Goal: Information Seeking & Learning: Learn about a topic

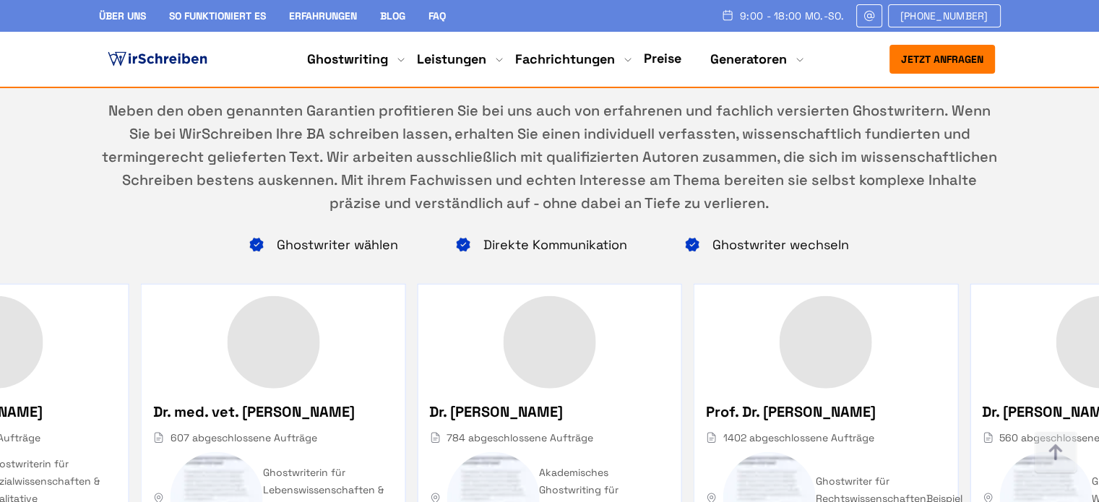
scroll to position [578, 0]
copy h3 "Was gehört zu einer Bachelorarbeit?"
drag, startPoint x: 142, startPoint y: 141, endPoint x: 317, endPoint y: 178, distance: 179.4
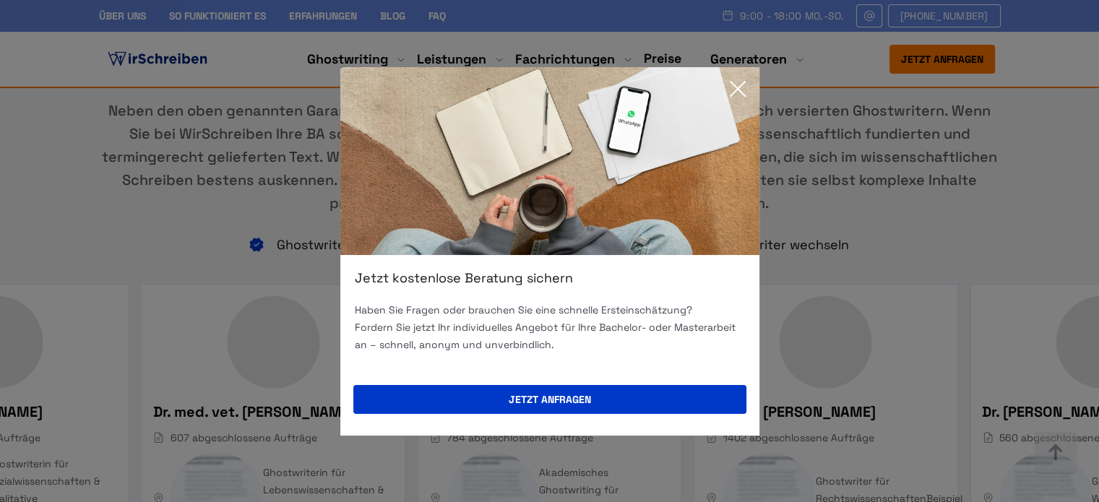
click at [733, 87] on icon at bounding box center [737, 88] width 29 height 29
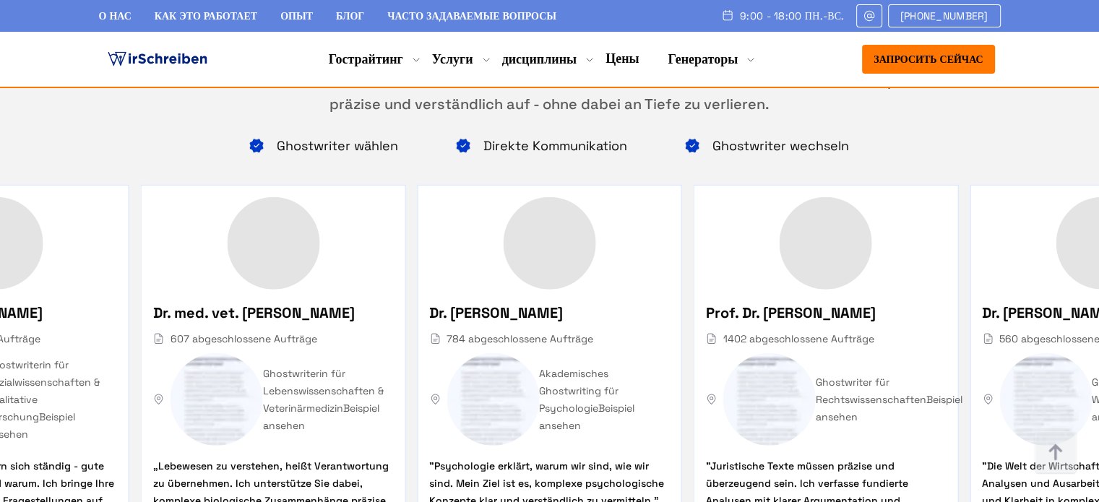
scroll to position [9303, 0]
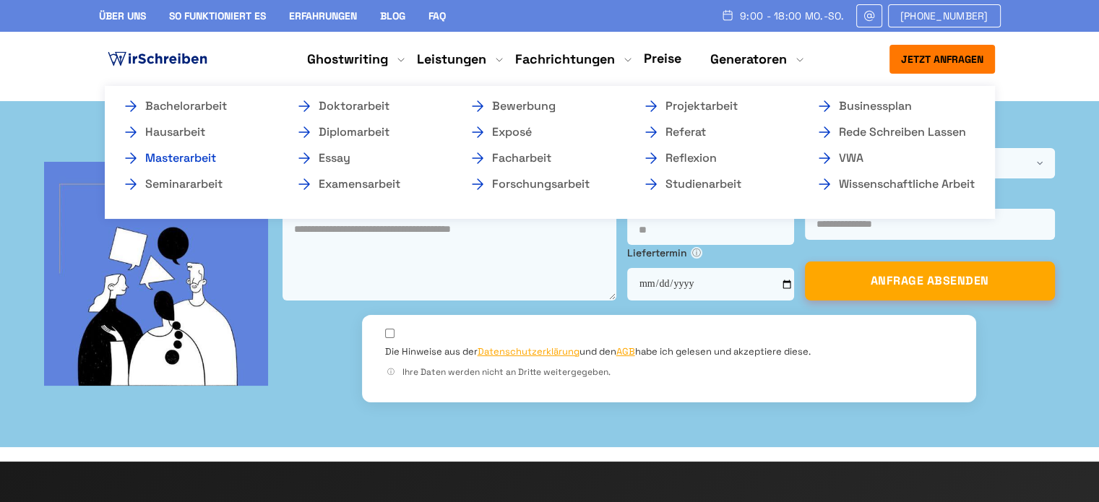
click at [203, 160] on link "Masterarbeit" at bounding box center [194, 158] width 144 height 17
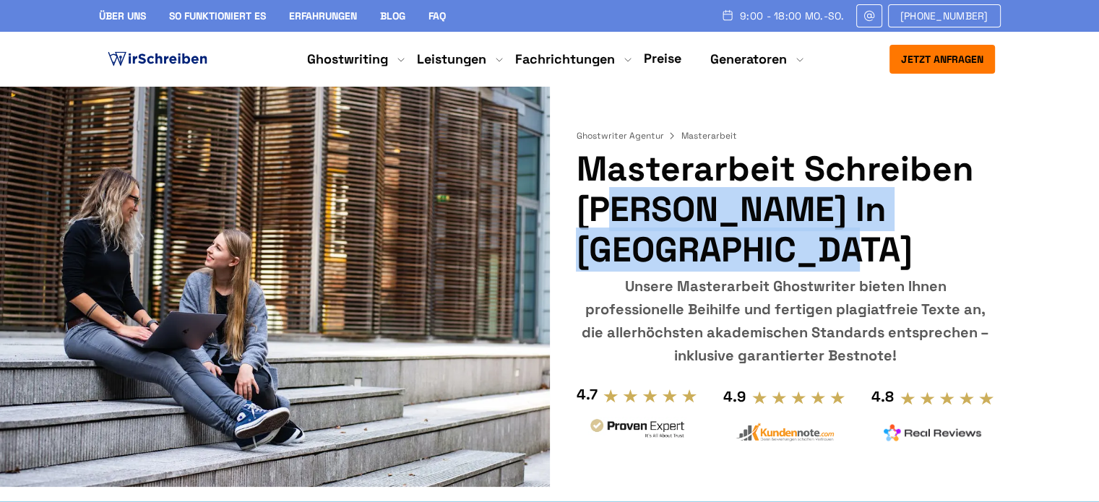
copy h1 "Masterarbeit Schreiben [PERSON_NAME]"
drag, startPoint x: 582, startPoint y: 168, endPoint x: 688, endPoint y: 214, distance: 115.2
click at [688, 214] on h1 "Masterarbeit Schreiben Lassen in Deutschland" at bounding box center [785, 209] width 418 height 121
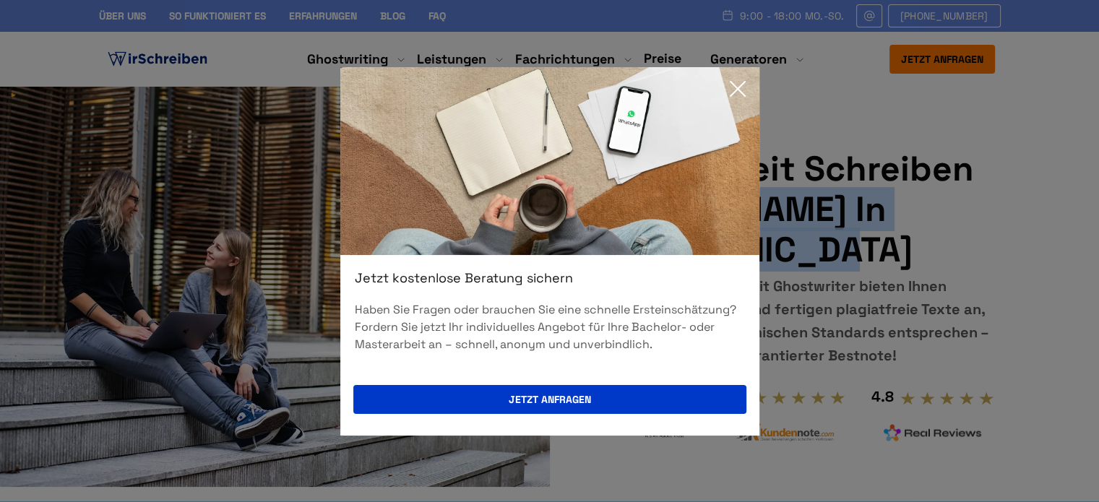
click at [743, 92] on icon at bounding box center [737, 88] width 29 height 29
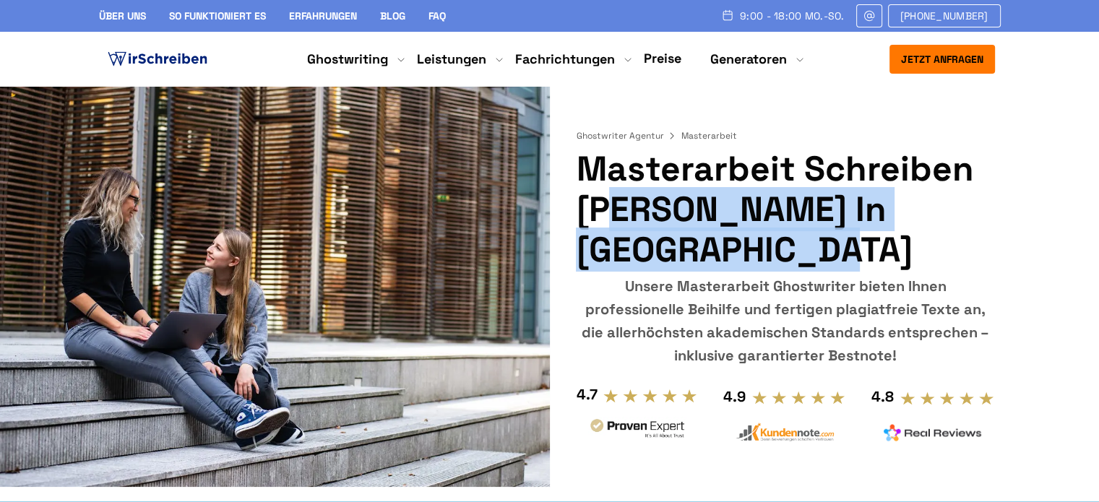
copy h1 "Masterarbeit Schreiben Lassen"
drag, startPoint x: 578, startPoint y: 167, endPoint x: 686, endPoint y: 207, distance: 115.7
click at [686, 207] on h1 "Masterarbeit Schreiben [PERSON_NAME] in [GEOGRAPHIC_DATA]" at bounding box center [785, 209] width 418 height 121
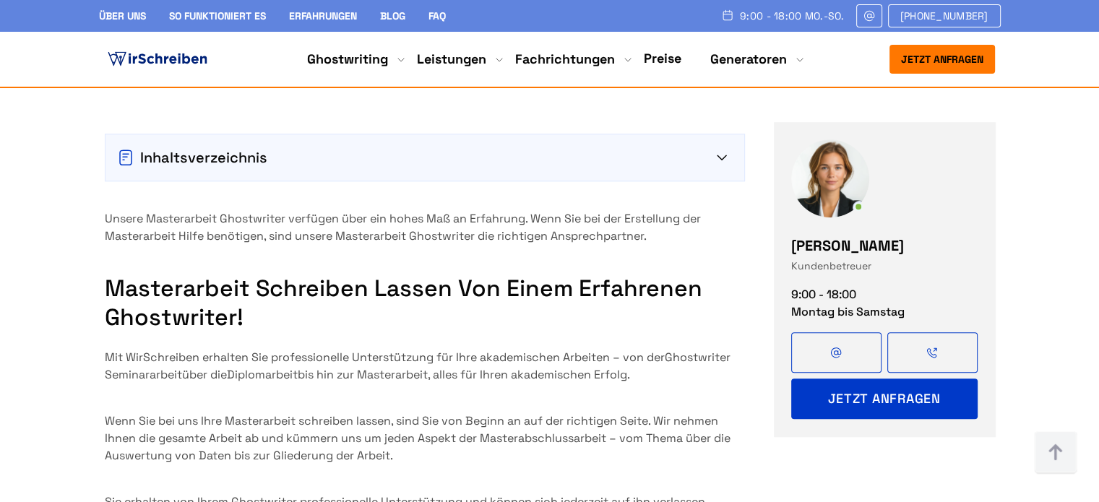
scroll to position [1373, 0]
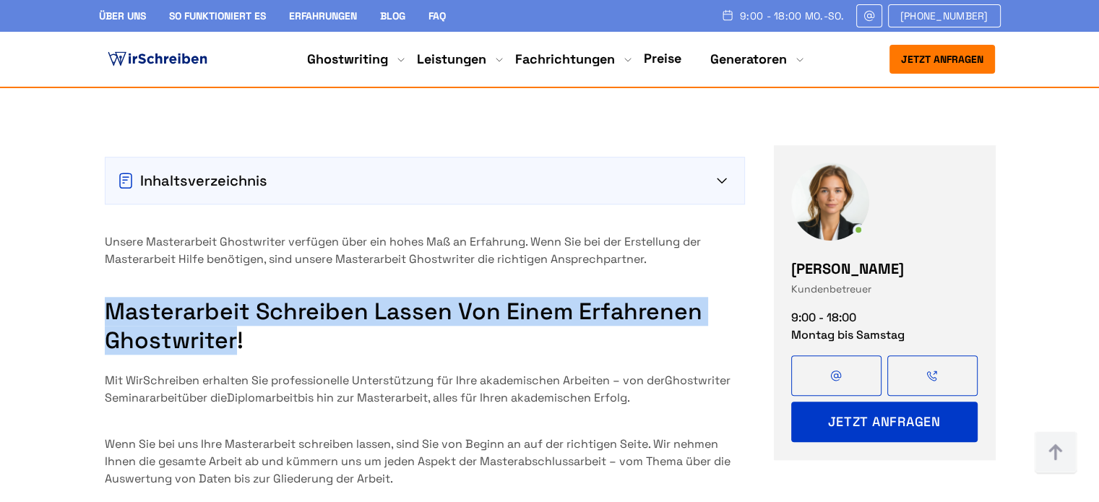
copy h2 "Masterarbeit schreiben lassen von einem erfahrenen Ghostwriter"
drag, startPoint x: 236, startPoint y: 189, endPoint x: 97, endPoint y: 173, distance: 139.6
click at [97, 173] on div "Inhaltsverzeichnis Masterarbeit schreiben lassen von einem erfahrenen Ghostwrit…" at bounding box center [549, 363] width 925 height 470
click at [71, 179] on section "Inhaltsverzeichnis Masterarbeit schreiben lassen von einem erfahrenen Ghostwrit…" at bounding box center [549, 363] width 1099 height 470
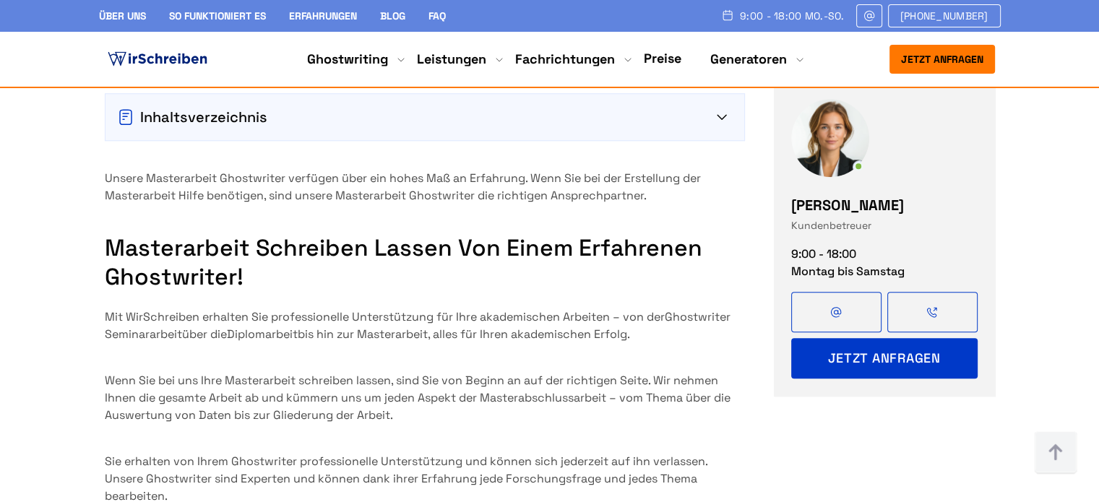
scroll to position [1378, 0]
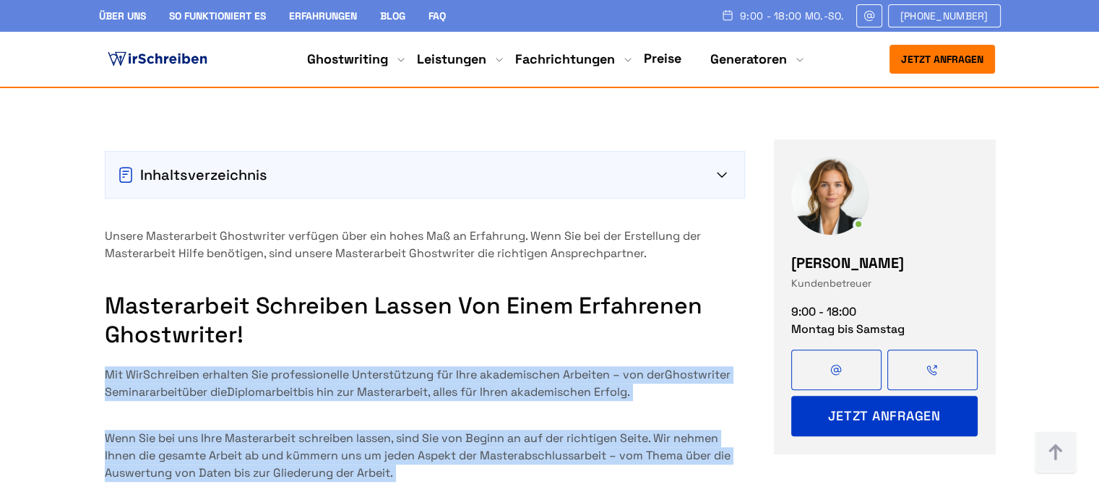
copy div "Mit WirSchreiben erhalten Sie professionelle Unterstützung für Ihre akademische…"
drag, startPoint x: 113, startPoint y: 227, endPoint x: 202, endPoint y: 401, distance: 195.5
click at [204, 405] on div "Inhaltsverzeichnis Masterarbeit schreiben lassen von einem erfahrenen Ghostwrit…" at bounding box center [549, 357] width 925 height 470
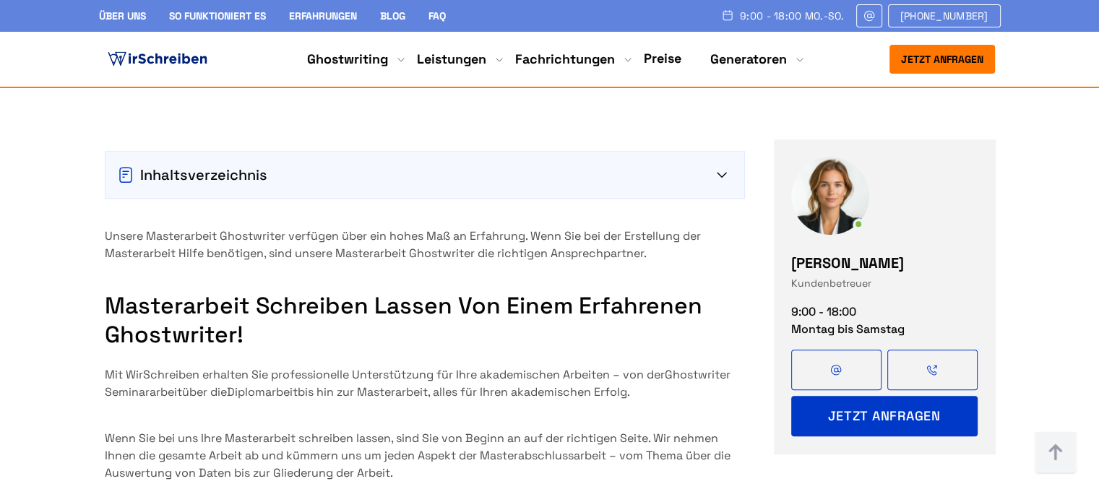
click at [558, 291] on h2 "Masterarbeit schreiben lassen von einem erfahrenen Ghostwriter!" at bounding box center [425, 320] width 640 height 58
copy p "Seminararbeit über die Diplomarbeit"
drag, startPoint x: 101, startPoint y: 239, endPoint x: 305, endPoint y: 242, distance: 203.7
click at [305, 242] on div "Inhaltsverzeichnis Masterarbeit schreiben lassen von einem erfahrenen Ghostwrit…" at bounding box center [549, 357] width 925 height 470
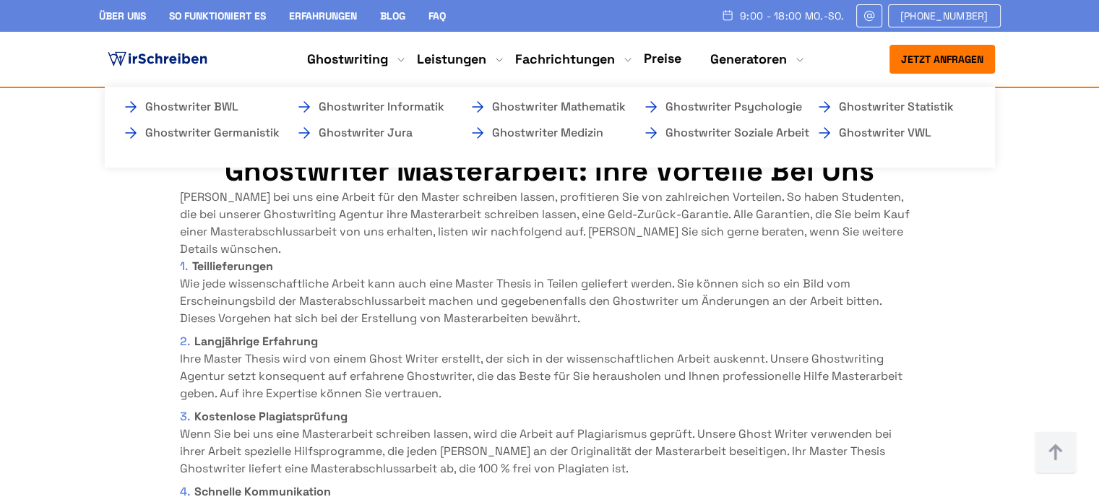
scroll to position [5716, 0]
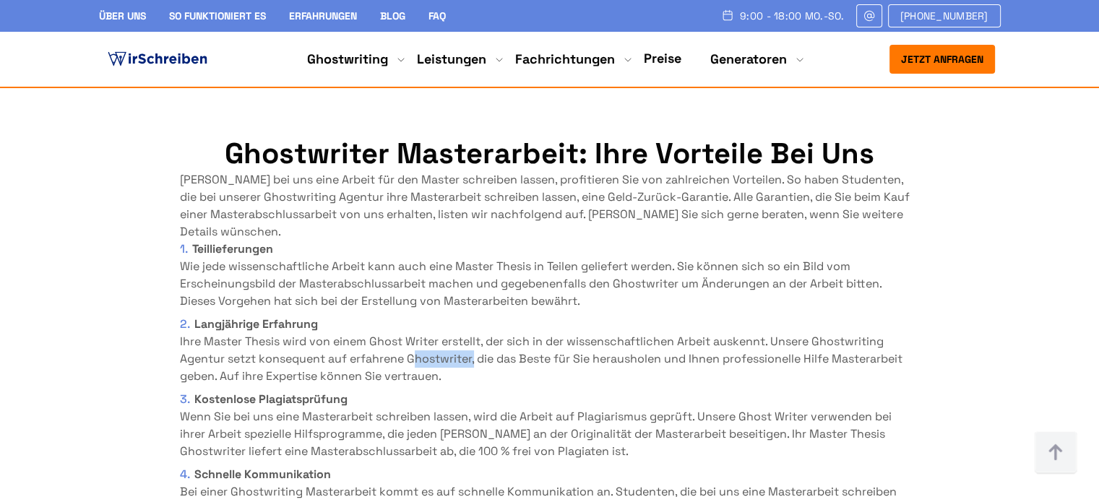
drag, startPoint x: 474, startPoint y: 200, endPoint x: 410, endPoint y: 200, distance: 64.3
click at [410, 316] on li "Langjährige Erfahrung Ihre Master Thesis wird von einem Ghost Writer erstellt, …" at bounding box center [550, 350] width 740 height 69
copy li "Ghostwriter"
copy li "Ghostwriting Agentur"
drag, startPoint x: 819, startPoint y: 187, endPoint x: 223, endPoint y: 207, distance: 596.3
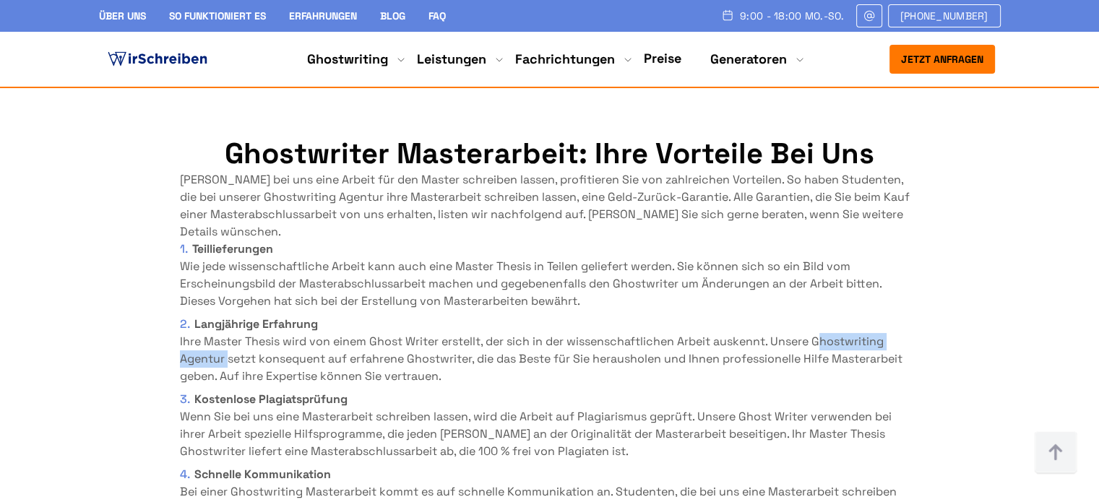
click at [223, 316] on li "Langjährige Erfahrung Ihre Master Thesis wird von einem Ghost Writer erstellt, …" at bounding box center [550, 350] width 740 height 69
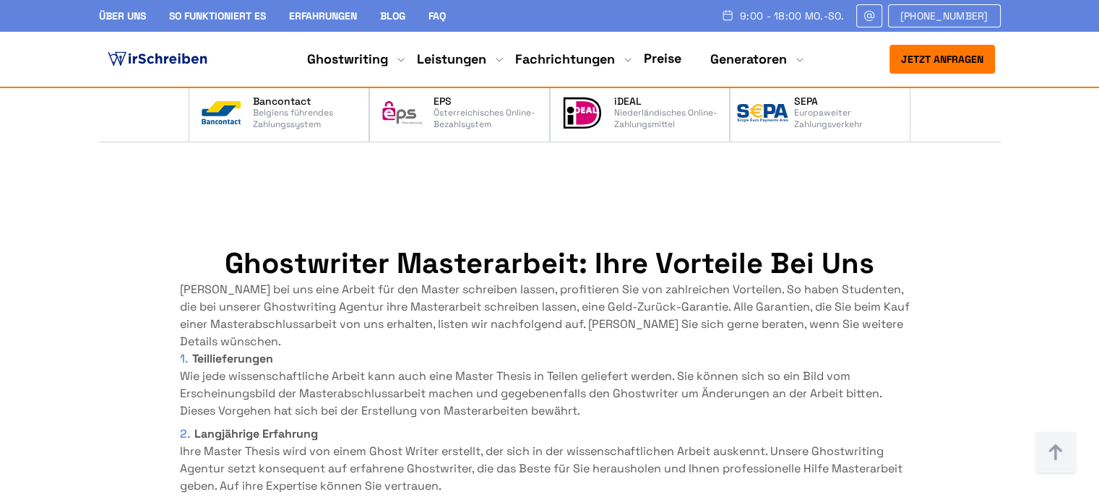
scroll to position [5574, 0]
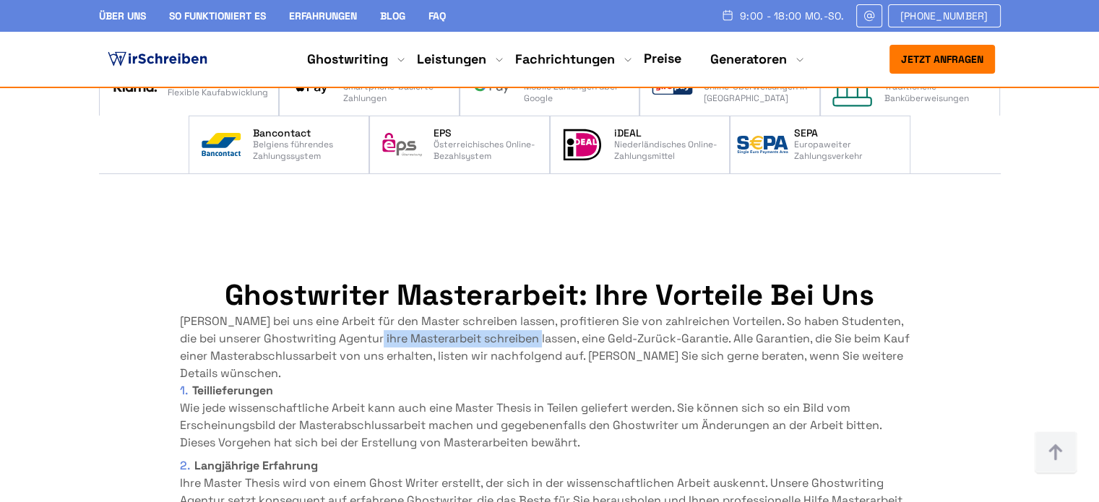
drag, startPoint x: 374, startPoint y: 183, endPoint x: 540, endPoint y: 179, distance: 166.2
click at [540, 313] on p "Wen Sie bei uns eine Arbeit für den Master schreiben lassen, profitieren Sie vo…" at bounding box center [550, 347] width 740 height 69
copy p "Masterarbeit schreiben lassen"
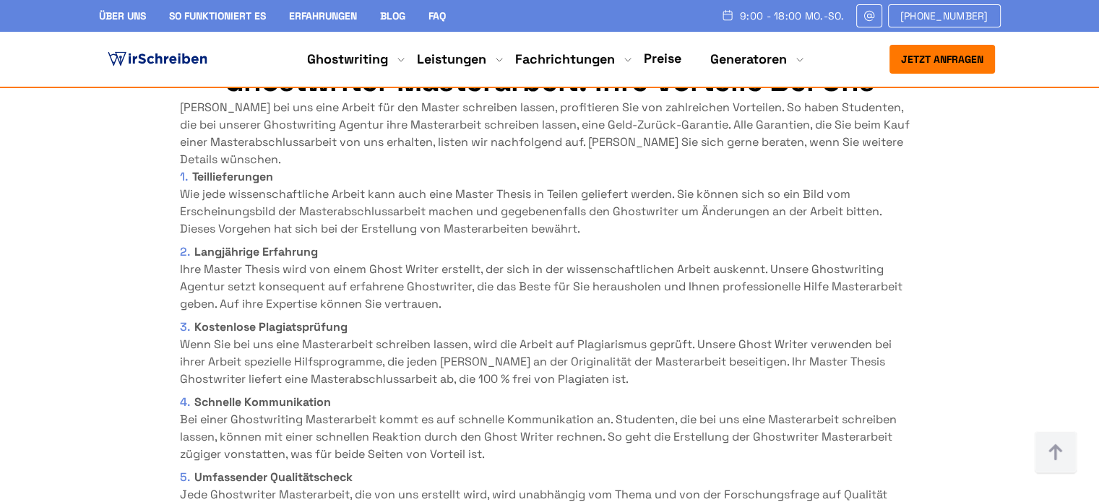
scroll to position [5791, 0]
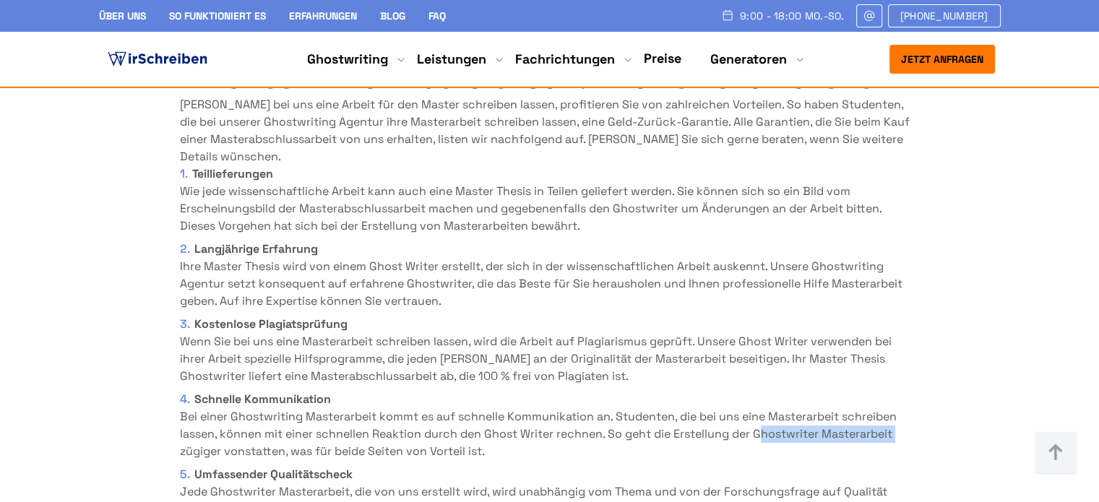
copy li "Ghostwriter Masterarbeit"
drag, startPoint x: 758, startPoint y: 280, endPoint x: 896, endPoint y: 280, distance: 138.0
click at [896, 391] on li "Schnelle Kommunikation Bei einer Ghostwriting Masterarbeit kommt es auf schnell…" at bounding box center [550, 425] width 740 height 69
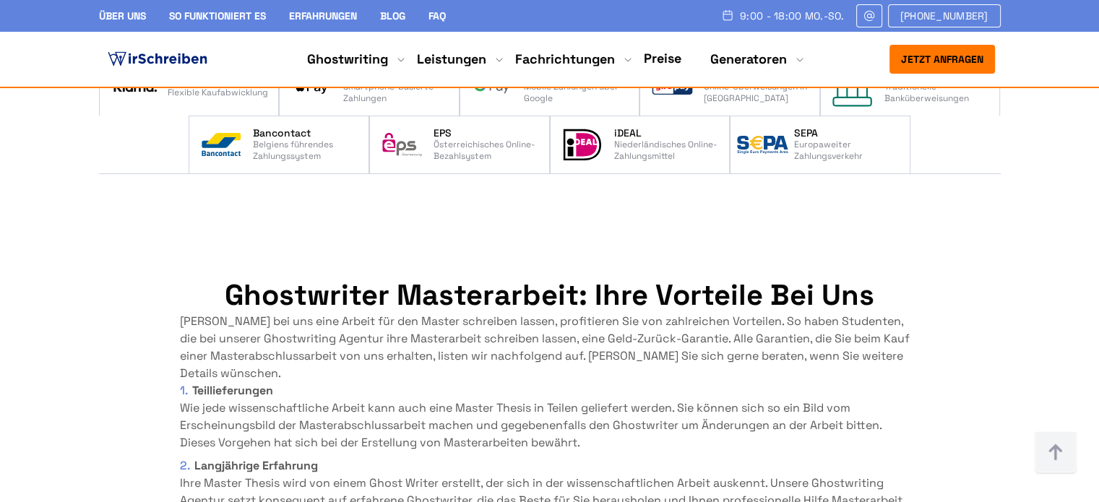
scroll to position [5574, 0]
drag, startPoint x: 758, startPoint y: 142, endPoint x: 598, endPoint y: 152, distance: 160.0
click at [598, 278] on h2 "Ghostwriter Masterarbeit: Ihre Vorteile bei uns" at bounding box center [550, 295] width 740 height 35
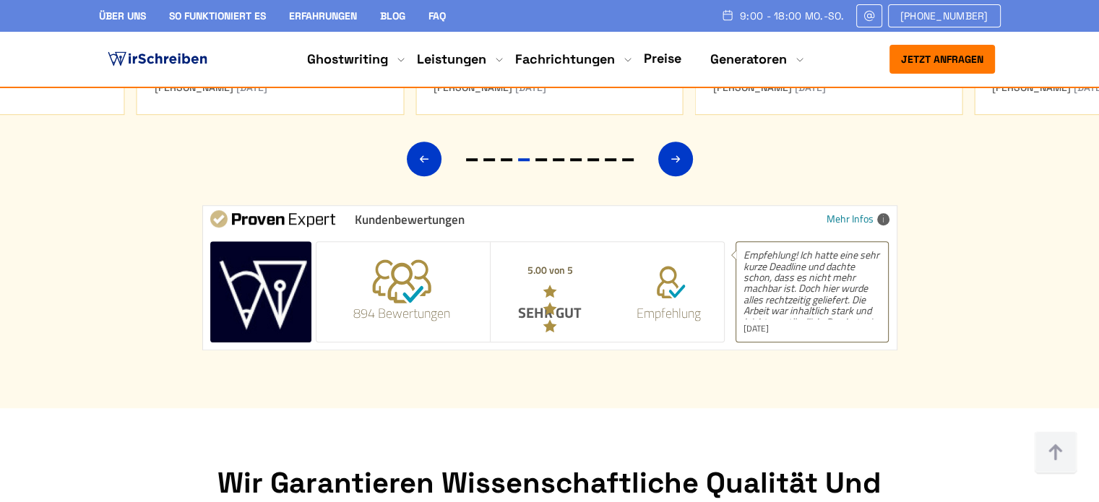
scroll to position [6730, 0]
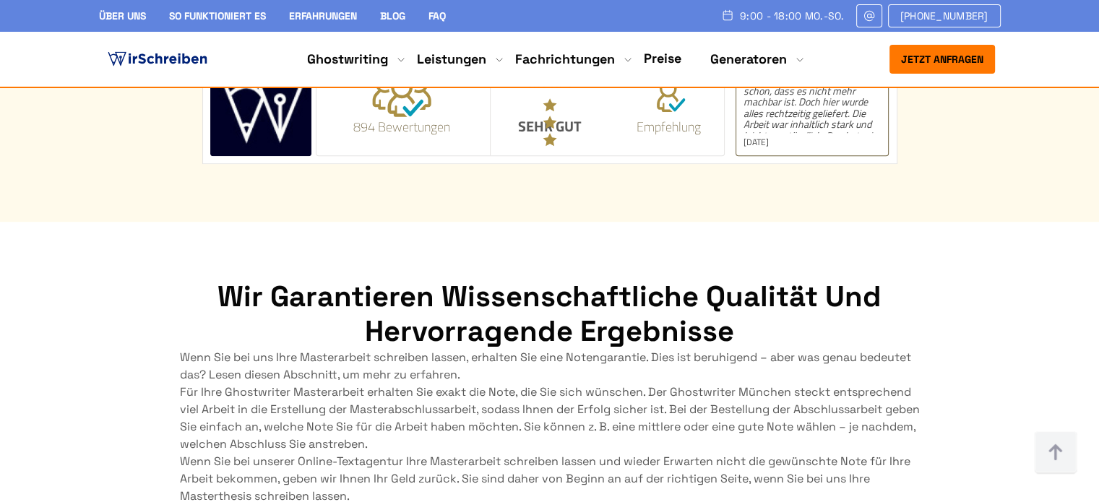
click at [320, 384] on p "Für Ihre Ghostwriter Masterarbeit erhalten Sie exakt die Note, die Sie sich wün…" at bounding box center [550, 418] width 740 height 69
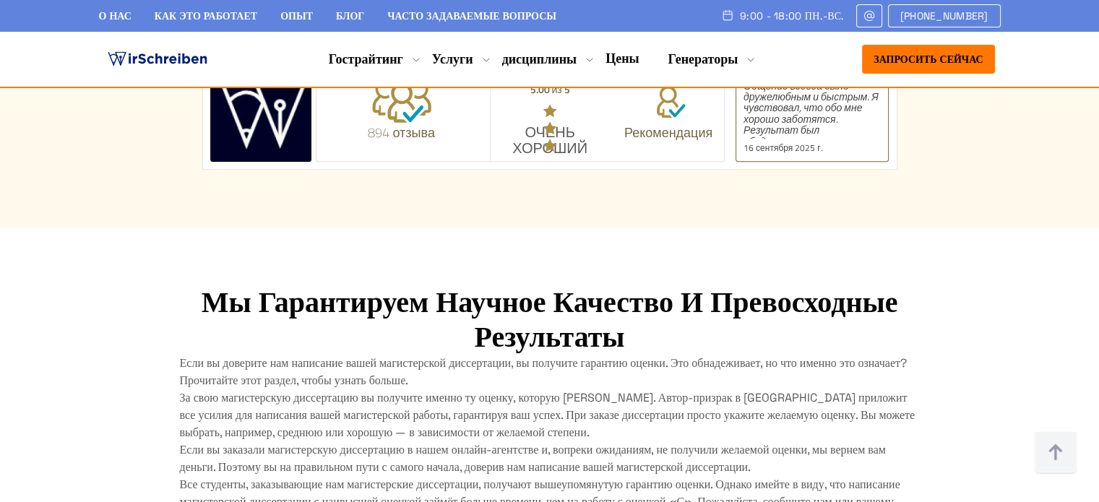
scroll to position [6736, 0]
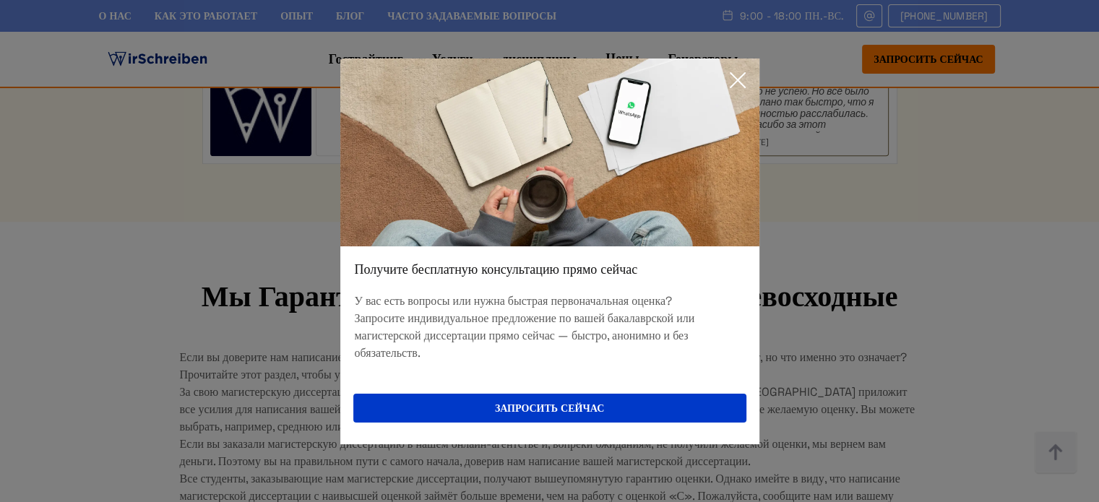
click at [734, 79] on icon at bounding box center [737, 80] width 29 height 29
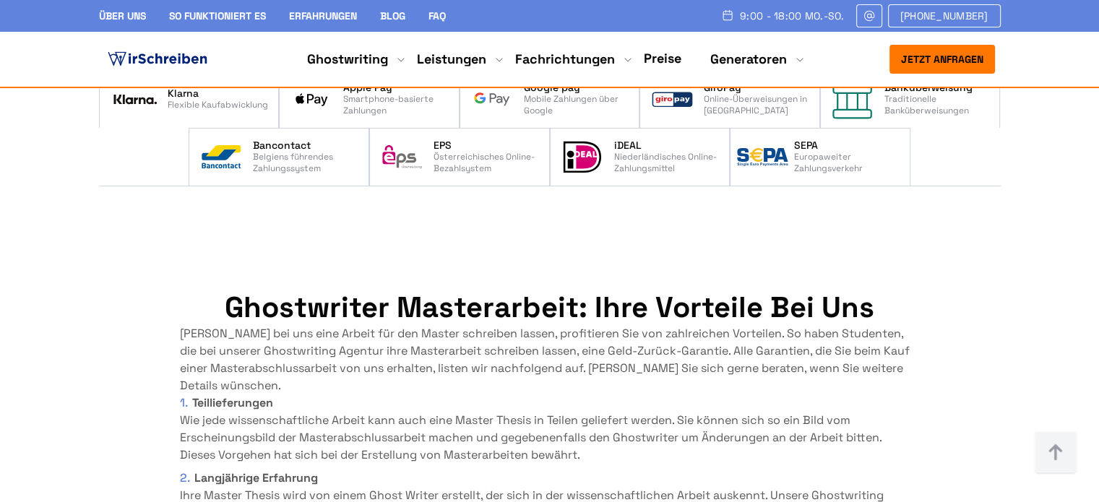
scroll to position [5519, 0]
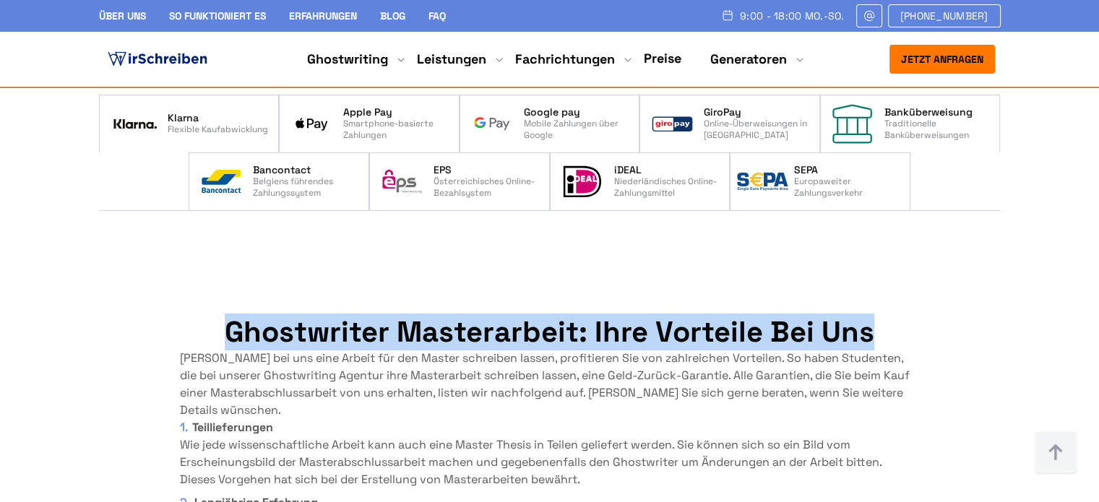
copy h2 "Ghostwriter Masterarbeit: Ihre Vorteile bei uns"
drag, startPoint x: 263, startPoint y: 175, endPoint x: 867, endPoint y: 176, distance: 604.0
click at [867, 315] on h2 "Ghostwriter Masterarbeit: Ihre Vorteile bei uns" at bounding box center [550, 332] width 740 height 35
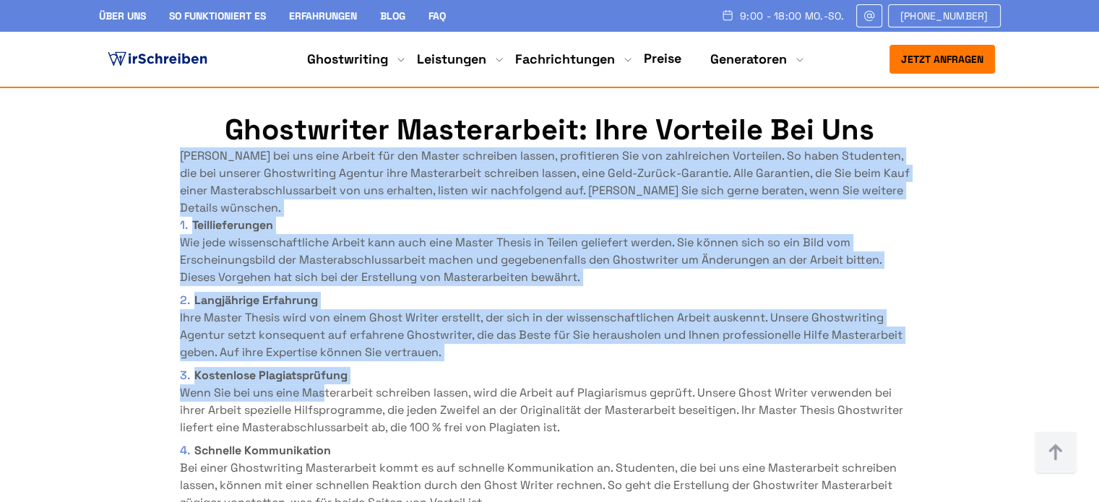
scroll to position [5735, 0]
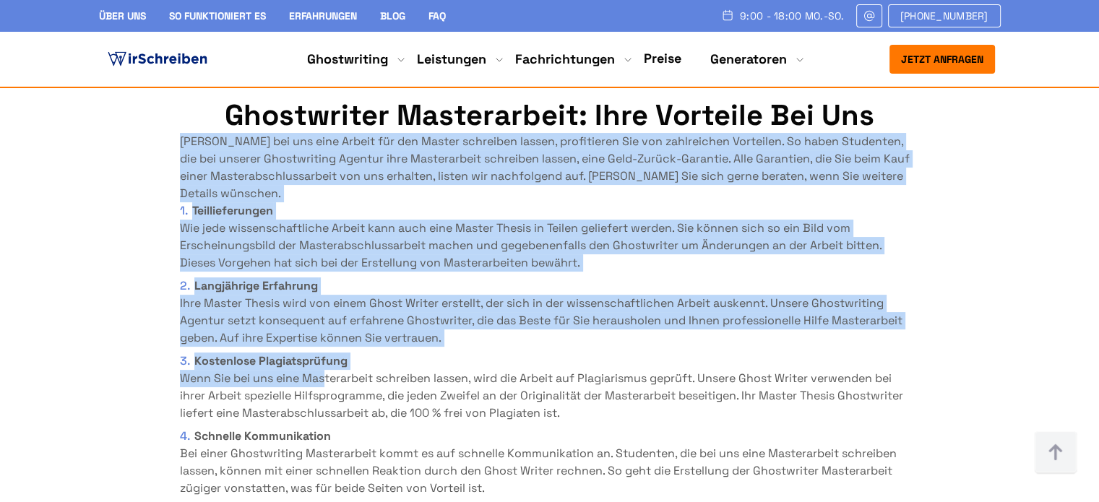
drag, startPoint x: 183, startPoint y: 131, endPoint x: 405, endPoint y: 420, distance: 363.7
click at [405, 420] on section "Ghostwriter Masterarbeit: Ihre Vorteile bei uns Wen Sie bei uns eine Arbeit für…" at bounding box center [549, 337] width 1099 height 595
click at [453, 430] on section "Ghostwriter Masterarbeit: Ihre Vorteile bei uns Wen Sie bei uns eine Arbeit für…" at bounding box center [549, 337] width 1099 height 595
click at [540, 353] on li "Kostenlose Plagiatsprüfung Wenn Sie bei uns eine Masterarbeit schreiben lassen,…" at bounding box center [550, 387] width 740 height 69
click at [692, 277] on li "Langjährige Erfahrung Ihre Master Thesis wird von einem Ghost Writer erstellt, …" at bounding box center [550, 311] width 740 height 69
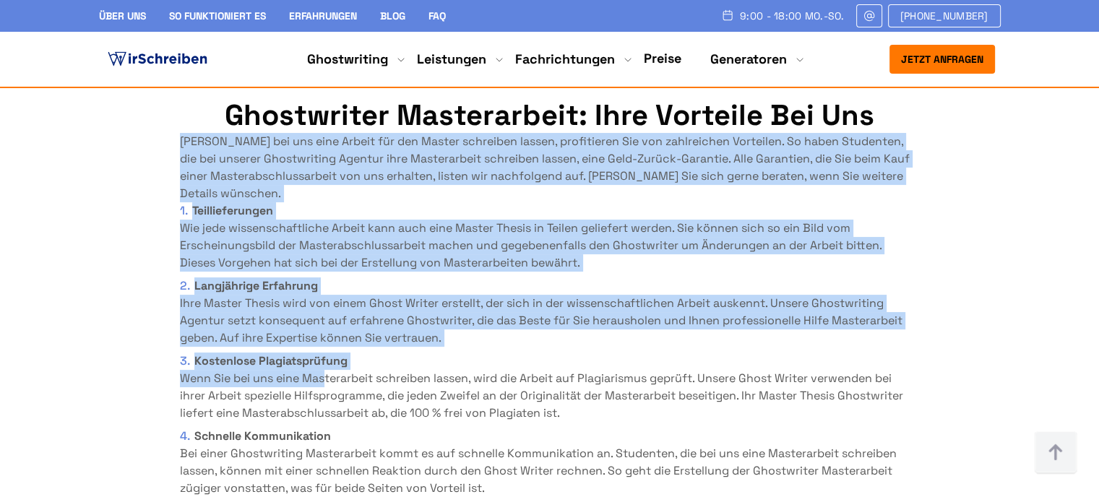
drag, startPoint x: 949, startPoint y: 146, endPoint x: 988, endPoint y: 139, distance: 39.5
click at [949, 145] on section "Ghostwriter Masterarbeit: Ihre Vorteile bei uns Wen Sie bei uns eine Arbeit für…" at bounding box center [549, 337] width 1099 height 595
click at [1007, 136] on section "Ghostwriter Masterarbeit: Ihre Vorteile bei uns Wen Sie bei uns eine Arbeit für…" at bounding box center [549, 337] width 1099 height 595
drag, startPoint x: 1017, startPoint y: 131, endPoint x: 909, endPoint y: 98, distance: 113.1
click at [1017, 130] on section "Ghostwriter Masterarbeit: Ihre Vorteile bei uns Wen Sie bei uns eine Arbeit für…" at bounding box center [549, 337] width 1099 height 595
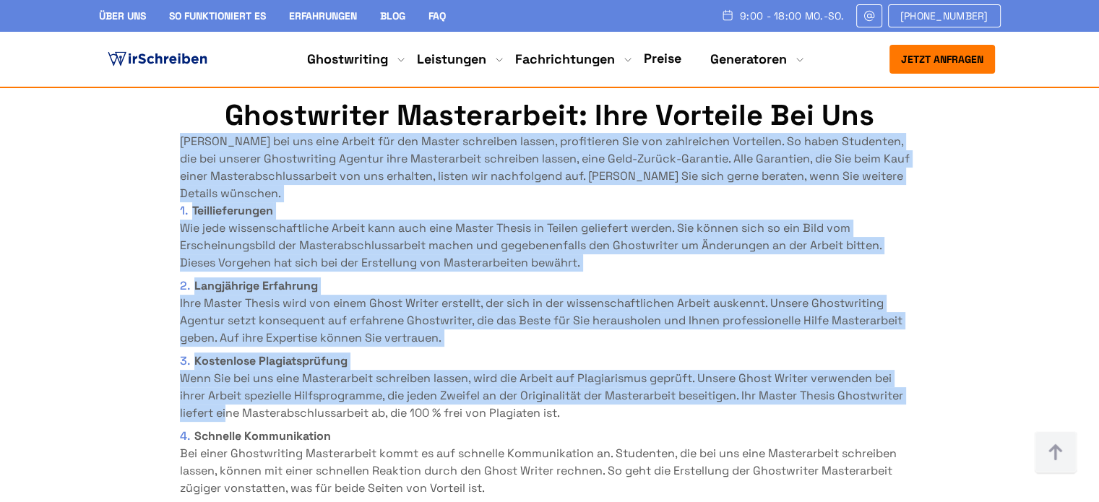
drag, startPoint x: 181, startPoint y: 134, endPoint x: 401, endPoint y: 415, distance: 356.1
click at [401, 415] on div "Wen Sie bei uns eine Arbeit für den Master schreiben lassen, profitieren Sie vo…" at bounding box center [550, 352] width 740 height 439
copy div "Wen Sie bei uns eine Arbeit für den Master schreiben lassen, profitieren Sie vo…"
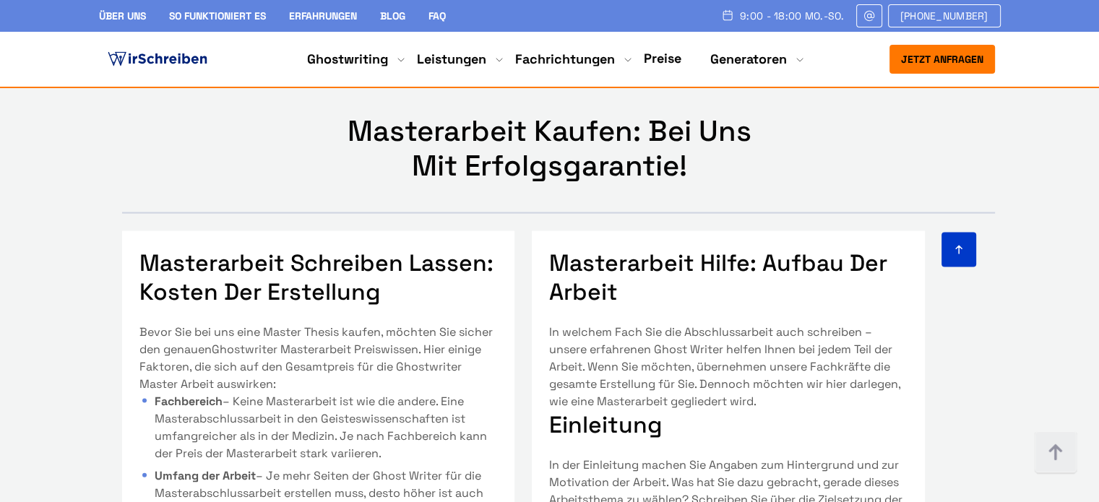
scroll to position [8408, 0]
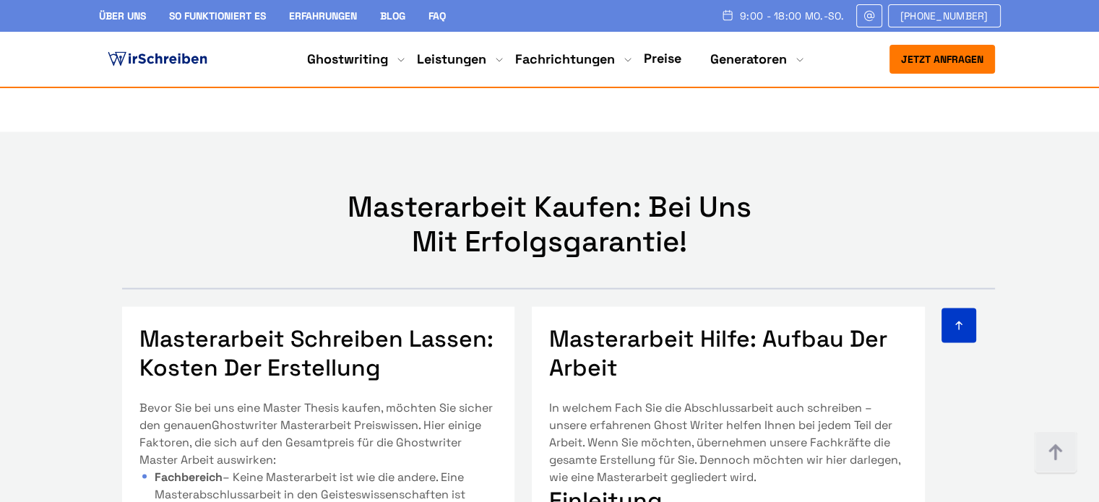
copy h3 "Masterarbeit Hilfe: Aufbau der Arbeit"
drag, startPoint x: 619, startPoint y: 213, endPoint x: 555, endPoint y: 191, distance: 67.9
click at [555, 324] on h3 "Masterarbeit Hilfe: Aufbau der Arbeit" at bounding box center [728, 353] width 358 height 58
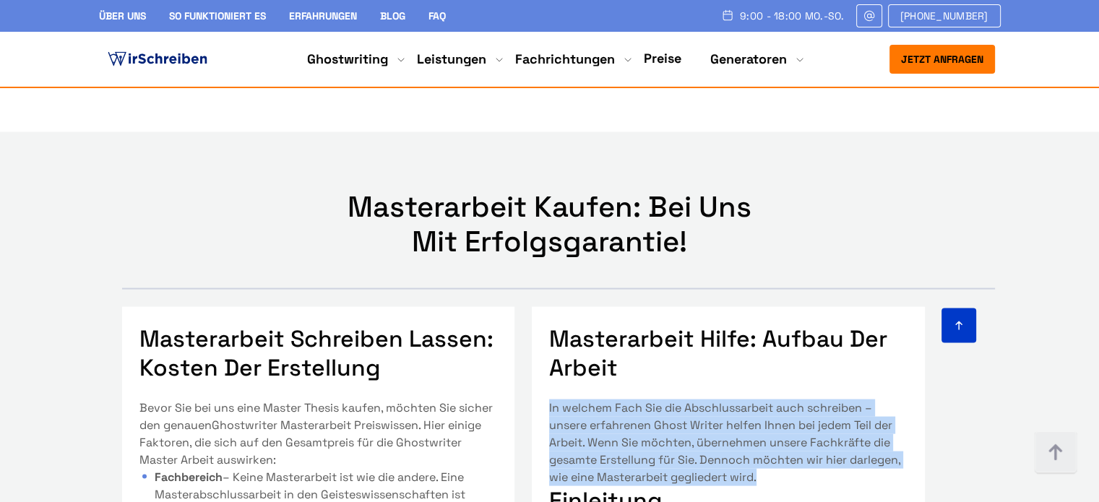
copy p "In welchem Fach Sie die Abschlussarbeit auch schreiben – unsere erfahrenen Ghos…"
drag, startPoint x: 766, startPoint y: 321, endPoint x: 538, endPoint y: 259, distance: 235.7
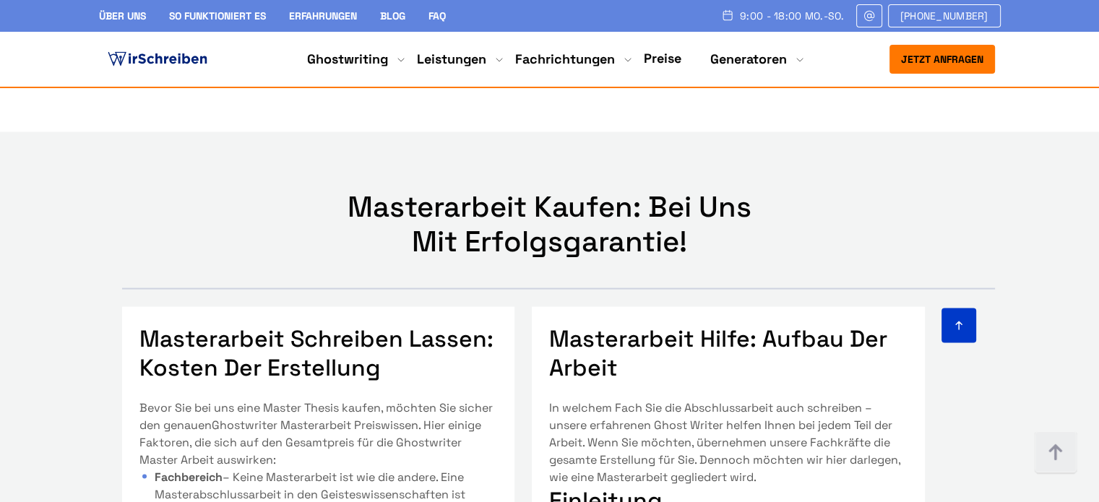
click at [1022, 170] on section "Masterarbeit kaufen: Bei uns mit Erfolgsgarantie! Masterarbeit schreiben lassen…" at bounding box center [549, 505] width 1099 height 747
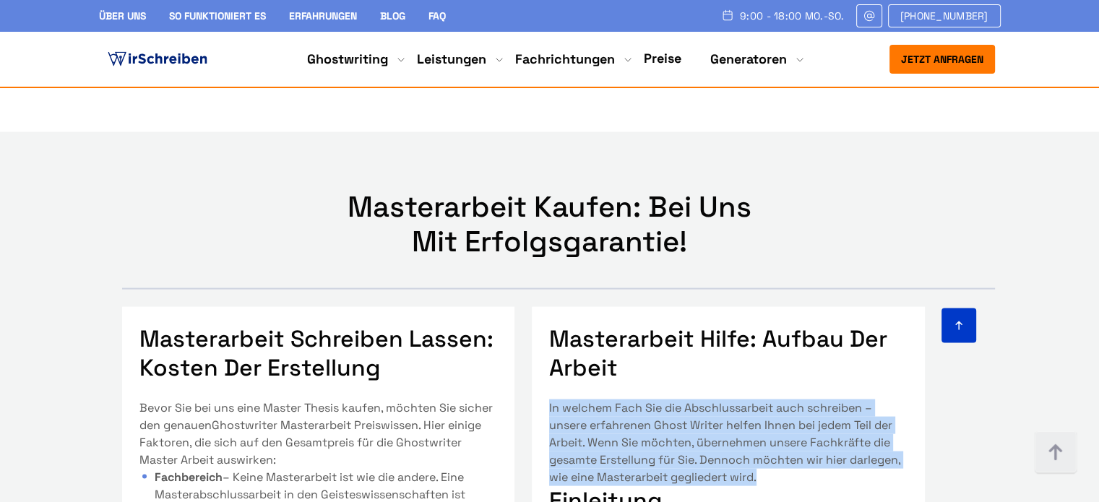
drag, startPoint x: 768, startPoint y: 321, endPoint x: 542, endPoint y: 258, distance: 234.7
copy p "In welchem Fach Sie die Abschlussarbeit auch schreiben – unsere erfahrenen Ghos…"
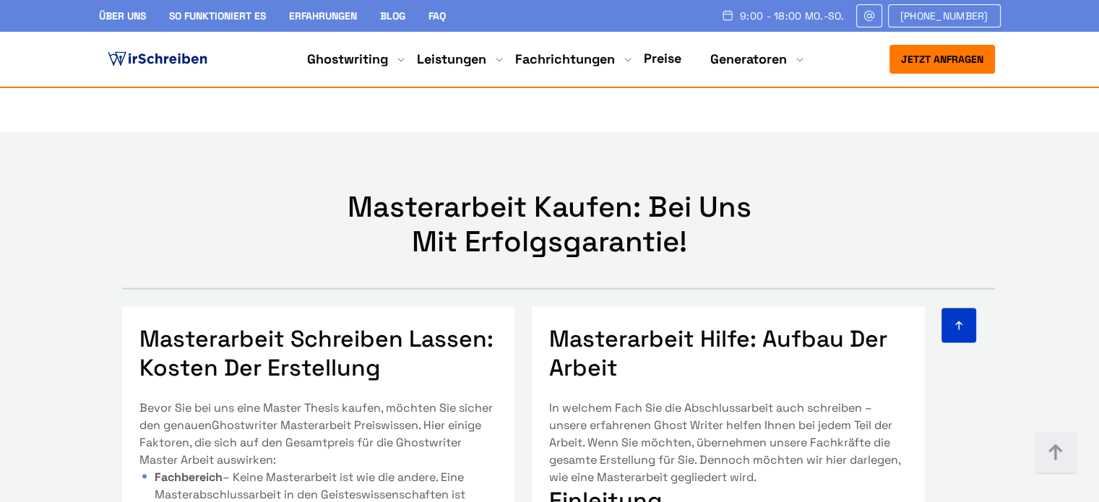
click at [546, 308] on div at bounding box center [513, 325] width 925 height 35
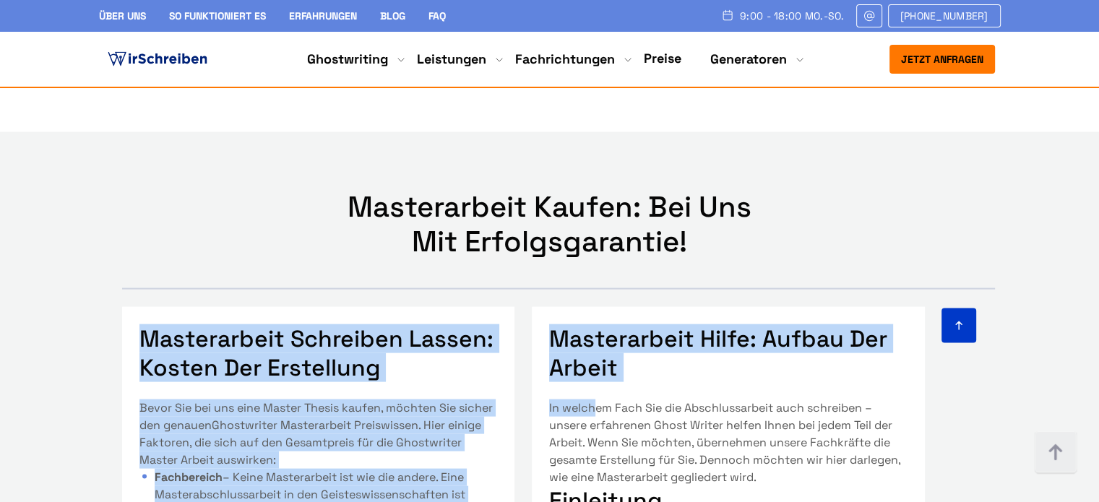
drag, startPoint x: 552, startPoint y: 179, endPoint x: 590, endPoint y: 239, distance: 70.8
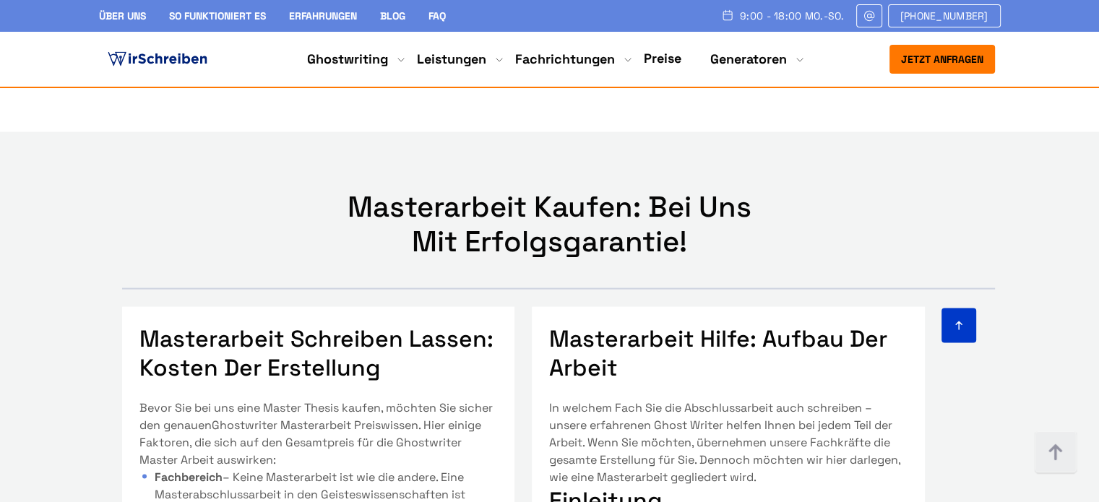
click at [636, 400] on p "In welchem Fach Sie die Abschlussarbeit auch schreiben – unsere erfahrenen Ghos…" at bounding box center [728, 443] width 358 height 87
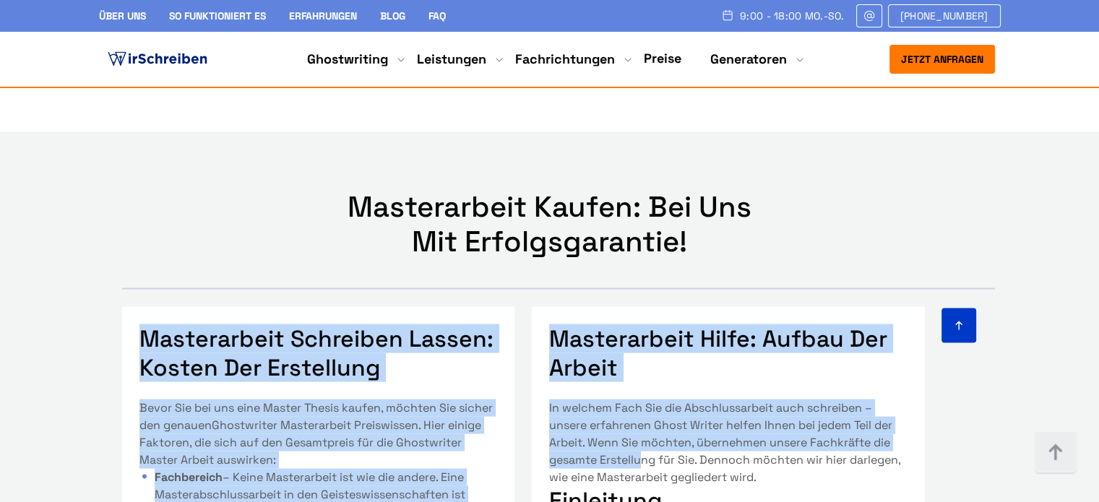
drag, startPoint x: 574, startPoint y: 178, endPoint x: 644, endPoint y: 350, distance: 185.3
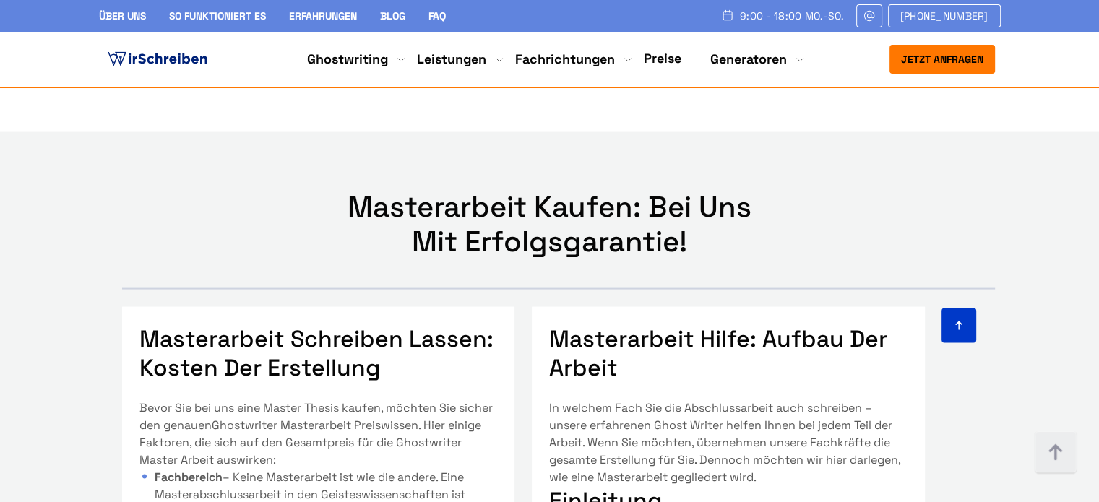
click at [644, 486] on h3 "Einleitung" at bounding box center [728, 500] width 358 height 29
drag, startPoint x: 552, startPoint y: 178, endPoint x: 561, endPoint y: 179, distance: 8.7
click at [558, 308] on div at bounding box center [513, 325] width 925 height 35
drag, startPoint x: 623, startPoint y: 212, endPoint x: 636, endPoint y: 210, distance: 13.9
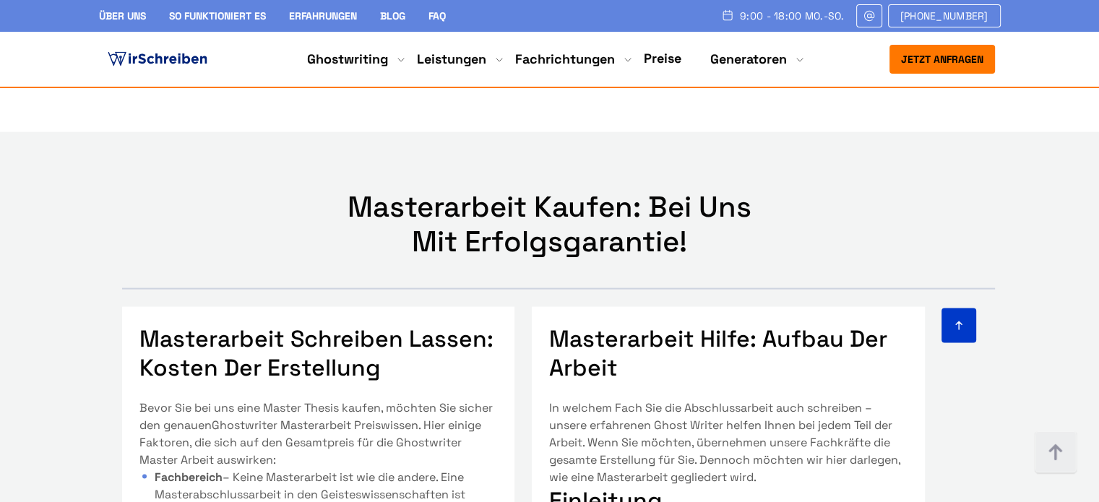
drag, startPoint x: 616, startPoint y: 213, endPoint x: 575, endPoint y: 195, distance: 44.3
click at [575, 324] on h3 "Masterarbeit Hilfe: Aufbau der Arbeit" at bounding box center [728, 353] width 358 height 58
copy h3 "sterarbeit Hilfe: Aufbau der Arbeit"
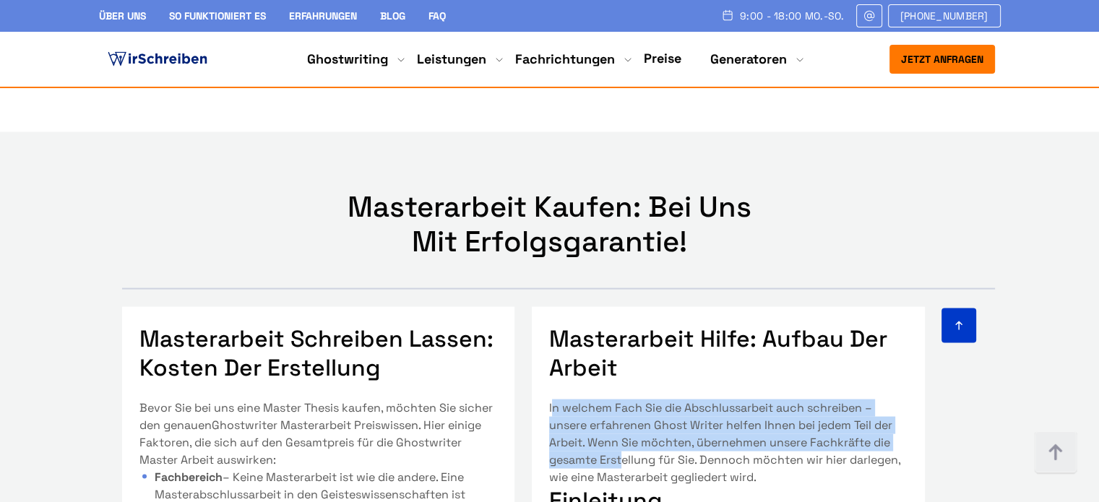
drag, startPoint x: 548, startPoint y: 253, endPoint x: 616, endPoint y: 314, distance: 91.6
click at [618, 400] on p "In welchem Fach Sie die Abschlussarbeit auch schreiben – unsere erfahrenen Ghos…" at bounding box center [728, 443] width 358 height 87
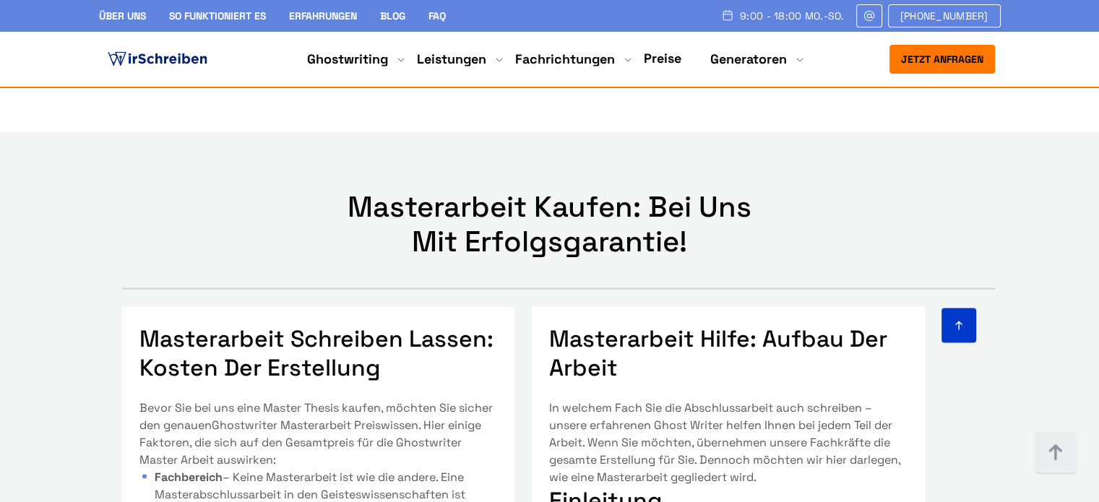
drag, startPoint x: 620, startPoint y: 320, endPoint x: 496, endPoint y: 481, distance: 203.5
click at [620, 400] on p "In welchem Fach Sie die Abschlussarbeit auch schreiben – unsere erfahrenen Ghos…" at bounding box center [728, 443] width 358 height 87
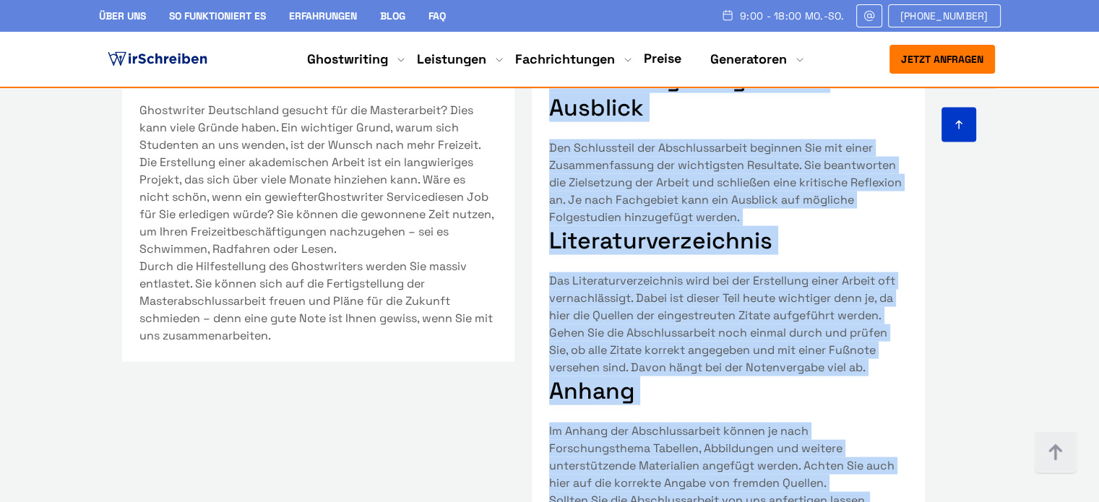
scroll to position [8625, 0]
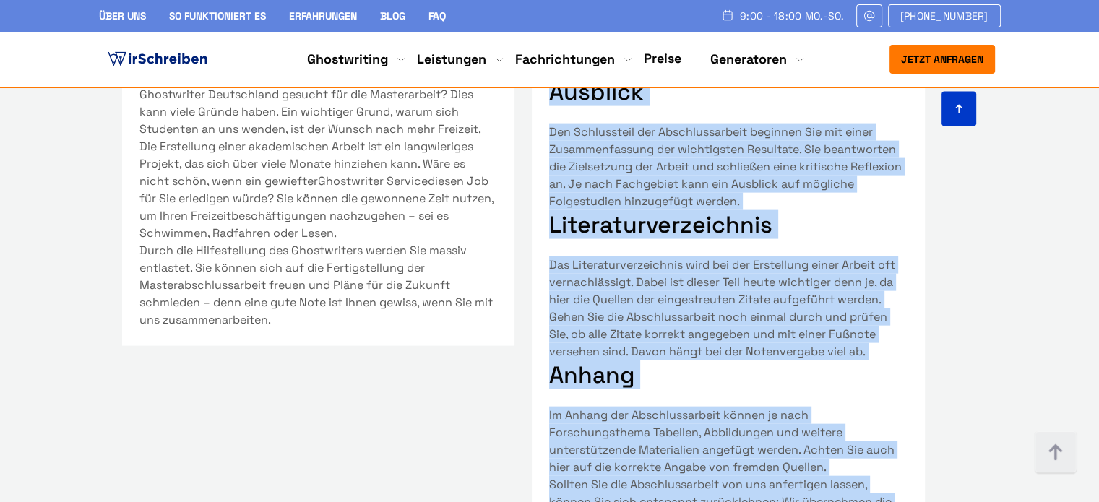
drag, startPoint x: 544, startPoint y: 251, endPoint x: 797, endPoint y: 419, distance: 303.4
click at [797, 419] on div "Masterarbeit schreiben lassen: Kosten der Erstellung Bevor Sie bei uns eine Mas…" at bounding box center [549, 335] width 925 height 527
copy body "In welchem Fach Sie die Abschlussarbeit auch schreiben – unsere erfahrenen Ghos…"
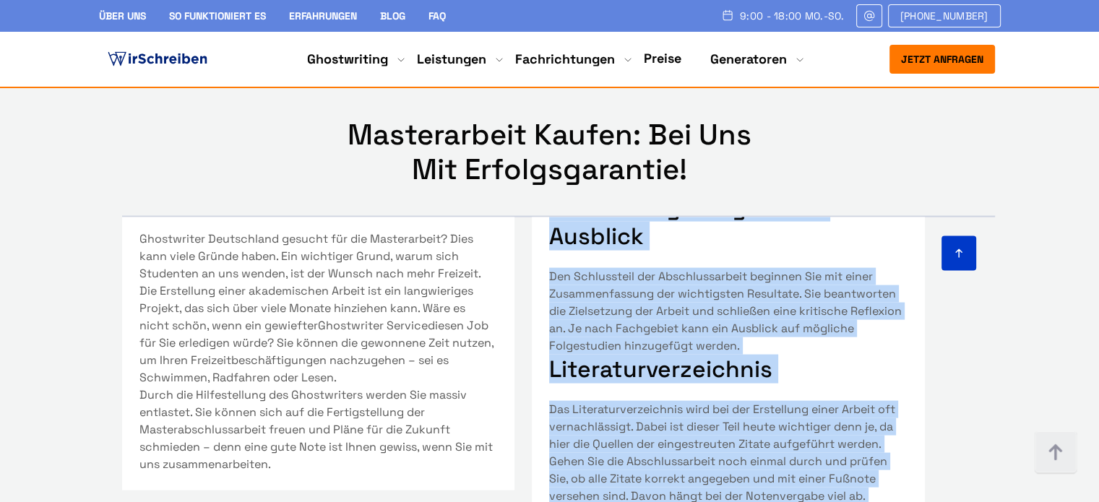
scroll to position [1081, 0]
click at [745, 241] on div "In welchem Fach Sie die Abschlussarbeit auch schreiben – unsere erfahrenen Ghos…" at bounding box center [728, 2] width 358 height 1410
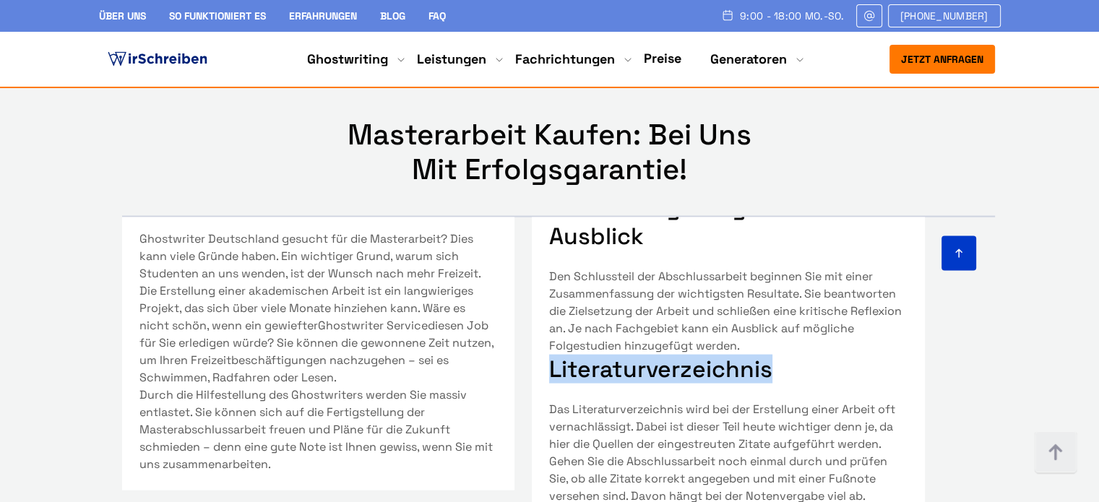
copy h3 "Literaturverzeichnis"
drag, startPoint x: 548, startPoint y: 216, endPoint x: 767, endPoint y: 216, distance: 219.6
click at [767, 355] on h3 "Literaturverzeichnis" at bounding box center [728, 369] width 358 height 29
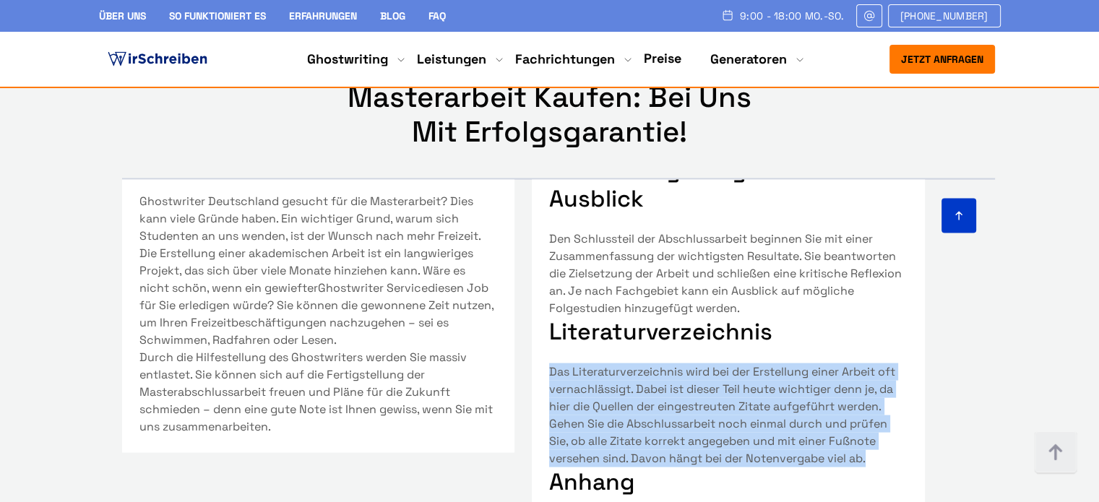
drag, startPoint x: 870, startPoint y: 308, endPoint x: 530, endPoint y: 202, distance: 356.5
copy div "Das Literaturverzeichnis wird bei der Erstellung einer Arbeit oft vernachlässig…"
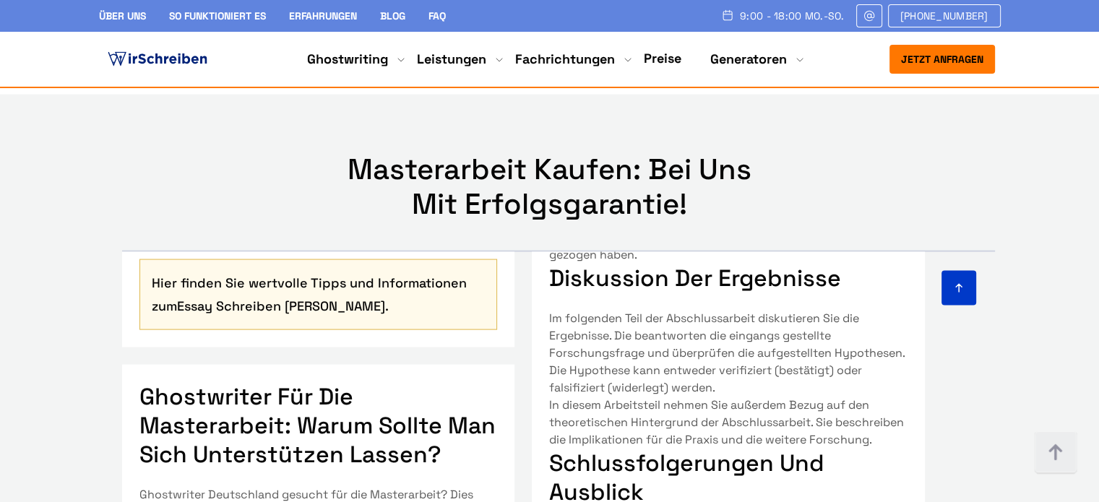
scroll to position [694, 0]
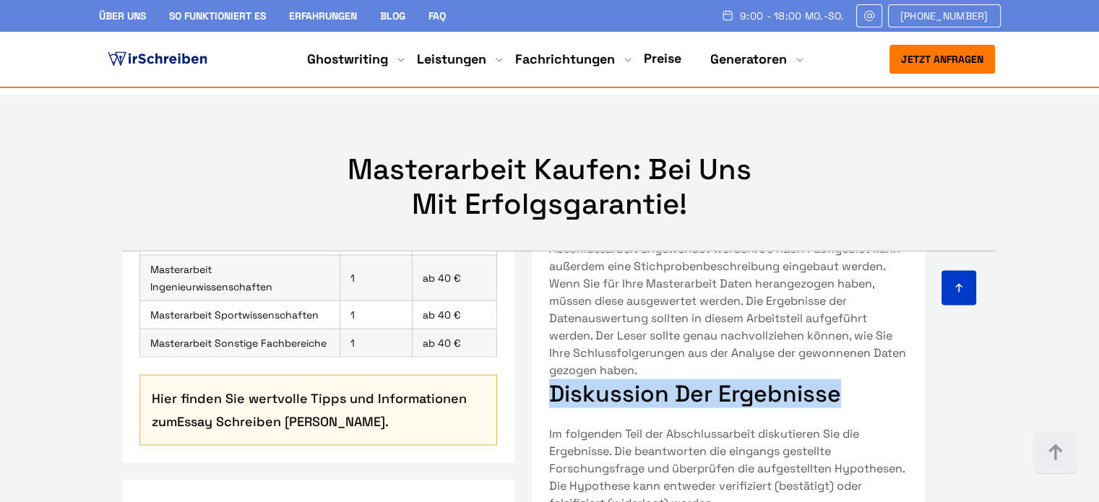
drag, startPoint x: 548, startPoint y: 271, endPoint x: 885, endPoint y: 283, distance: 336.9
click at [885, 379] on h3 "Diskussion der Ergebnisse" at bounding box center [728, 393] width 358 height 29
copy h3 "Diskussion der Ergebnisse"
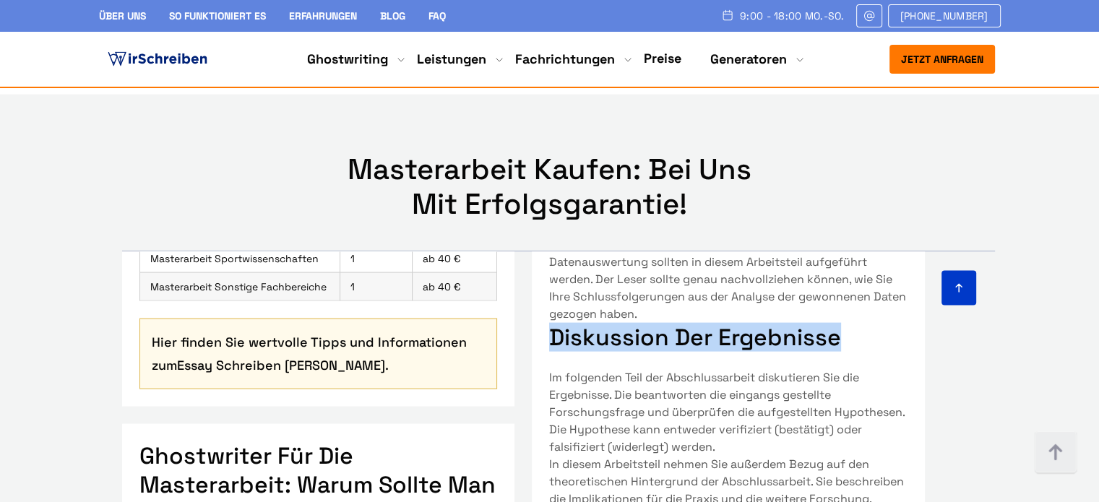
scroll to position [838, 0]
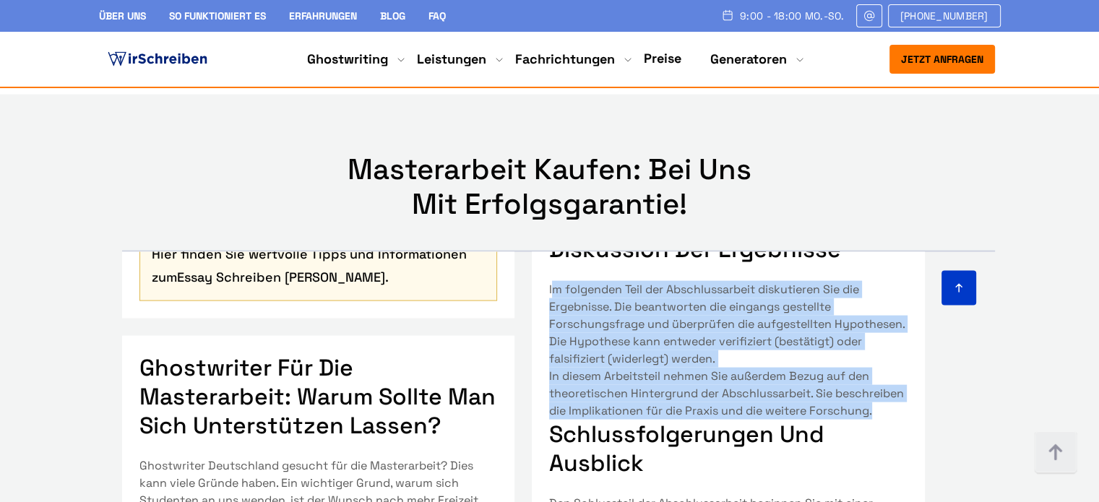
drag, startPoint x: 548, startPoint y: 167, endPoint x: 623, endPoint y: 301, distance: 154.3
click at [625, 301] on div "In welchem Fach Sie die Abschlussarbeit auch schreiben – unsere erfahrenen Ghos…" at bounding box center [728, 229] width 358 height 1410
click at [623, 368] on p "In diesem Arbeitsteil nehmen Sie außerdem Bezug auf den theoretischen Hintergru…" at bounding box center [728, 394] width 358 height 52
click at [622, 368] on p "In diesem Arbeitsteil nehmen Sie außerdem Bezug auf den theoretischen Hintergru…" at bounding box center [728, 394] width 358 height 52
drag, startPoint x: 621, startPoint y: 307, endPoint x: 537, endPoint y: 171, distance: 159.2
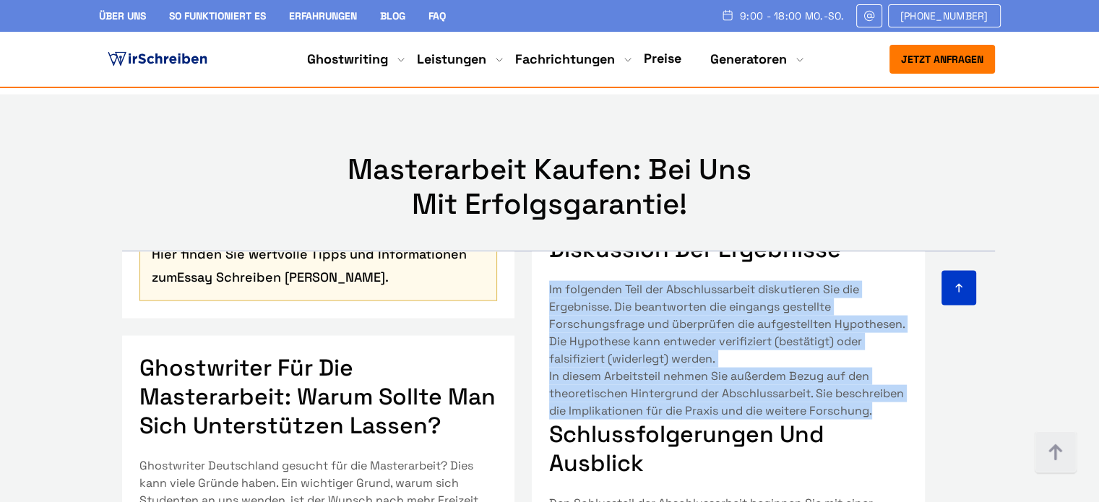
click at [537, 171] on div "Masterarbeit Hilfe: Aufbau der Arbeit In welchem Fach Sie die Abschlussarbeit a…" at bounding box center [728, 191] width 393 height 1520
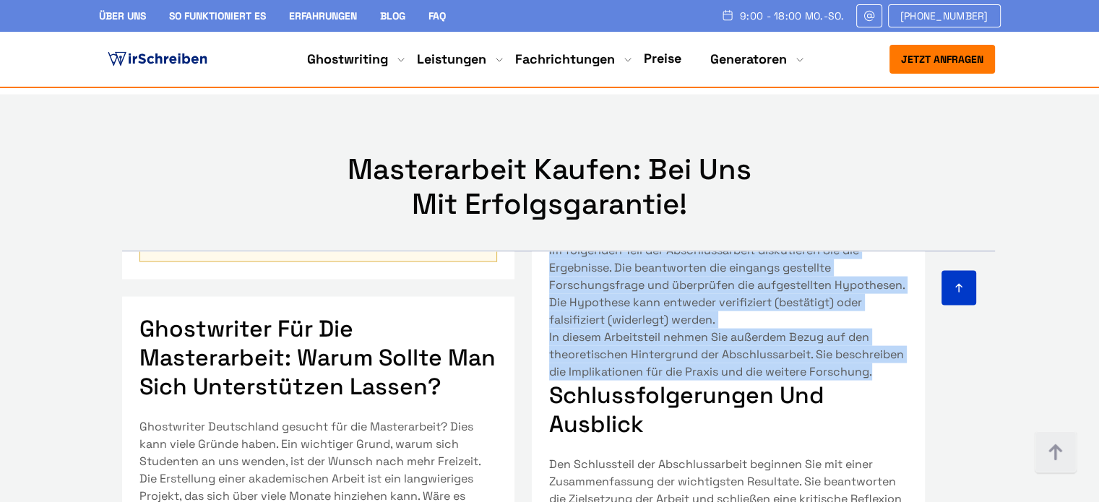
scroll to position [910, 0]
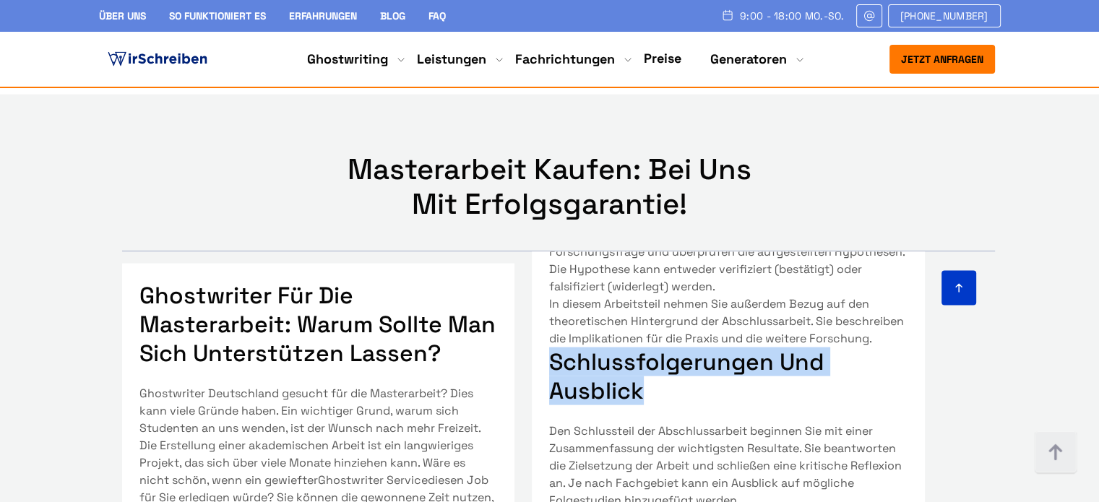
drag, startPoint x: 561, startPoint y: 259, endPoint x: 642, endPoint y: 293, distance: 88.4
click at [642, 347] on h3 "Schlussfolgerungen und Ausblick" at bounding box center [728, 376] width 358 height 58
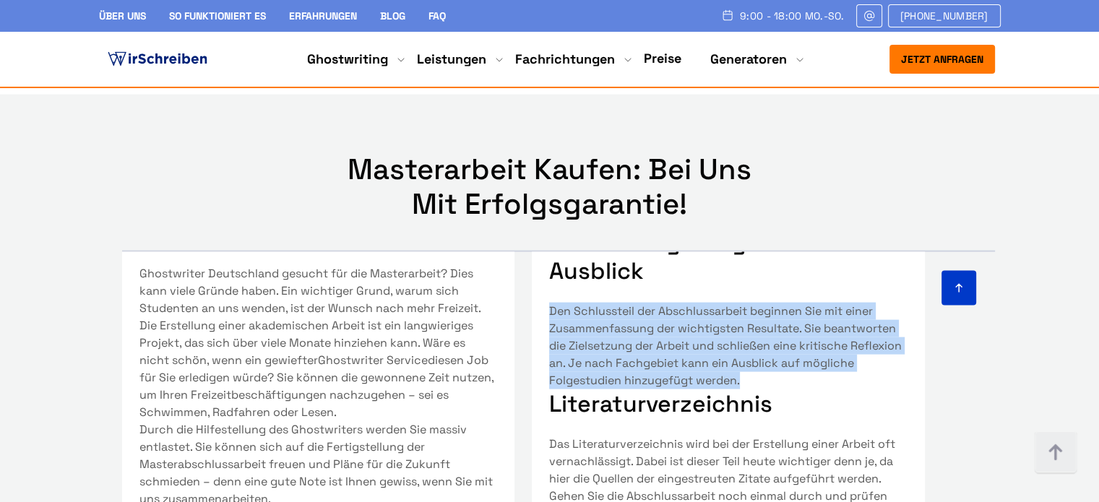
drag, startPoint x: 548, startPoint y: 185, endPoint x: 800, endPoint y: 251, distance: 260.7
click at [800, 303] on p "Den Schlussteil der Abschlussarbeit beginnen Sie mit einer Zusammenfassung der …" at bounding box center [728, 346] width 358 height 87
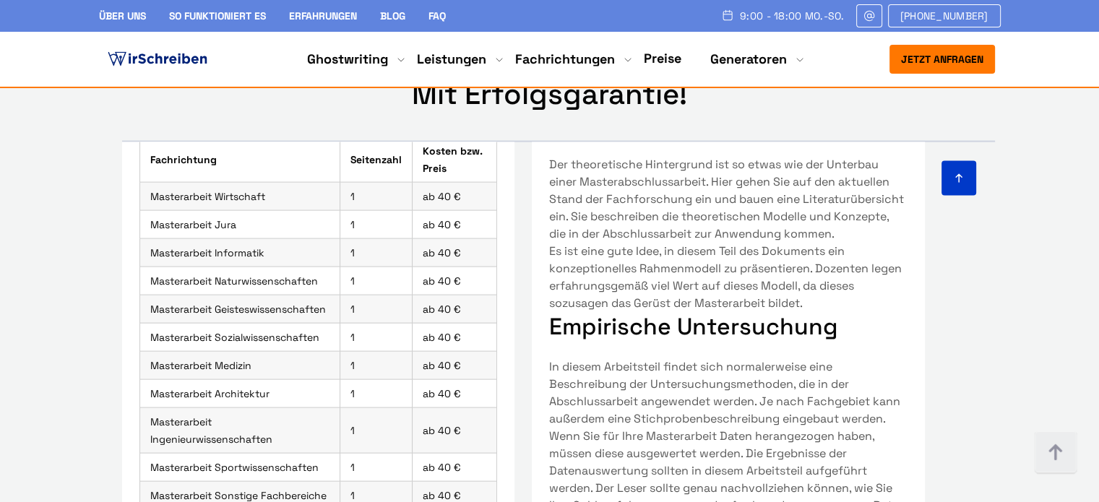
scroll to position [431, 0]
click at [188, 59] on img at bounding box center [157, 59] width 105 height 22
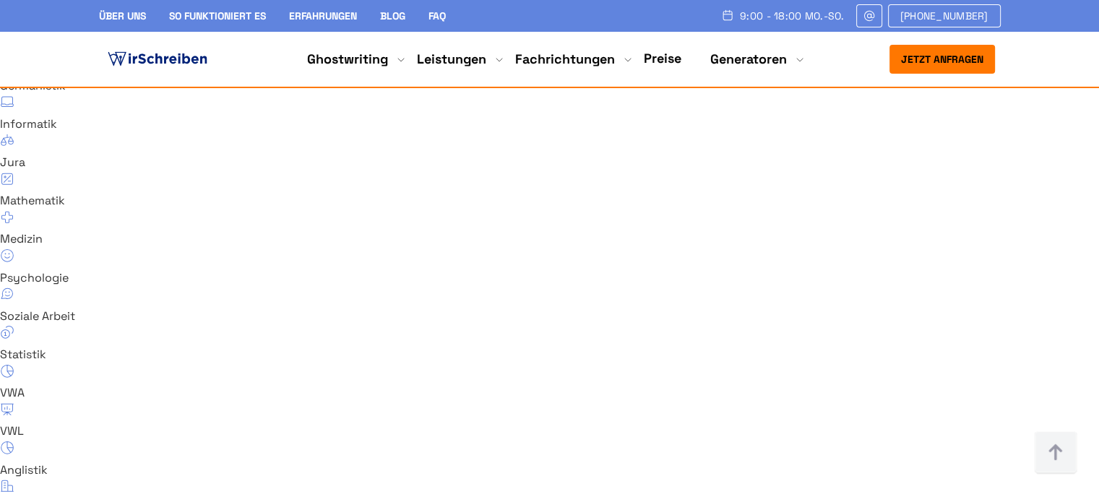
scroll to position [9608, 0]
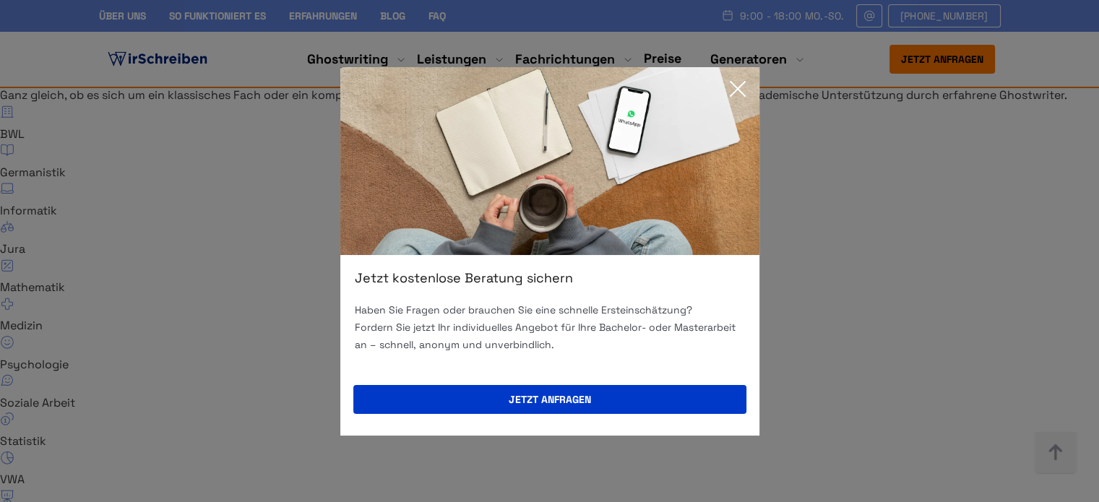
click at [735, 79] on icon at bounding box center [737, 88] width 29 height 29
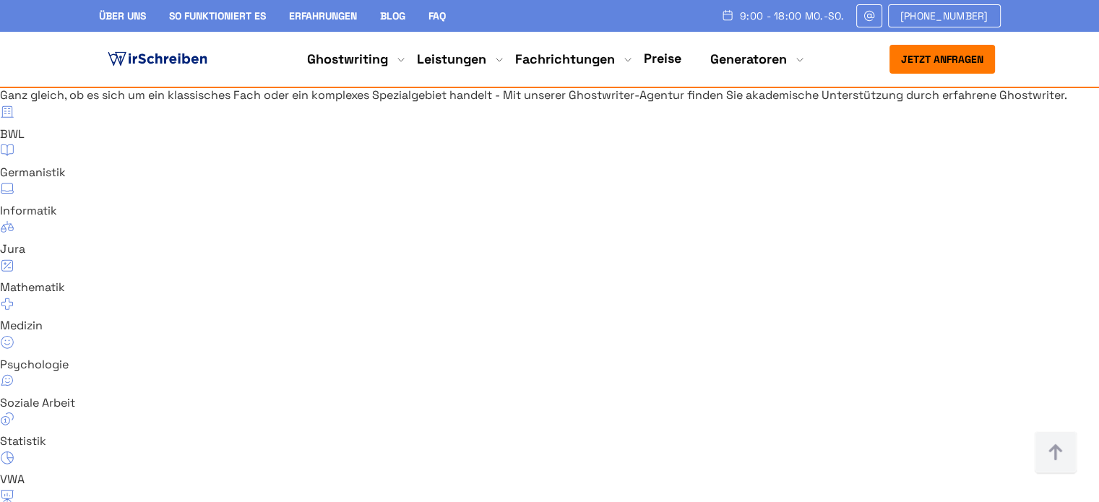
copy span "Was ist ein Ghostwriter"
drag, startPoint x: 104, startPoint y: 218, endPoint x: 257, endPoint y: 208, distance: 153.5
drag, startPoint x: 540, startPoint y: 218, endPoint x: 679, endPoint y: 211, distance: 138.9
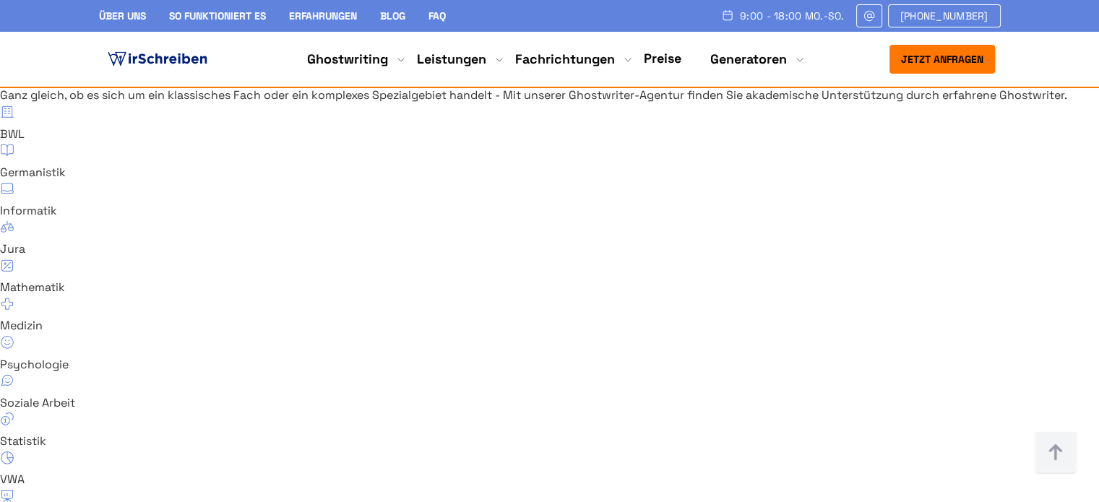
drag, startPoint x: 957, startPoint y: 216, endPoint x: 751, endPoint y: 208, distance: 206.0
drag, startPoint x: 691, startPoint y: 219, endPoint x: 555, endPoint y: 223, distance: 136.6
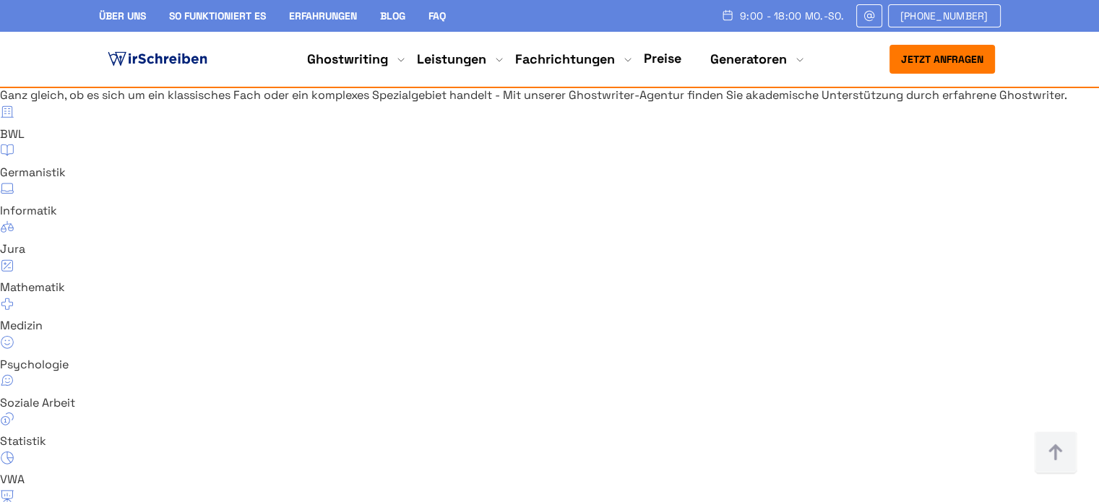
copy div "Was ist Ghostwriting?"
drag, startPoint x: 967, startPoint y: 223, endPoint x: 553, endPoint y: 213, distance: 414.1
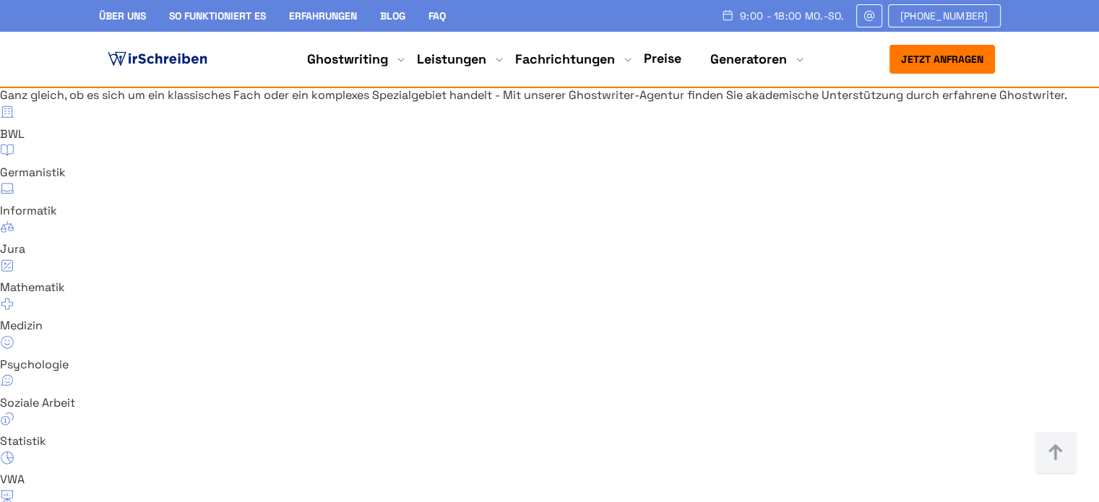
copy span "Was ist ein Ghostwriter?"
drag, startPoint x: 124, startPoint y: 215, endPoint x: 263, endPoint y: 224, distance: 139.0
copy div "Professionelle Ghostwriter"
drag, startPoint x: 119, startPoint y: 326, endPoint x: 263, endPoint y: 325, distance: 143.8
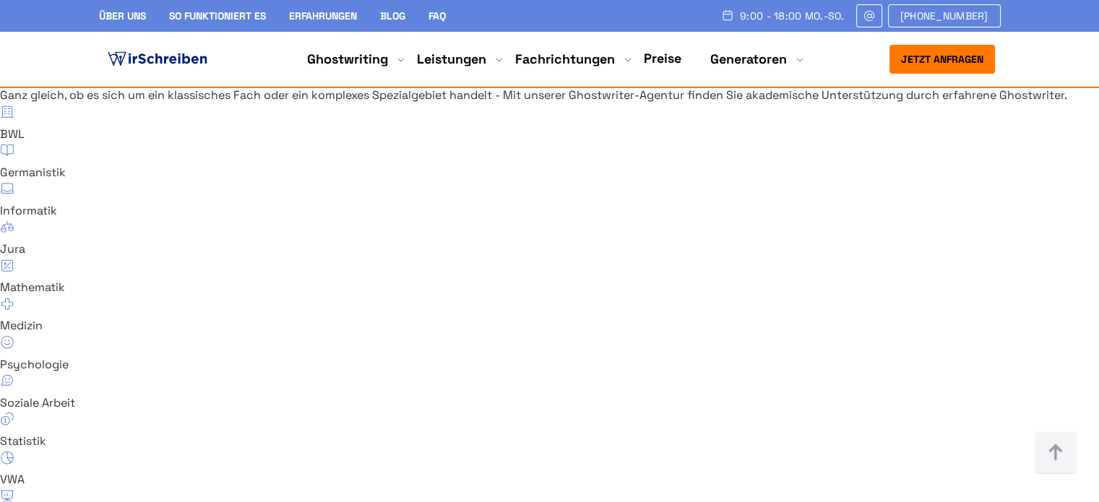
drag, startPoint x: 121, startPoint y: 270, endPoint x: 441, endPoint y: 375, distance: 336.7
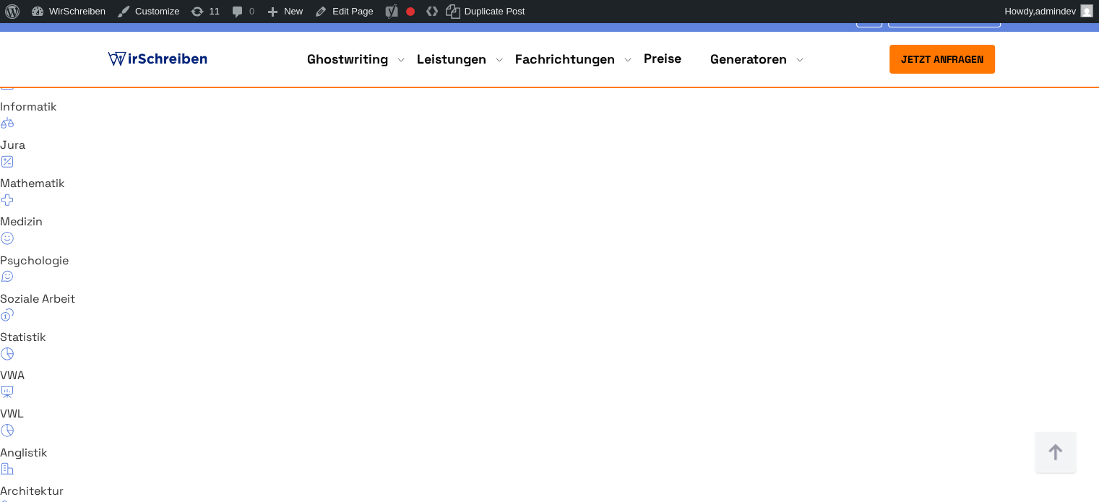
scroll to position [9681, 0]
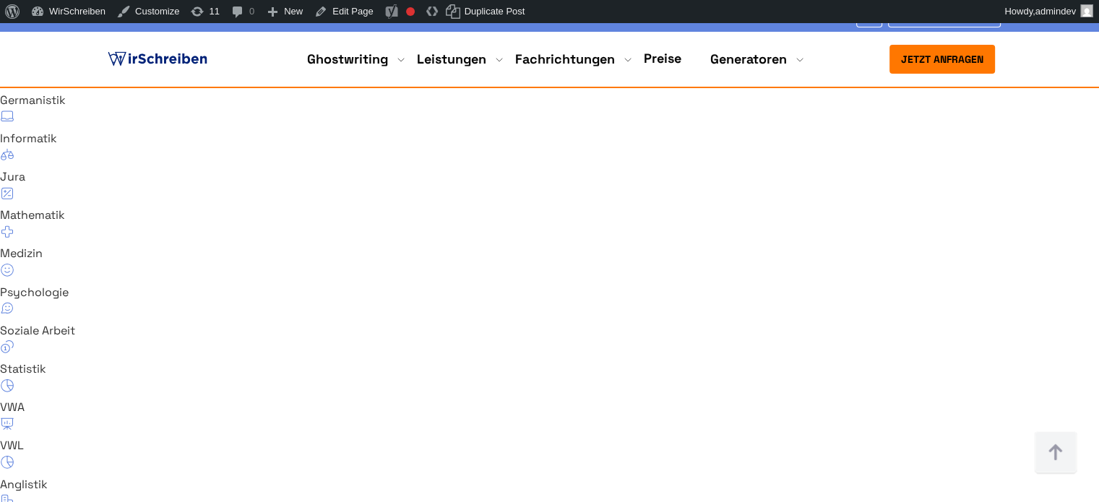
drag, startPoint x: 548, startPoint y: 206, endPoint x: 738, endPoint y: 215, distance: 189.5
drag, startPoint x: 976, startPoint y: 204, endPoint x: 623, endPoint y: 199, distance: 353.3
copy div "Es handelt sich um ein Unternehmen, das Ghostwriting-Dienstleistungen organisie…"
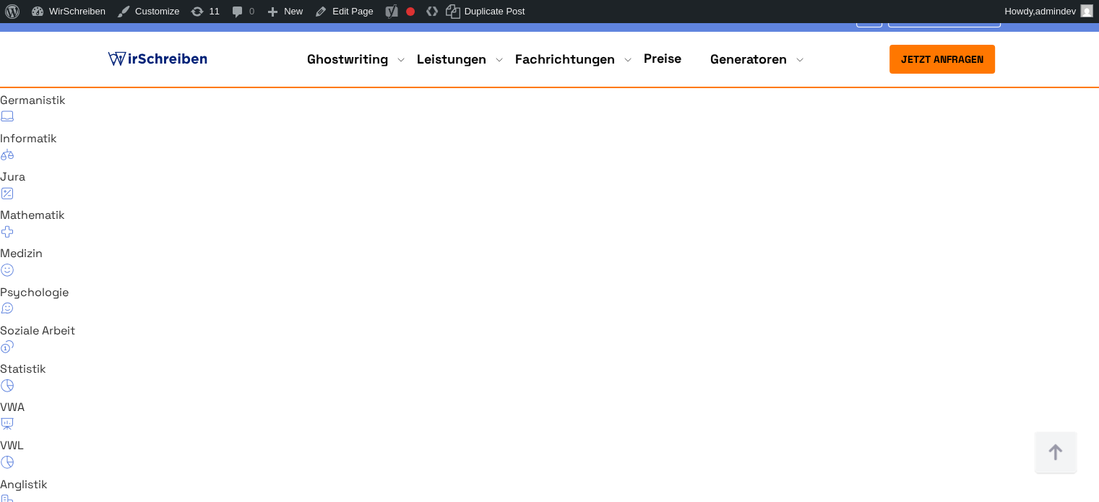
drag, startPoint x: 1000, startPoint y: 207, endPoint x: 622, endPoint y: 82, distance: 398.2
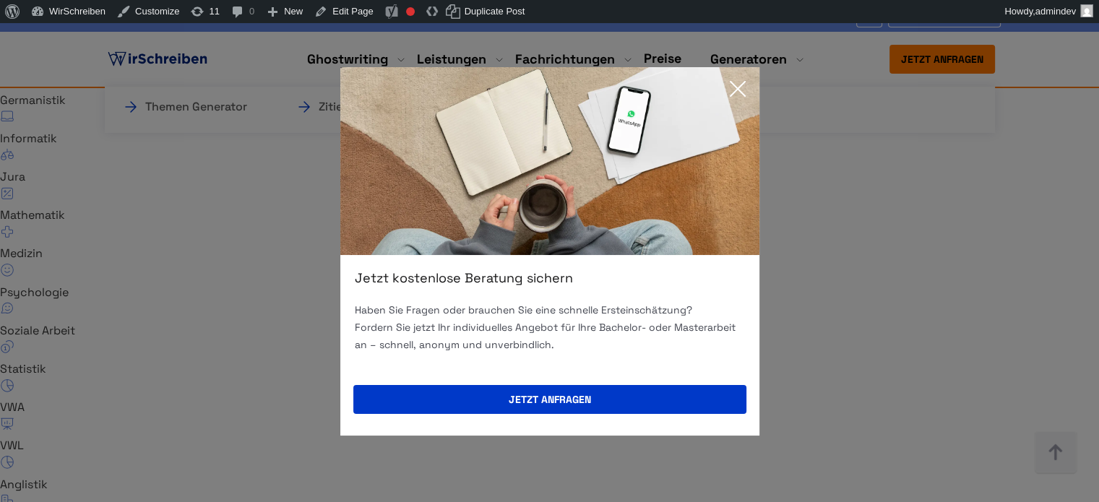
click at [741, 82] on icon at bounding box center [737, 88] width 29 height 29
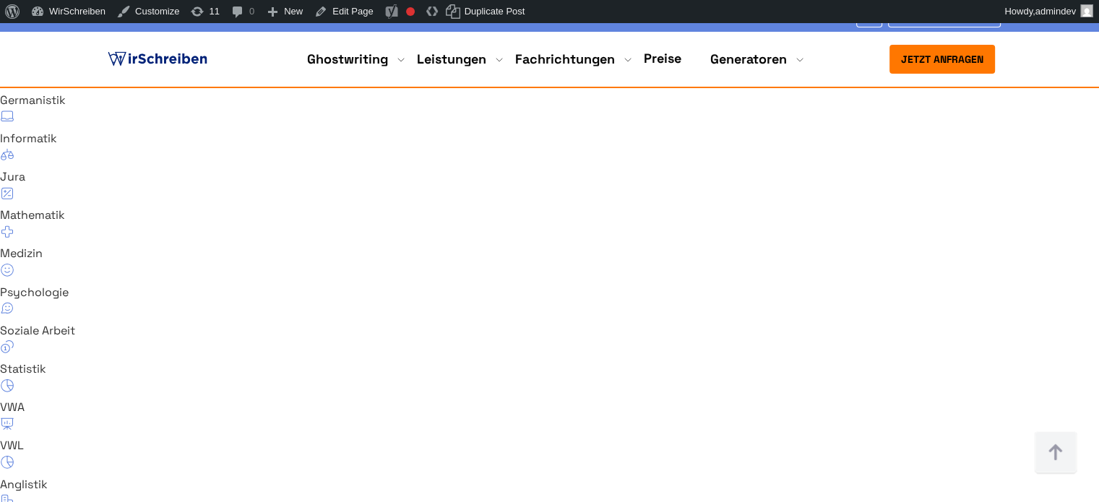
drag, startPoint x: 748, startPoint y: 202, endPoint x: 754, endPoint y: 218, distance: 17.8
copy div "Ist Ghostwriting in Deutschland legal?"
drag, startPoint x: 983, startPoint y: 207, endPoint x: 549, endPoint y: 207, distance: 433.5
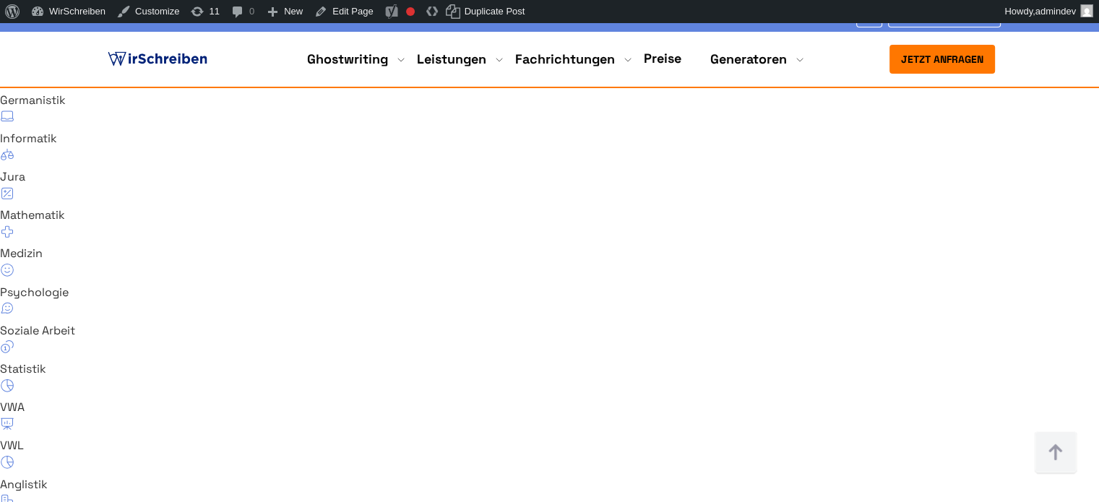
copy div "Ghostwriting illegal"
drag, startPoint x: 569, startPoint y: 259, endPoint x: 676, endPoint y: 256, distance: 107.7
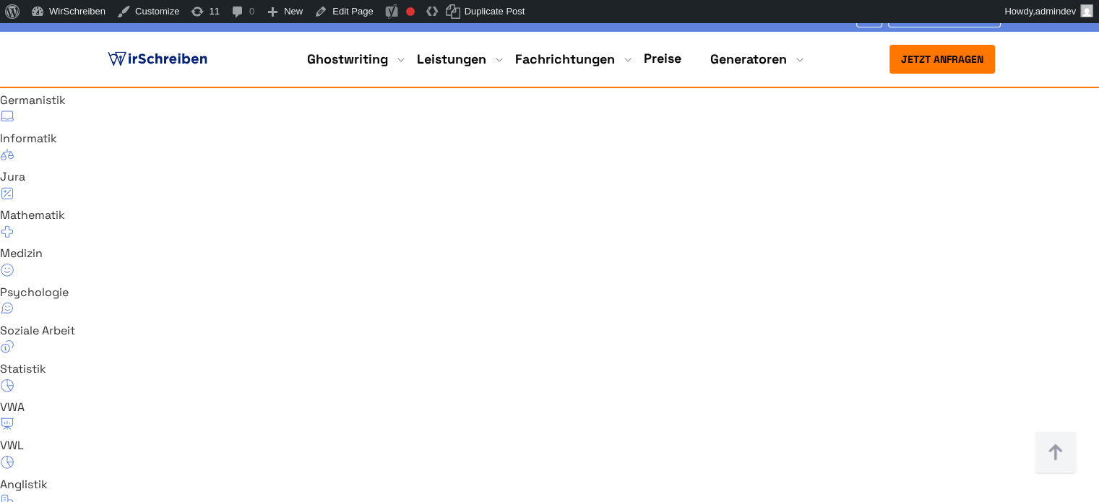
copy div "Ghostwriting-Text"
drag, startPoint x: 769, startPoint y: 295, endPoint x: 672, endPoint y: 297, distance: 97.5
copy div "Ghostwriting"
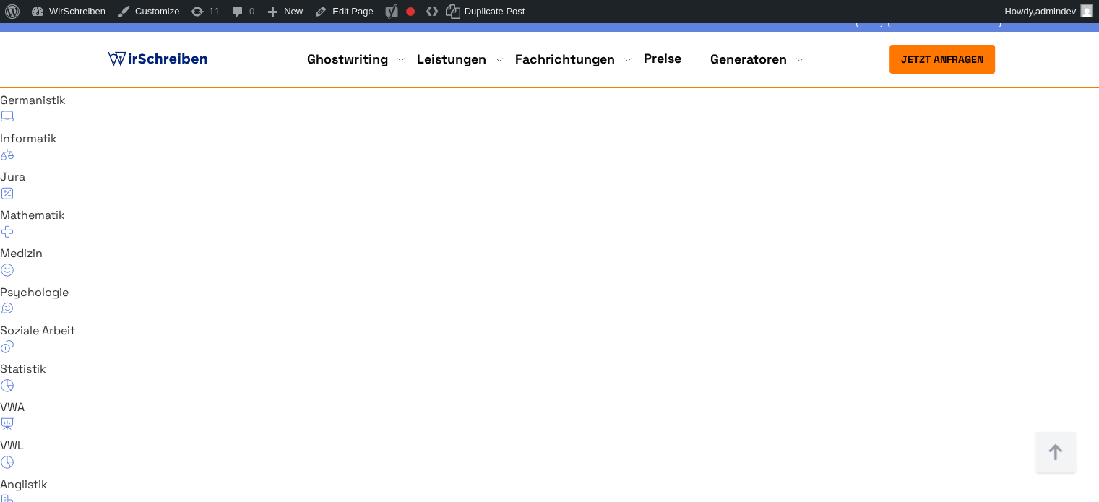
drag, startPoint x: 708, startPoint y: 349, endPoint x: 774, endPoint y: 347, distance: 66.5
copy span "Was ist eine Ghostwriter-Agentur?"
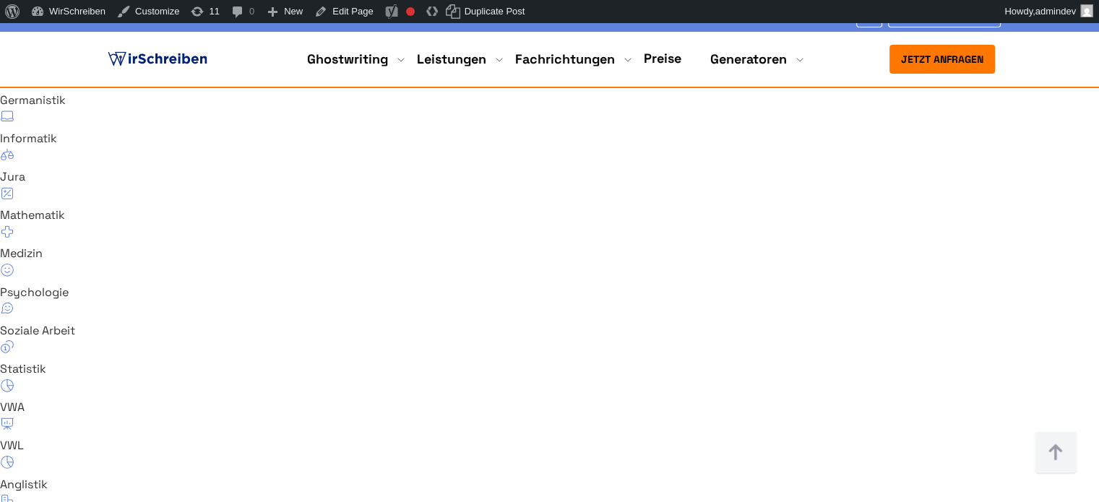
drag, startPoint x: 110, startPoint y: 202, endPoint x: 389, endPoint y: 275, distance: 288.9
drag, startPoint x: 113, startPoint y: 256, endPoint x: 498, endPoint y: 374, distance: 403.6
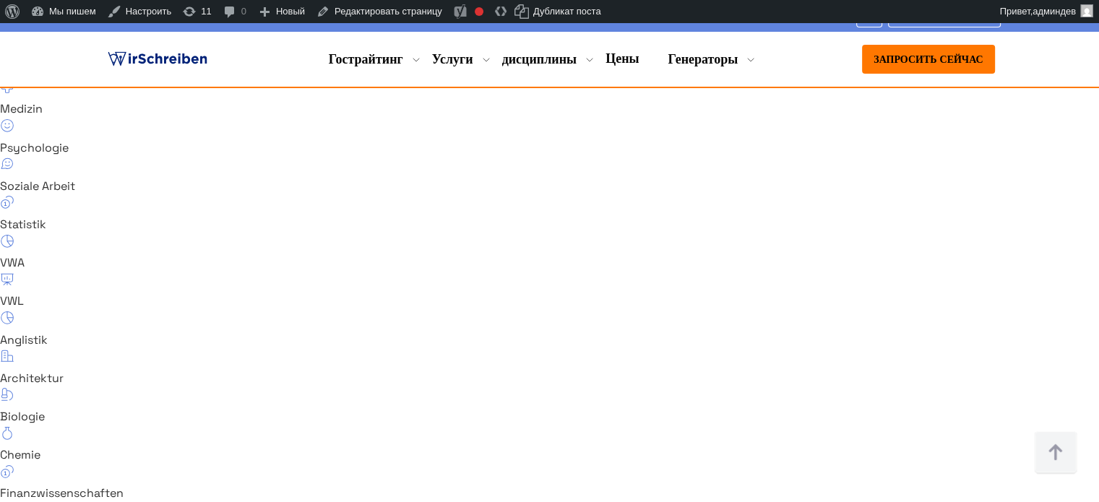
scroll to position [9897, 0]
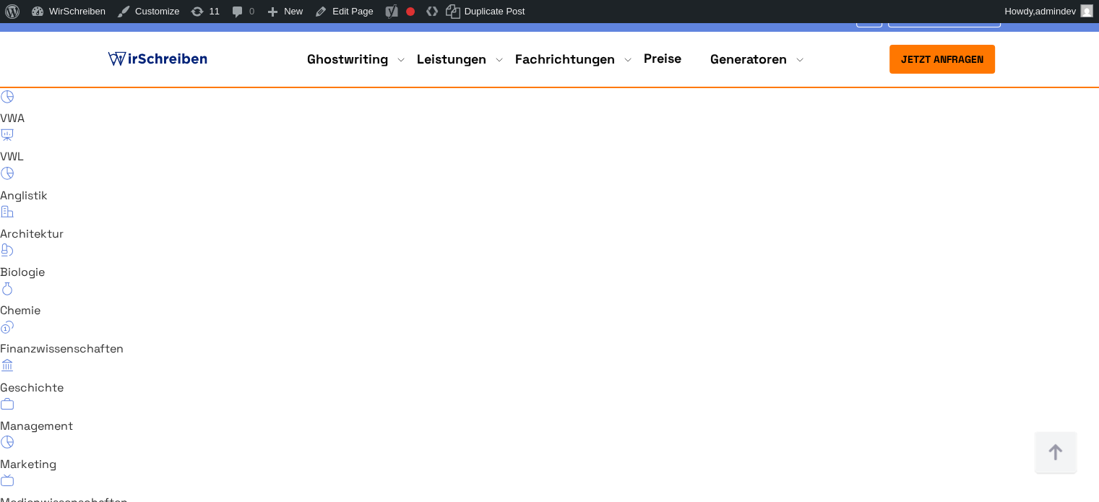
scroll to position [9987, 0]
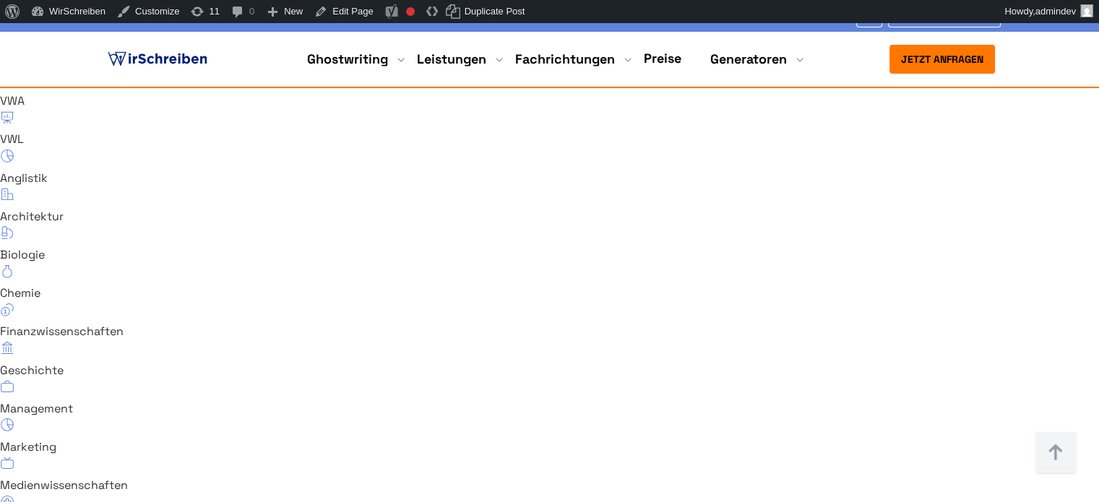
drag, startPoint x: 113, startPoint y: 308, endPoint x: 535, endPoint y: 373, distance: 427.0
drag, startPoint x: 253, startPoint y: 199, endPoint x: 139, endPoint y: 216, distance: 115.5
copy span "künstlicher Intelligenz"
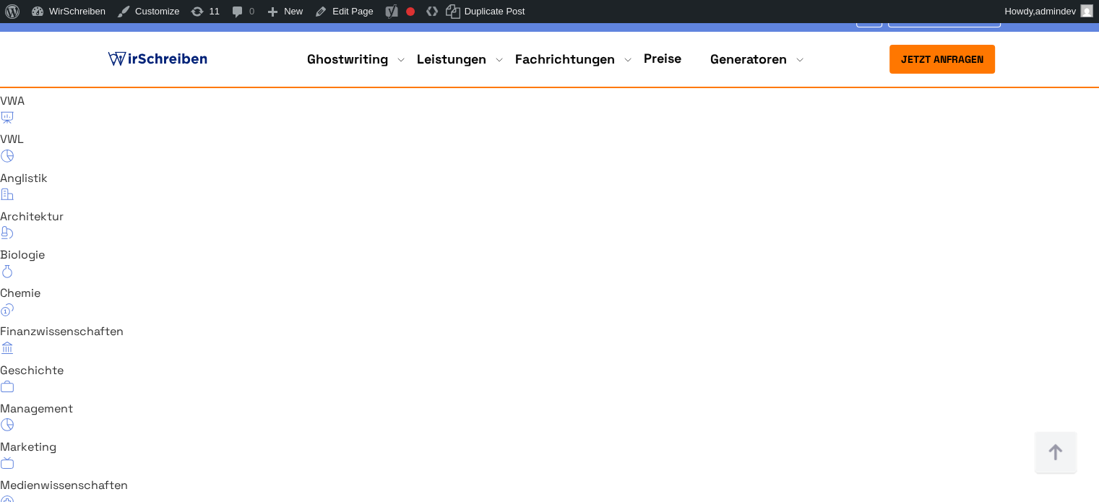
drag, startPoint x: 110, startPoint y: 191, endPoint x: 251, endPoint y: 199, distance: 141.8
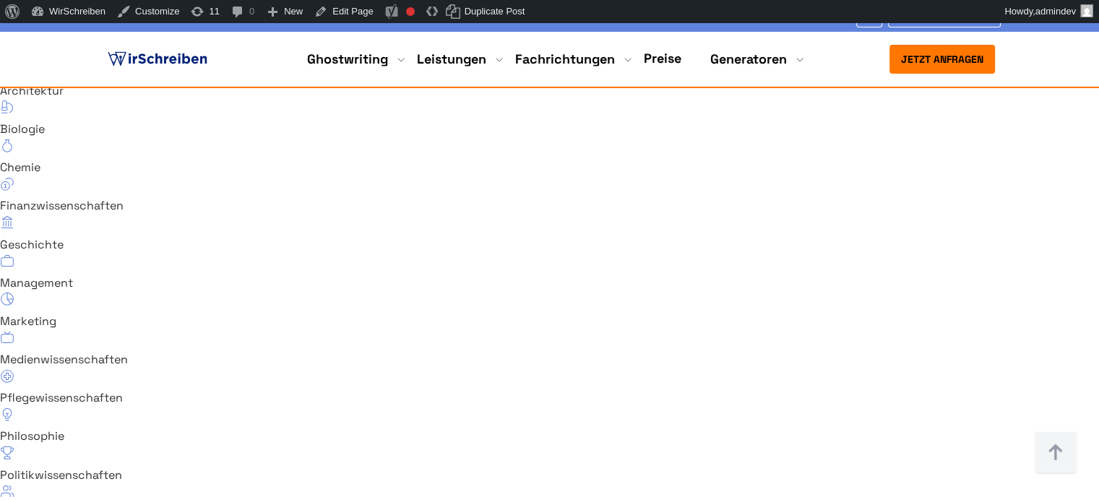
scroll to position [10131, 0]
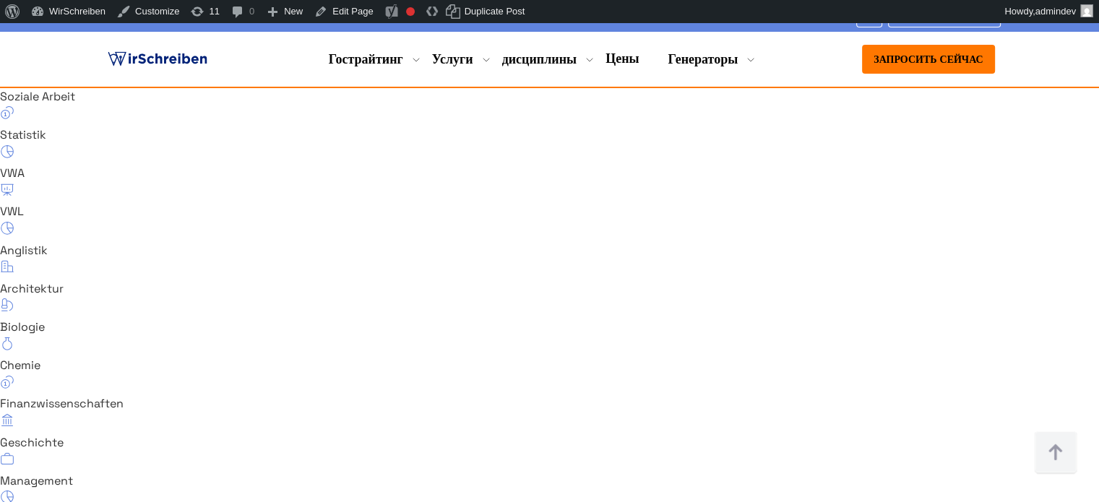
scroll to position [9776, 0]
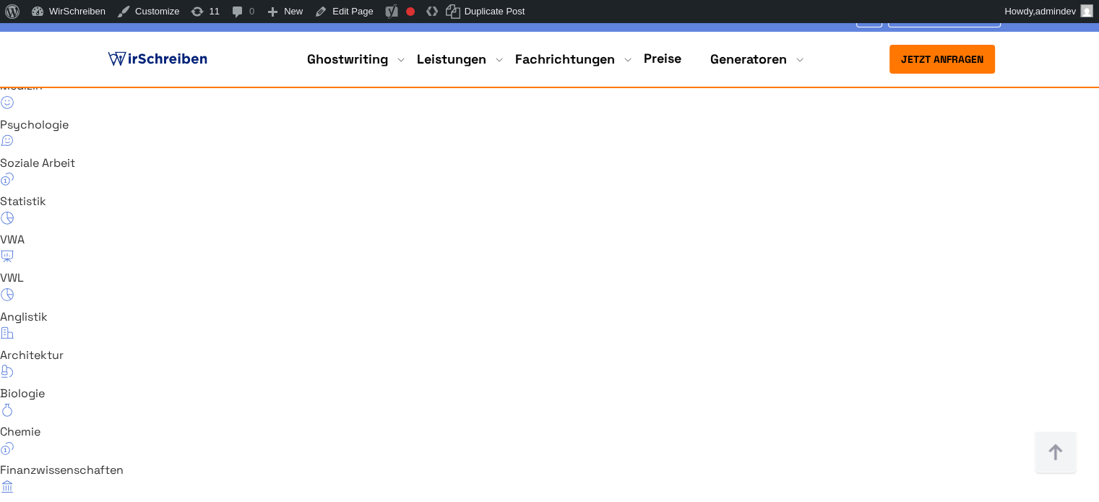
scroll to position [10005, 0]
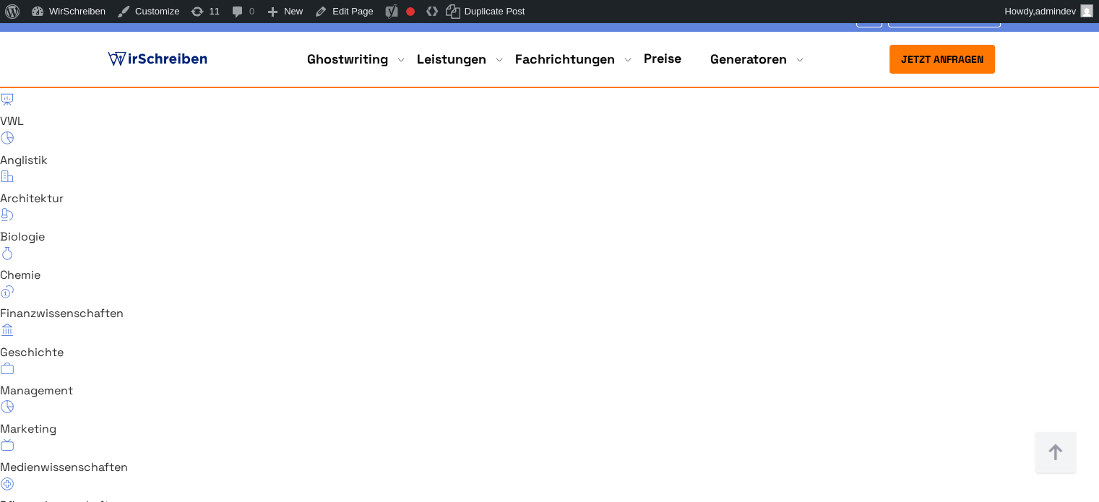
drag, startPoint x: 654, startPoint y: 337, endPoint x: 554, endPoint y: 316, distance: 101.7
copy div "Ist bei WirSchreiben eine direkte Kommunikation mit dem Autor möglich?"
drag, startPoint x: 985, startPoint y: 327, endPoint x: 550, endPoint y: 310, distance: 435.9
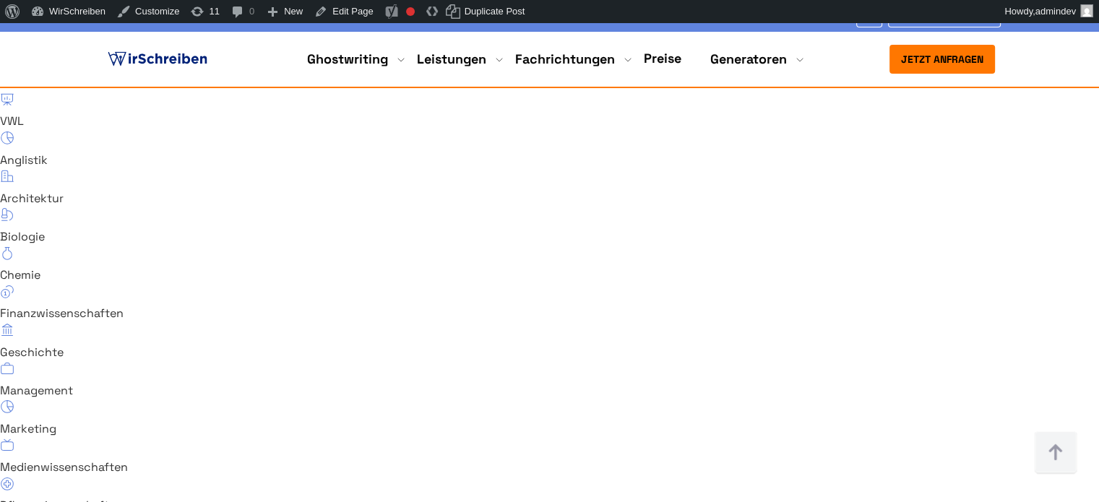
drag, startPoint x: 686, startPoint y: 311, endPoint x: 705, endPoint y: 263, distance: 52.2
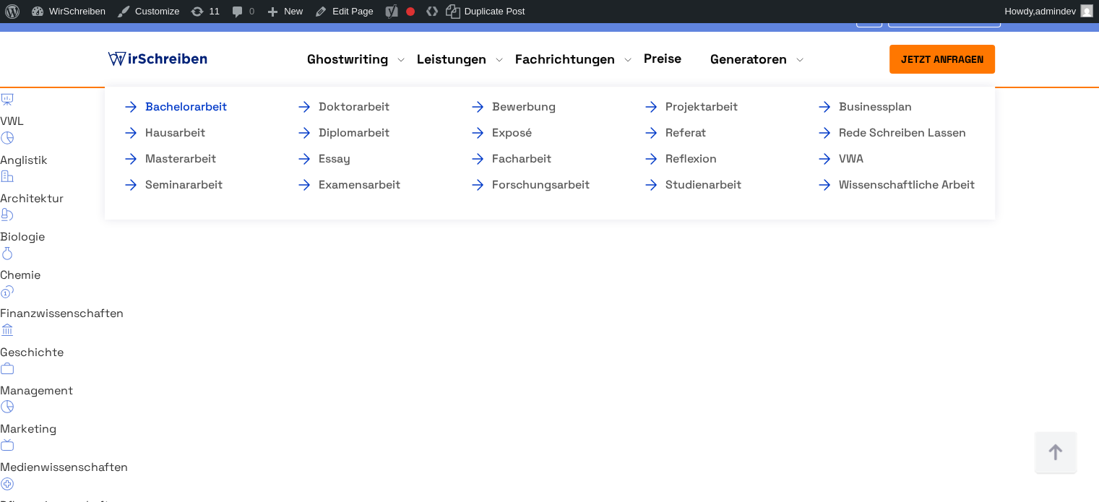
click at [218, 106] on link "Bachelorarbeit" at bounding box center [194, 106] width 144 height 17
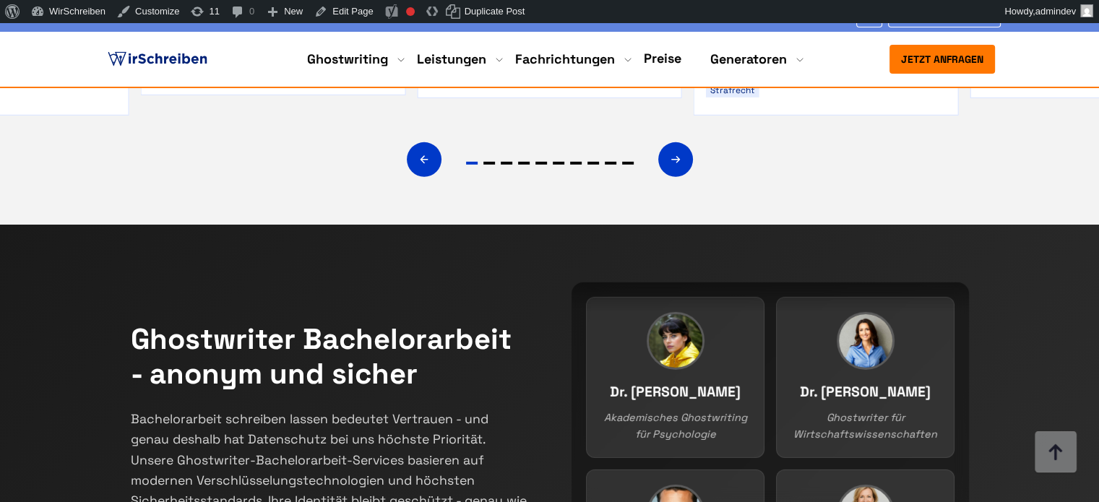
scroll to position [9807, 0]
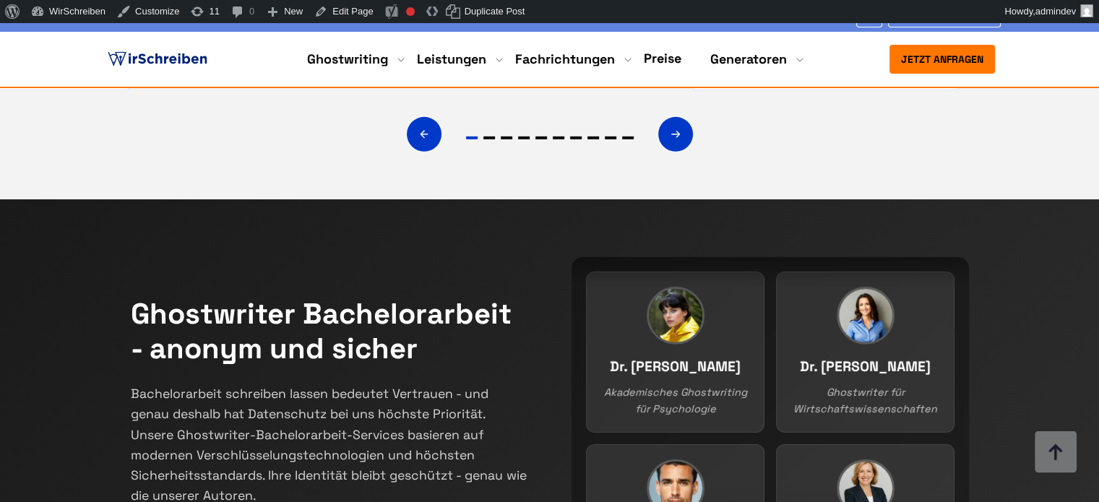
drag, startPoint x: 550, startPoint y: 141, endPoint x: 647, endPoint y: 147, distance: 96.3
copy div "Wie viel kostet es, eine Bachelorarbeit in [GEOGRAPHIC_DATA] schreiben zu lasse…"
drag, startPoint x: 938, startPoint y: 174, endPoint x: 550, endPoint y: 142, distance: 388.6
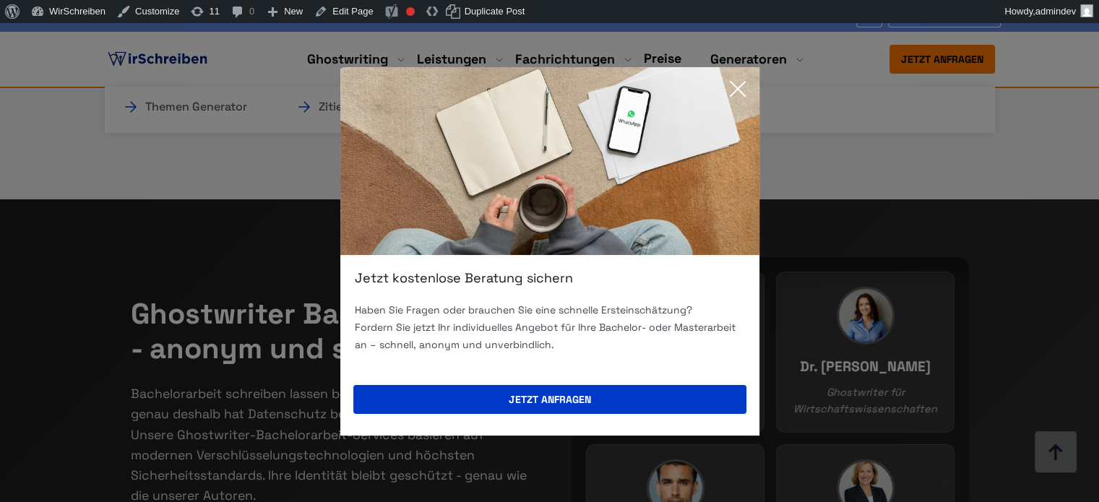
click at [727, 82] on icon at bounding box center [737, 88] width 29 height 29
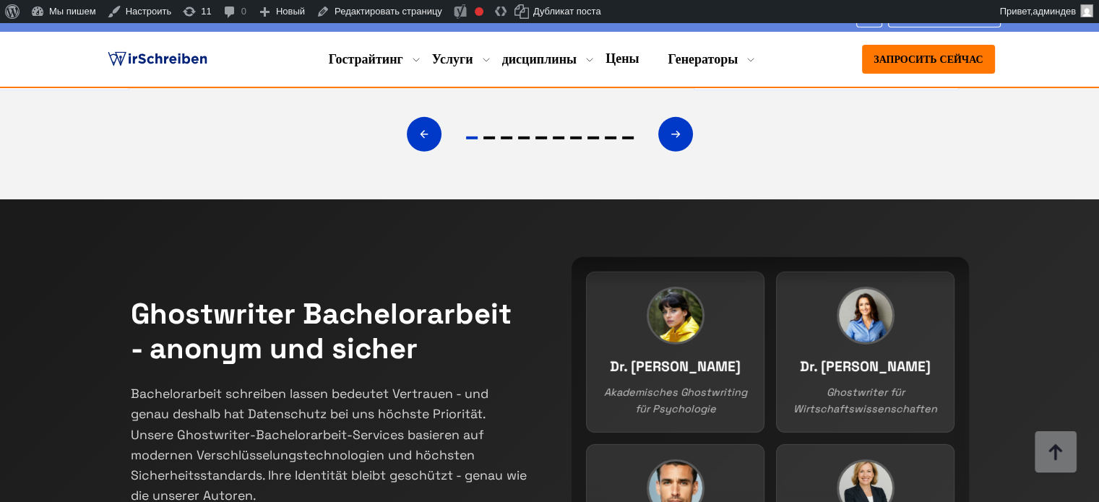
scroll to position [9830, 0]
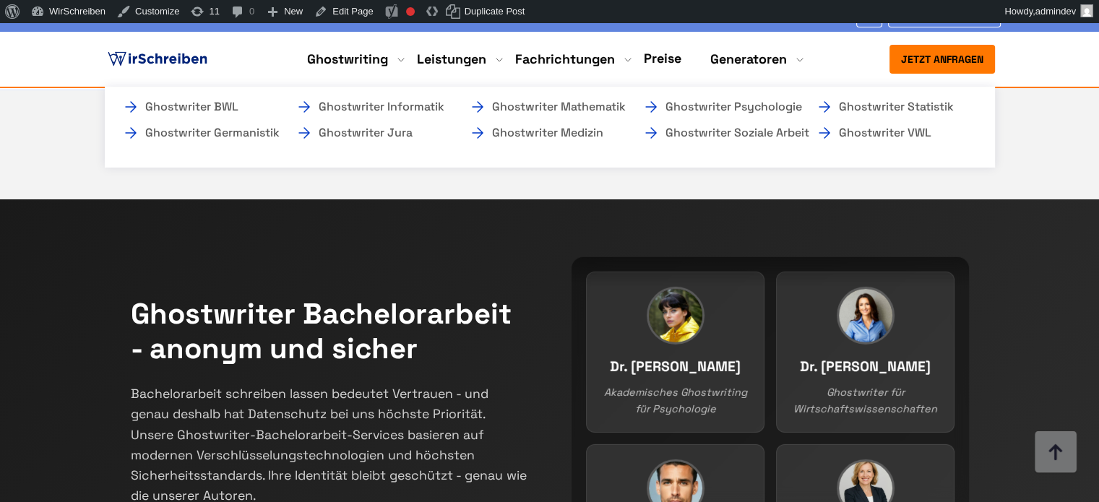
scroll to position [1053, 0]
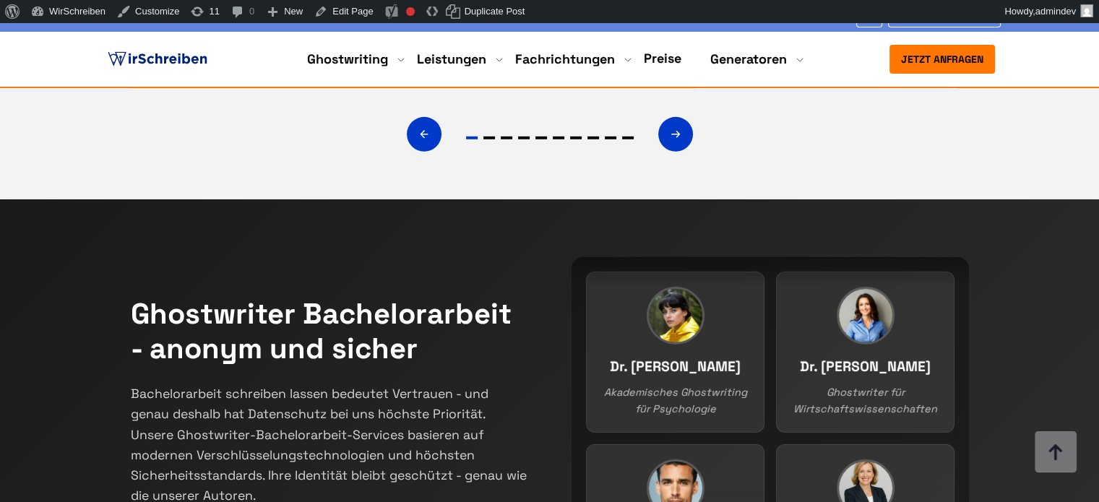
drag, startPoint x: 87, startPoint y: 129, endPoint x: 606, endPoint y: 447, distance: 608.7
copy div "Lor ips dolo Sitametconsect? Adi Elitseddoeiusm tem inc Utlaboreetdolor magna A…"
drag, startPoint x: 65, startPoint y: 163, endPoint x: 75, endPoint y: 150, distance: 16.5
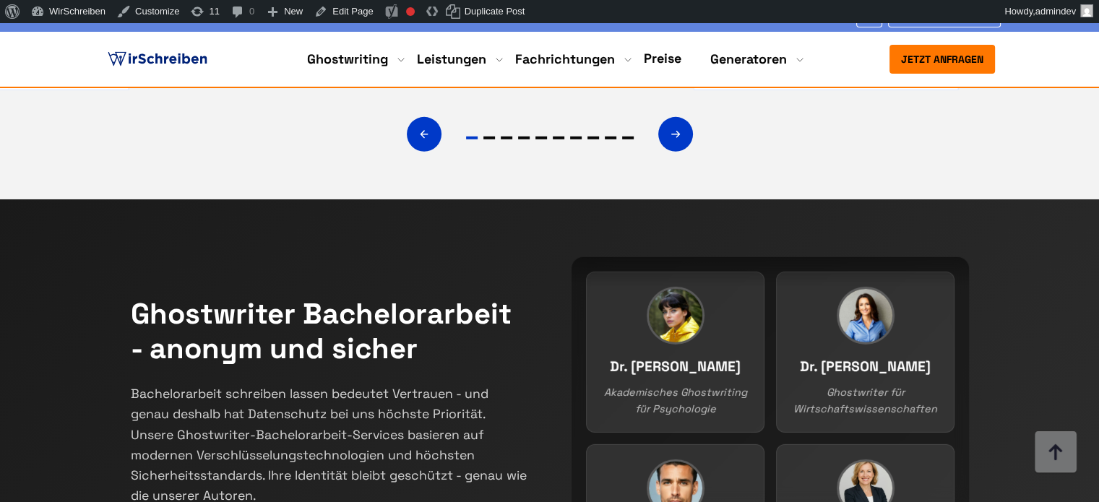
copy span "Was ist eine Bachelorarbeit?"
drag, startPoint x: 95, startPoint y: 147, endPoint x: 291, endPoint y: 157, distance: 196.8
drag, startPoint x: 688, startPoint y: 164, endPoint x: 633, endPoint y: 173, distance: 55.6
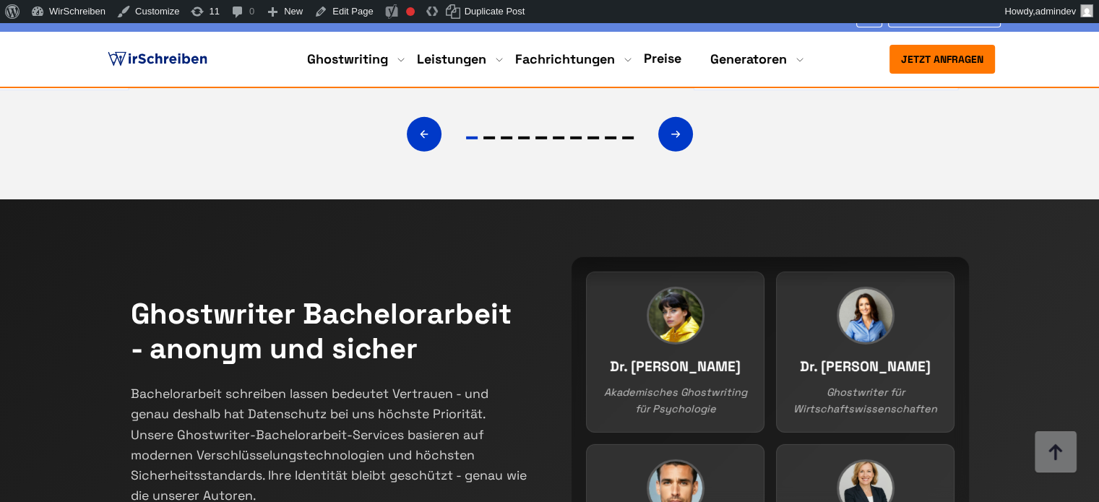
copy div "Die Bachelorarbeit ist die Abschlussarbeit eines Studiums auf Bachelorniveau. S…"
drag, startPoint x: 990, startPoint y: 182, endPoint x: 548, endPoint y: 146, distance: 442.9
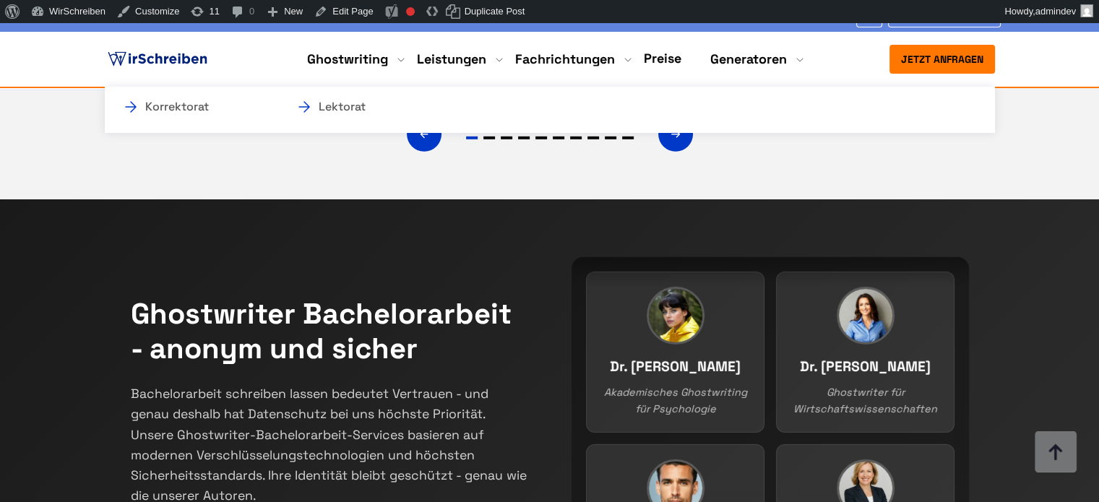
drag, startPoint x: 951, startPoint y: 293, endPoint x: 479, endPoint y: 67, distance: 523.8
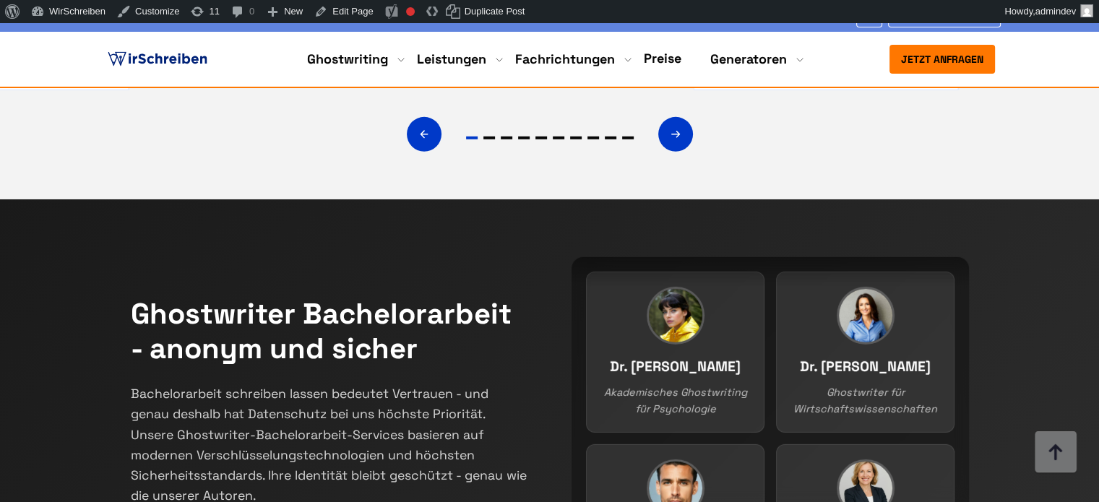
copy div "Die Bachelorarbeit Kosten bei WirSchreiben richten sich nach mehreren Faktoren,…"
drag, startPoint x: 1001, startPoint y: 293, endPoint x: 550, endPoint y: 219, distance: 456.9
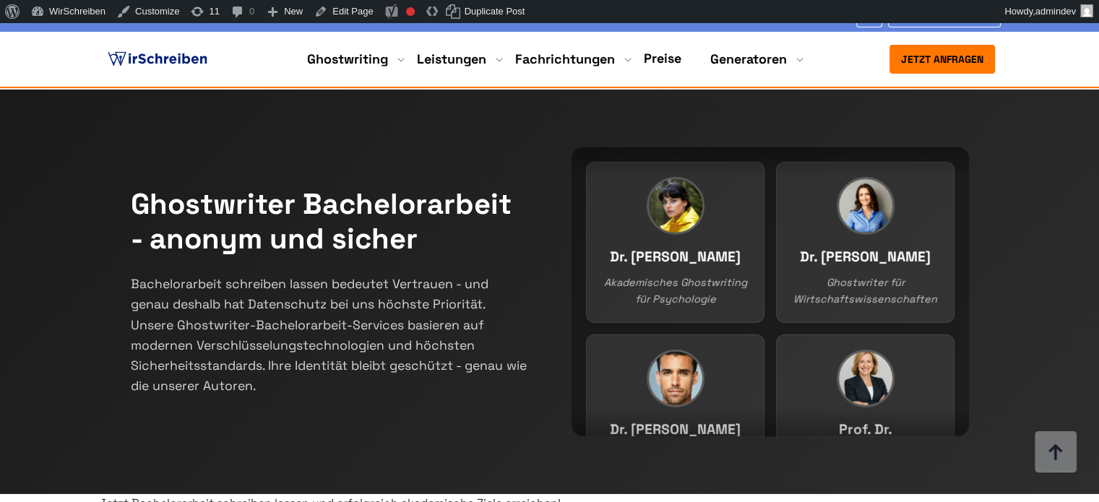
drag, startPoint x: 208, startPoint y: 251, endPoint x: 98, endPoint y: 236, distance: 111.6
drag, startPoint x: 92, startPoint y: 217, endPoint x: 200, endPoint y: 251, distance: 112.7
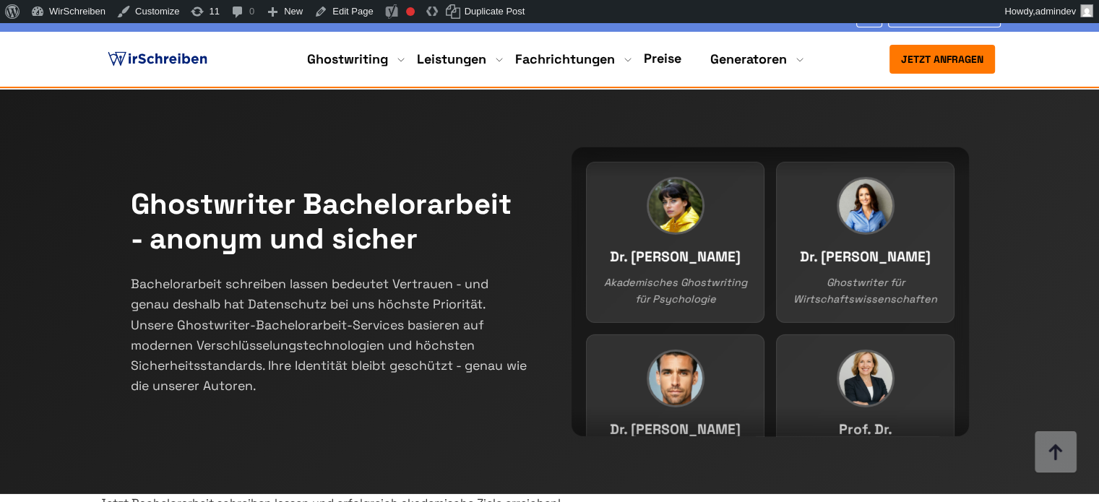
copy span "Wie lange braucht ein Ghostwriter, um eine Bachelorarbeit zu schreiben?"
copy div "Ghostwriter für Bachelorarbeit"
drag, startPoint x: 287, startPoint y: 372, endPoint x: 117, endPoint y: 373, distance: 169.8
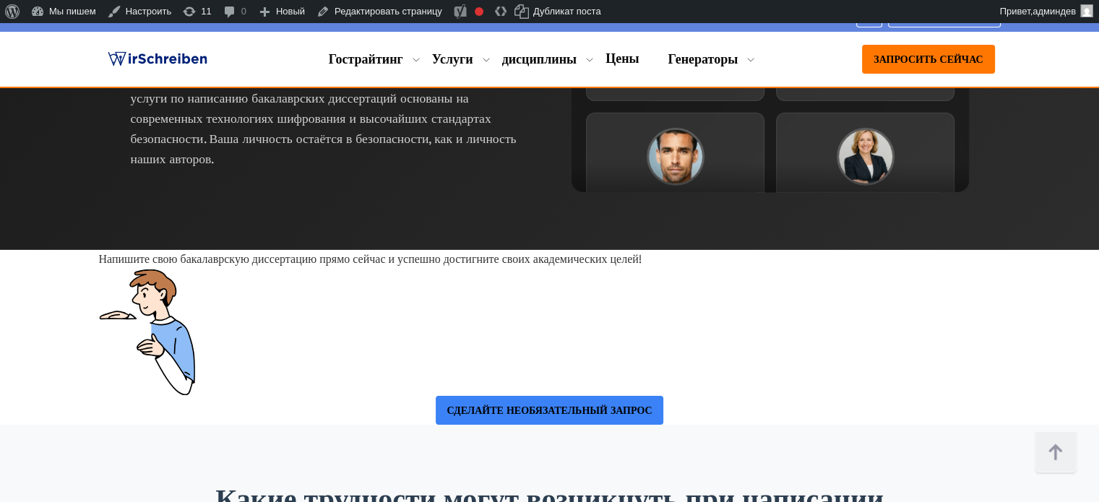
scroll to position [10234, 0]
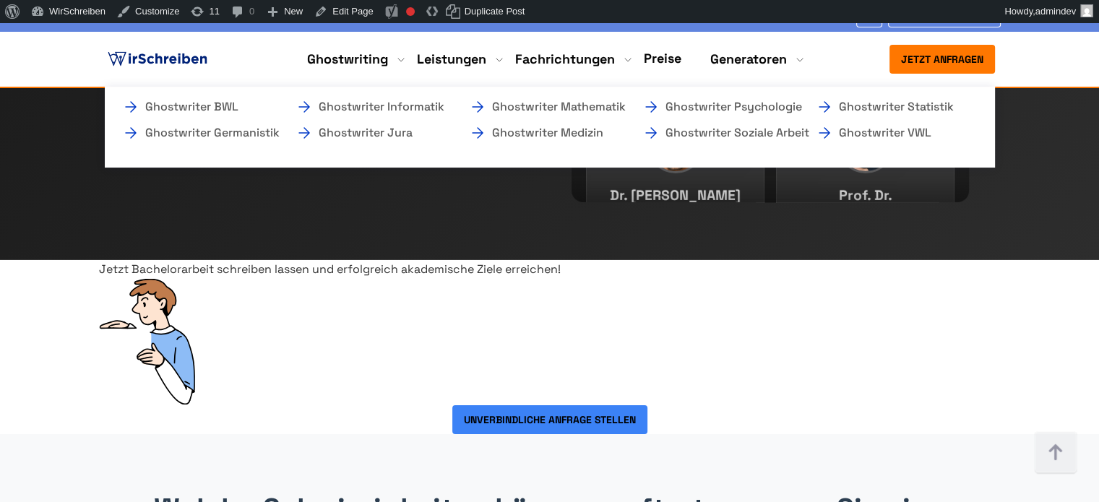
scroll to position [1053, 0]
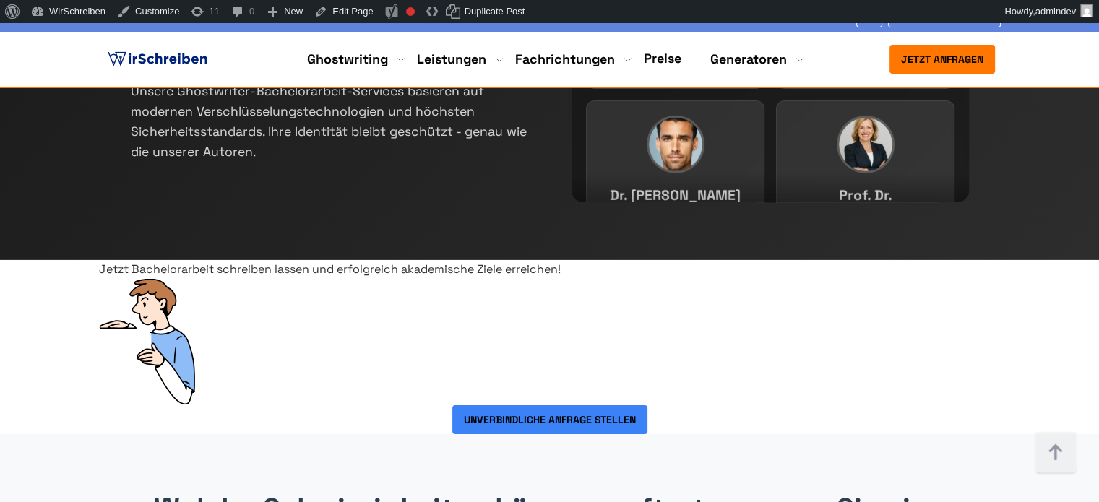
drag, startPoint x: 191, startPoint y: 206, endPoint x: 108, endPoint y: 182, distance: 86.4
drag, startPoint x: 95, startPoint y: 175, endPoint x: 182, endPoint y: 204, distance: 91.6
copy span "Ist es machbar, meine Bachelorarbeit auf Englisch schreiben zu lassen?"
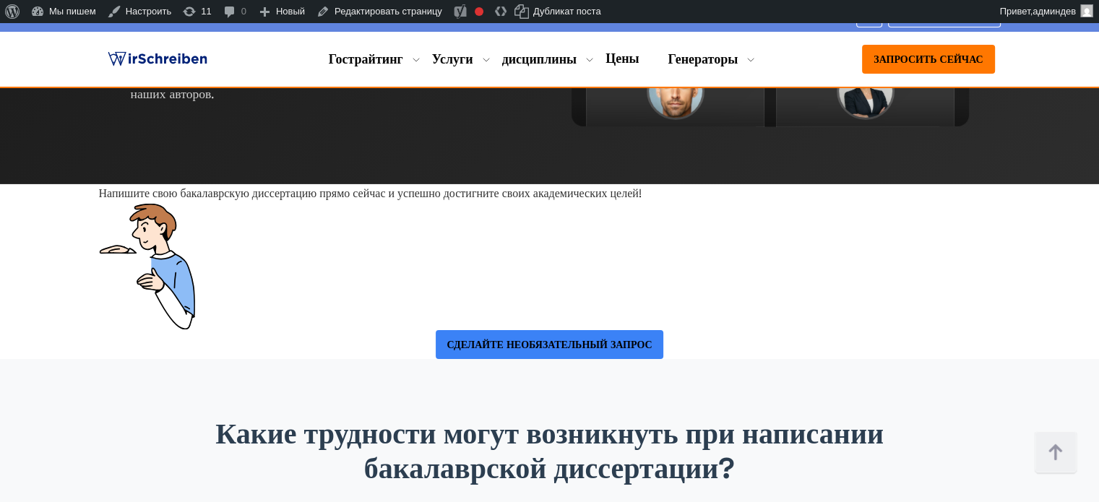
scroll to position [10361, 0]
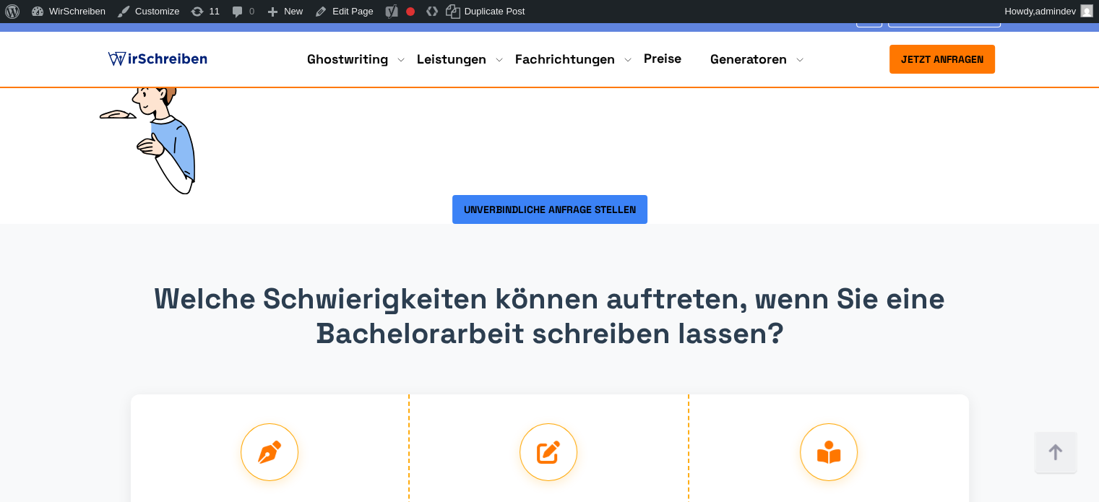
scroll to position [1053, 0]
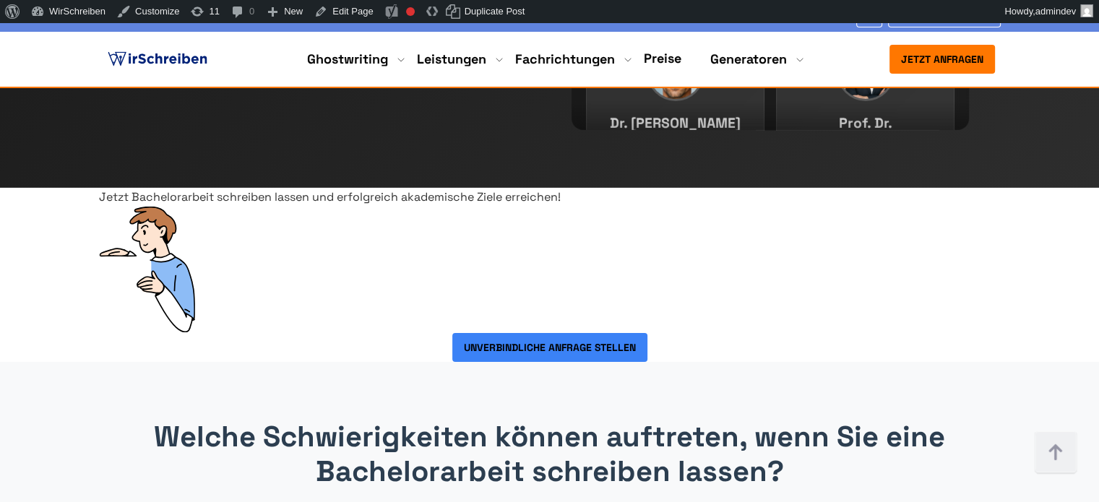
drag, startPoint x: 152, startPoint y: 319, endPoint x: 107, endPoint y: 308, distance: 46.1
copy span "Ist es möglich, einen Teil meiner Bachelorarbeit schreiben zu lassen?"
drag, startPoint x: 107, startPoint y: 288, endPoint x: 162, endPoint y: 321, distance: 64.2
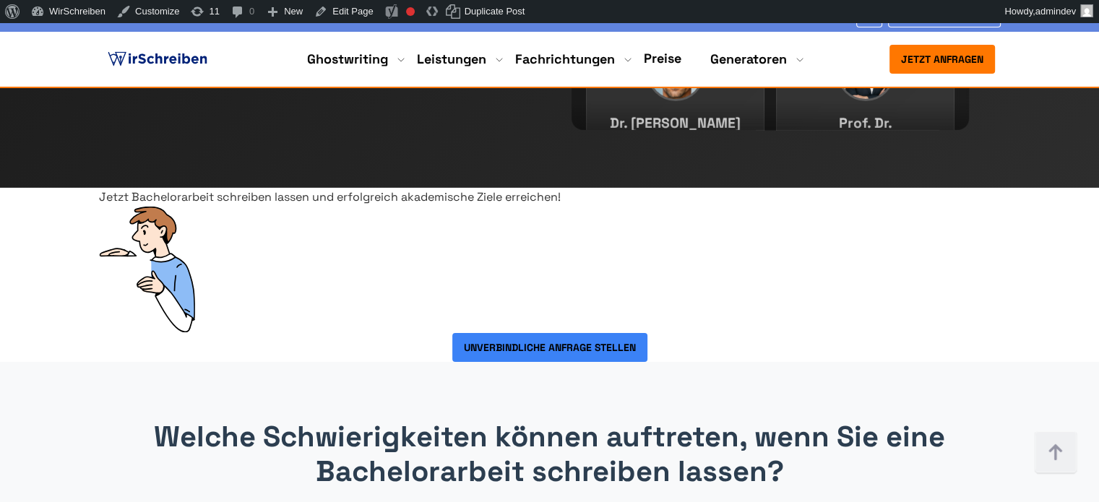
drag, startPoint x: 120, startPoint y: 371, endPoint x: 509, endPoint y: 413, distance: 391.6
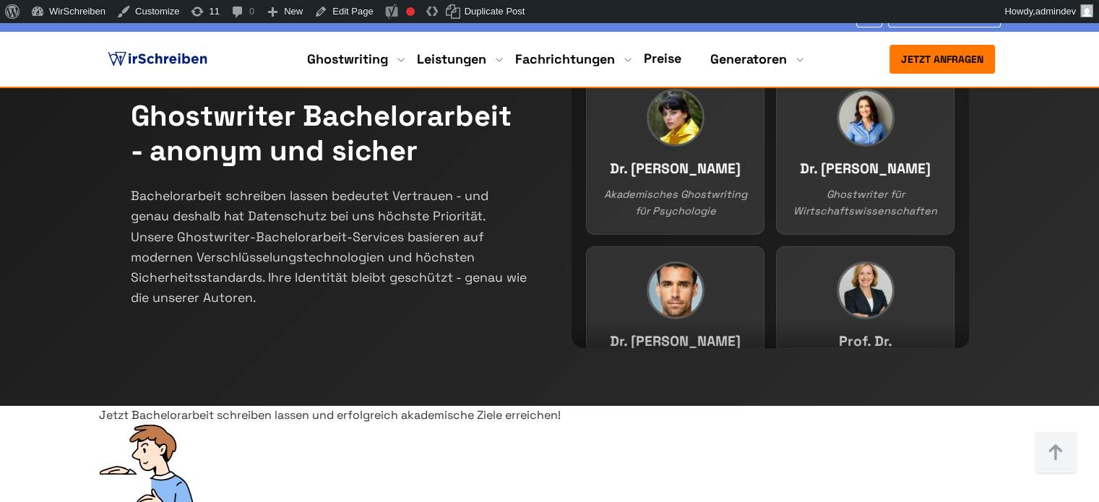
scroll to position [10006, 0]
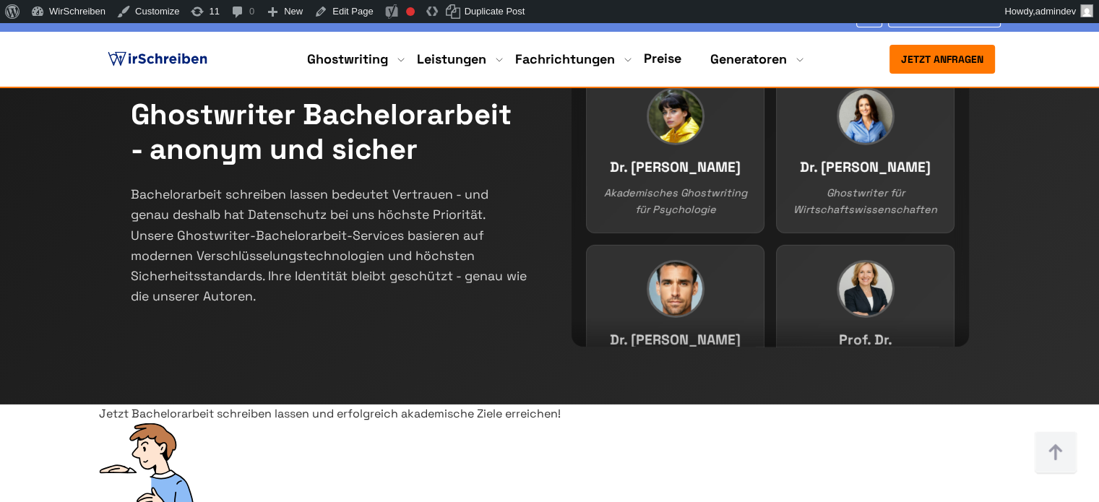
copy div "Wie viel Plagiat ist in einer Bachelorarbeit erlaubt?"
drag, startPoint x: 990, startPoint y: 132, endPoint x: 514, endPoint y: 144, distance: 476.2
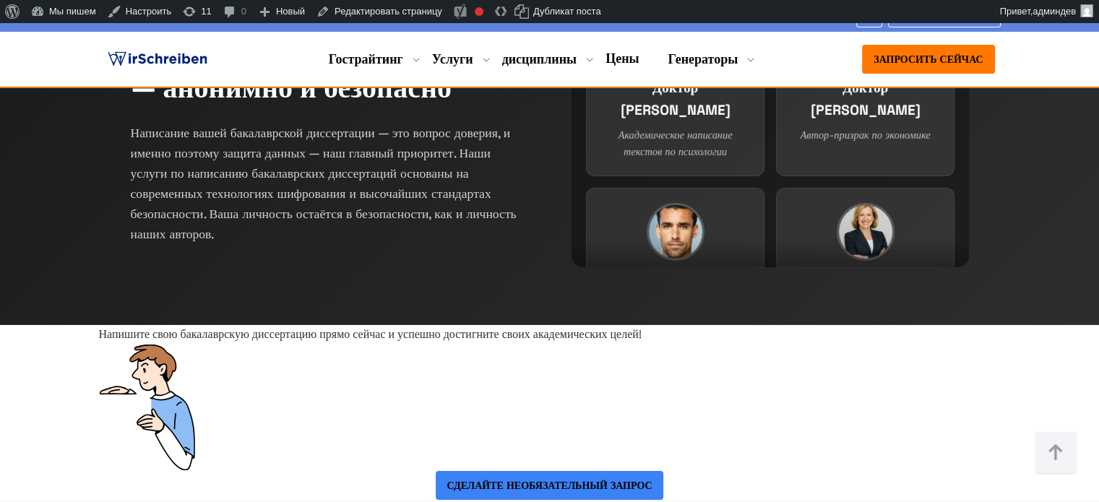
scroll to position [931, 0]
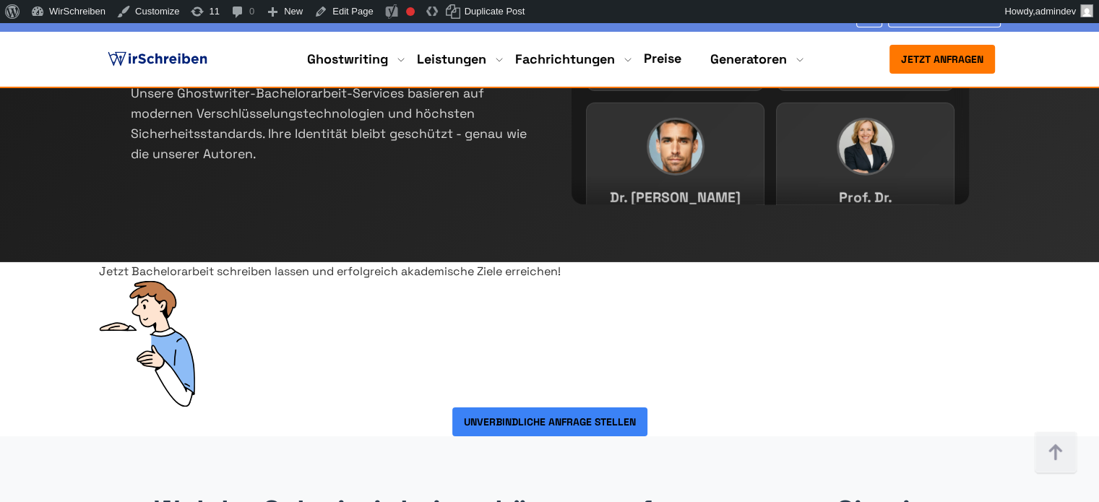
scroll to position [1053, 0]
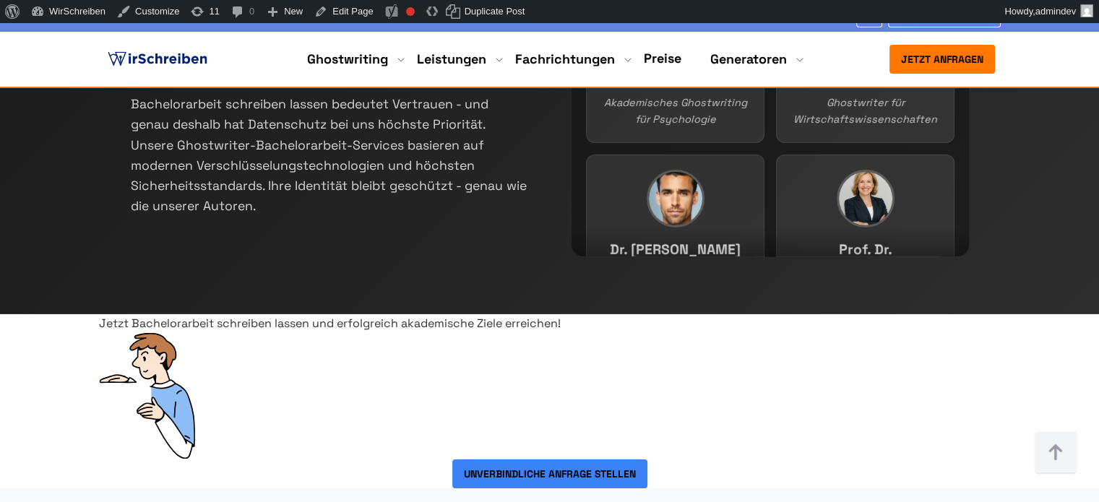
drag, startPoint x: 841, startPoint y: 254, endPoint x: 986, endPoint y: 264, distance: 145.6
drag, startPoint x: 913, startPoint y: 254, endPoint x: 552, endPoint y: 252, distance: 361.2
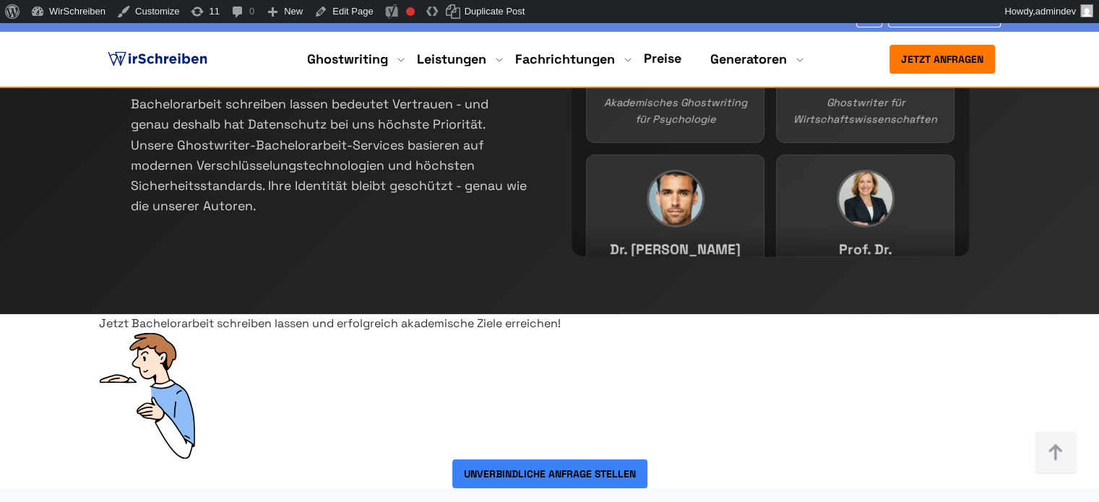
drag, startPoint x: 1050, startPoint y: 361, endPoint x: 983, endPoint y: 345, distance: 69.0
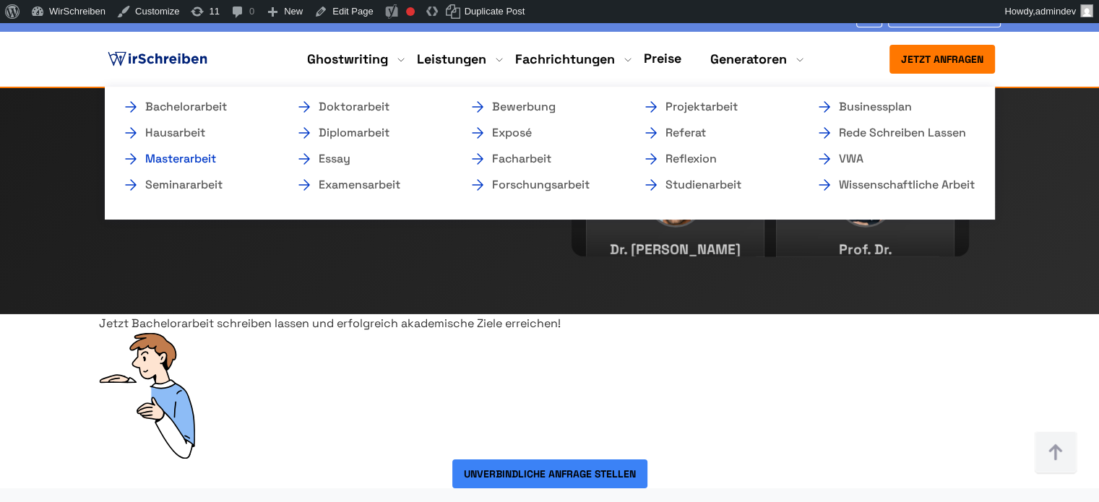
click at [204, 159] on link "Masterarbeit" at bounding box center [194, 158] width 144 height 17
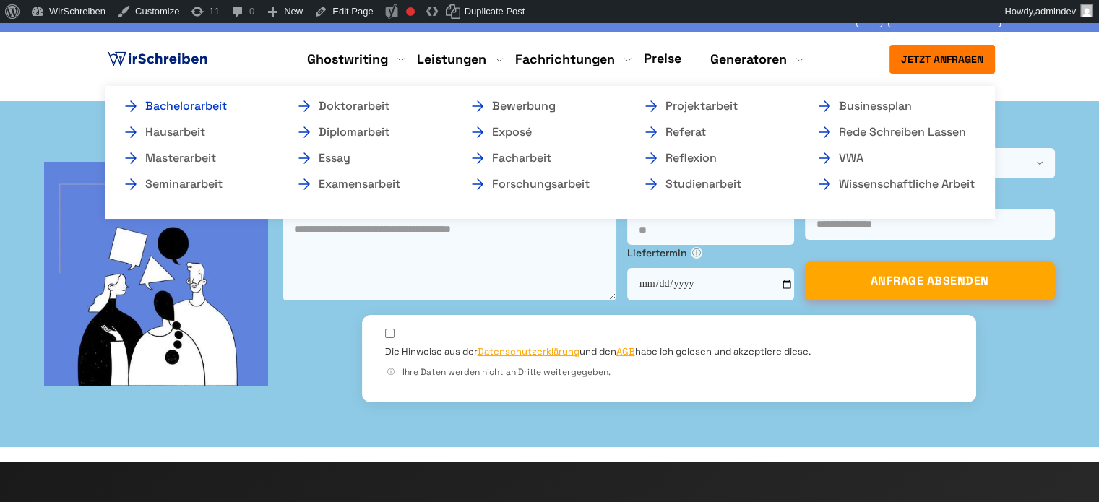
click at [229, 106] on link "Bachelorarbeit" at bounding box center [194, 106] width 144 height 17
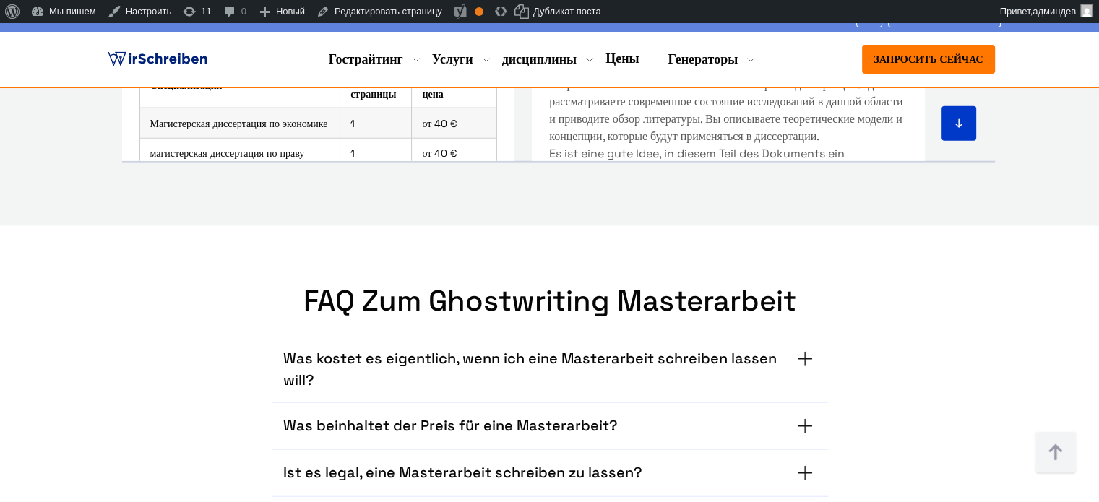
scroll to position [9108, 0]
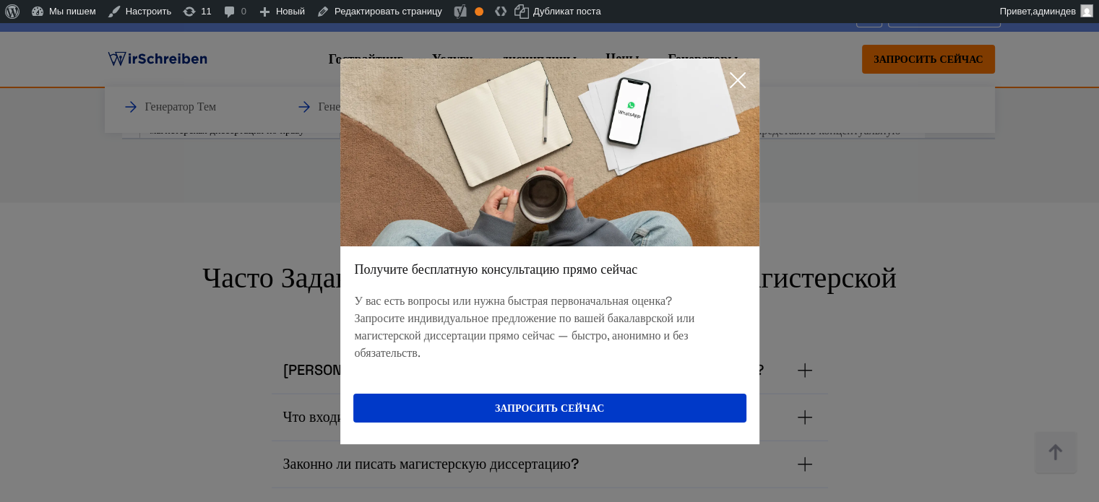
click at [736, 77] on icon at bounding box center [737, 80] width 29 height 29
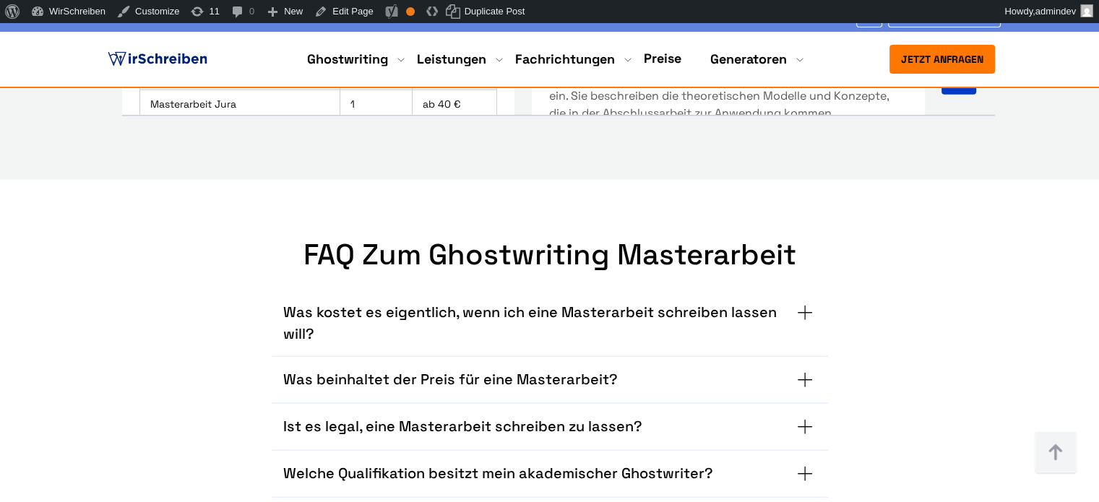
scroll to position [9085, 0]
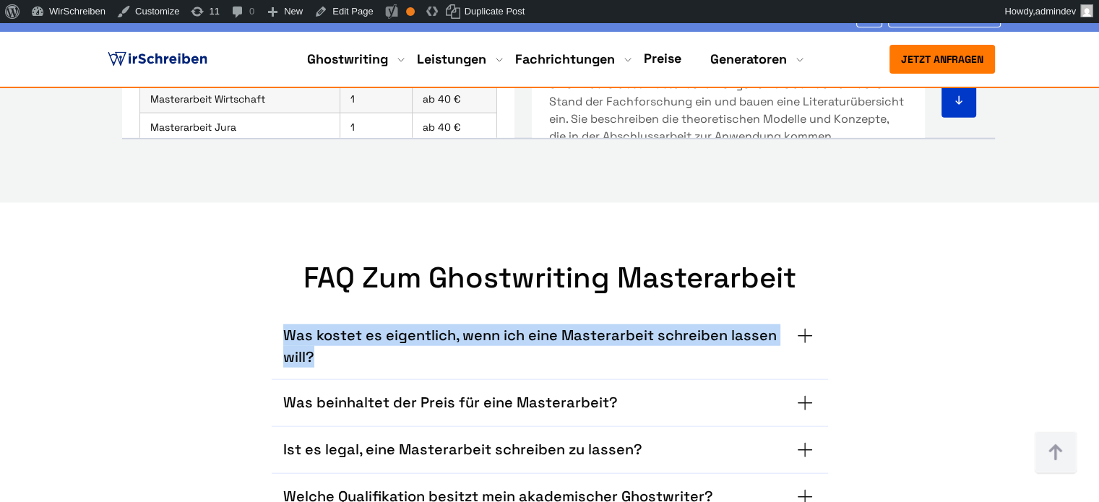
copy h3 "Was kostet es eigentlich, wenn ich eine Masterarbeit schreiben lassen will?"
drag, startPoint x: 329, startPoint y: 209, endPoint x: 285, endPoint y: 186, distance: 49.4
click at [285, 324] on h3 "Was kostet es eigentlich, wenn ich eine Masterarbeit schreiben lassen will?" at bounding box center [538, 345] width 510 height 43
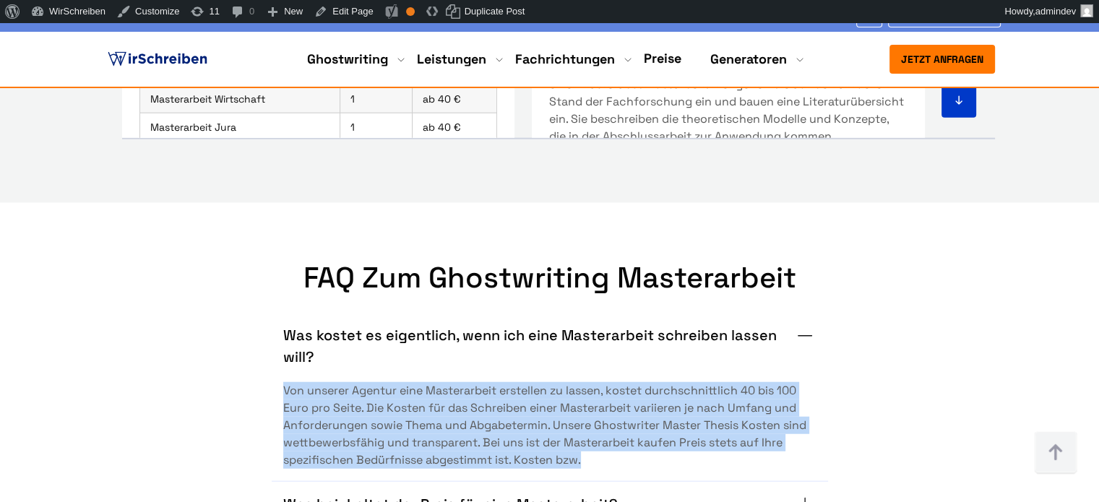
copy span "Von unserer Agentur eine Masterarbeit erstellen zu lassen, kostet durchschnittl…"
drag, startPoint x: 283, startPoint y: 236, endPoint x: 592, endPoint y: 309, distance: 317.0
click at [592, 382] on span "Von unserer Agentur eine Masterarbeit erstellen zu lassen, kostet durchschnittl…" at bounding box center [549, 425] width 533 height 87
click at [521, 382] on span "Von unserer Agentur eine Masterarbeit erstellen zu lassen, kostet durchschnittl…" at bounding box center [549, 425] width 533 height 87
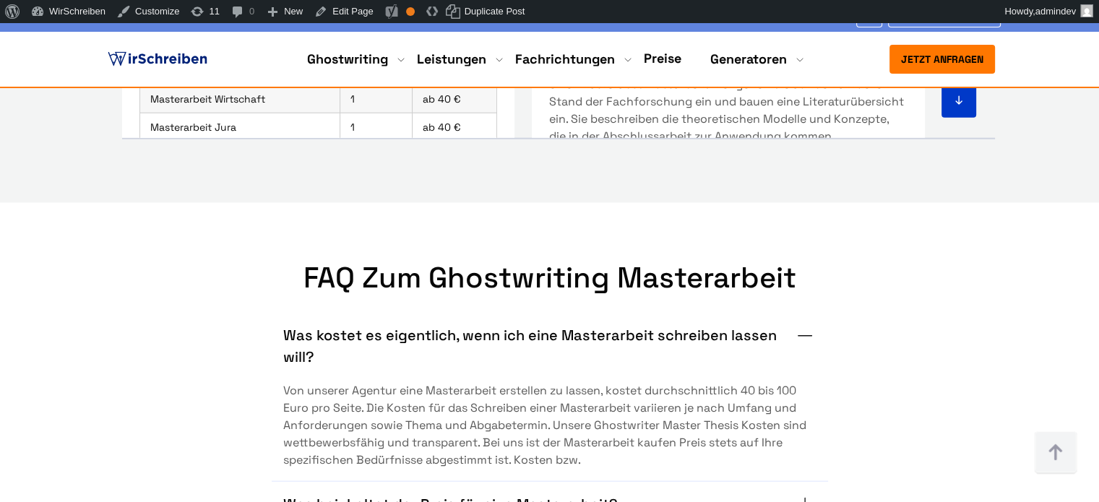
click at [967, 267] on div "FAQ zum Ghostwriting Masterarbeit Was kostet es eigentlich, wenn ich eine Maste…" at bounding box center [549, 489] width 859 height 456
copy span "Ghostwriter Master Thesis"
drag, startPoint x: 746, startPoint y: 269, endPoint x: 595, endPoint y: 268, distance: 150.3
click at [595, 382] on span "Von unserer Agentur eine Masterarbeit erstellen zu lassen, kostet durchschnittl…" at bounding box center [549, 425] width 533 height 87
drag, startPoint x: 868, startPoint y: 275, endPoint x: 845, endPoint y: 282, distance: 24.7
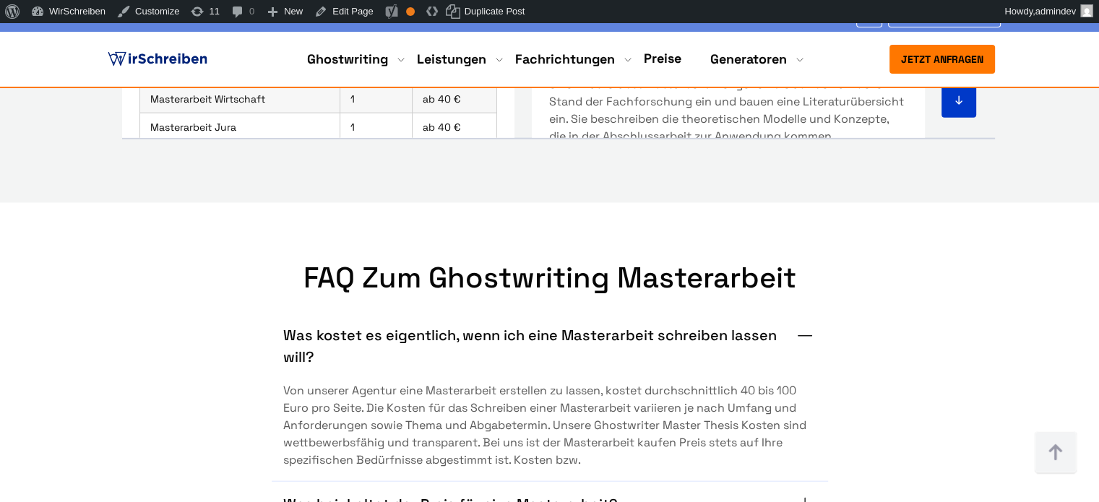
click at [866, 295] on div "Was kostet es eigentlich, wenn ich eine Masterarbeit schreiben lassen will? Von…" at bounding box center [549, 505] width 836 height 421
copy span "Ghostwriter Master Thesis Kosten"
drag, startPoint x: 780, startPoint y: 270, endPoint x: 596, endPoint y: 272, distance: 184.2
click at [596, 382] on span "Von unserer Agentur eine Masterarbeit erstellen zu lassen, kostet durchschnittl…" at bounding box center [549, 425] width 533 height 87
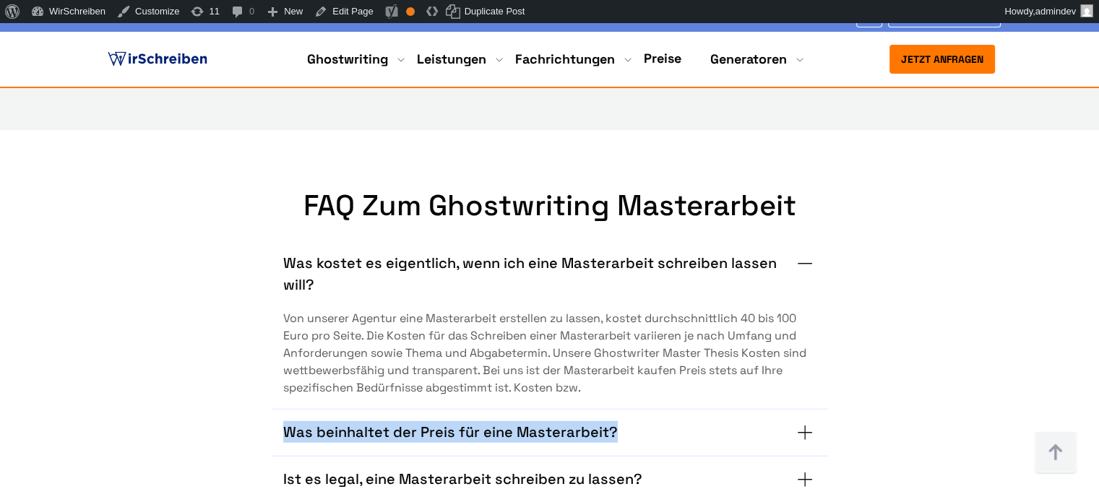
copy h3 "Was beinhaltet der Preis für eine Masterarbeit?"
drag, startPoint x: 267, startPoint y: 271, endPoint x: 609, endPoint y: 271, distance: 341.7
click at [609, 271] on div "Was kostet es eigentlich, wenn ich eine Masterarbeit schreiben lassen will? Von…" at bounding box center [549, 433] width 836 height 421
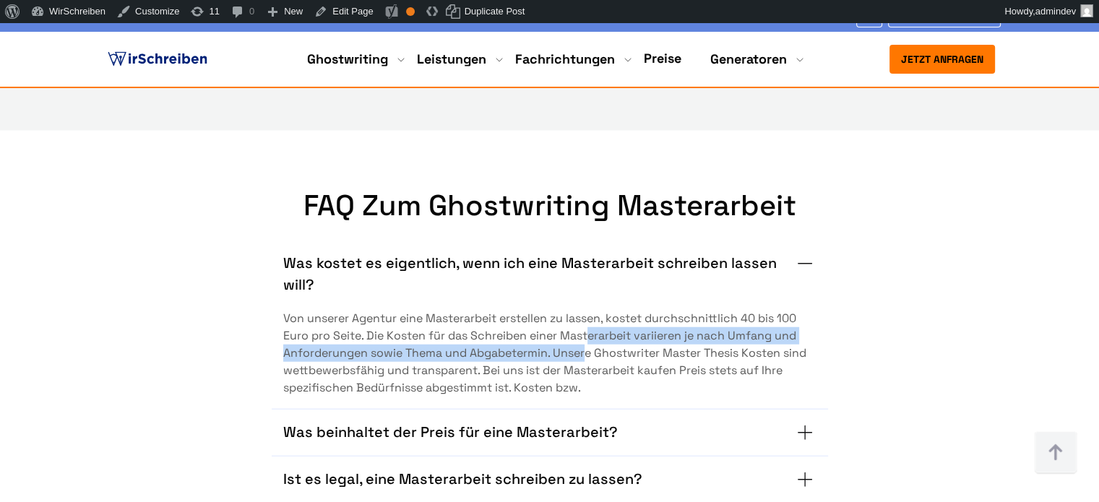
drag, startPoint x: 587, startPoint y: 190, endPoint x: 587, endPoint y: 206, distance: 15.9
click at [587, 310] on span "Von unserer Agentur eine Masterarbeit erstellen zu lassen, kostet durchschnittl…" at bounding box center [549, 353] width 533 height 87
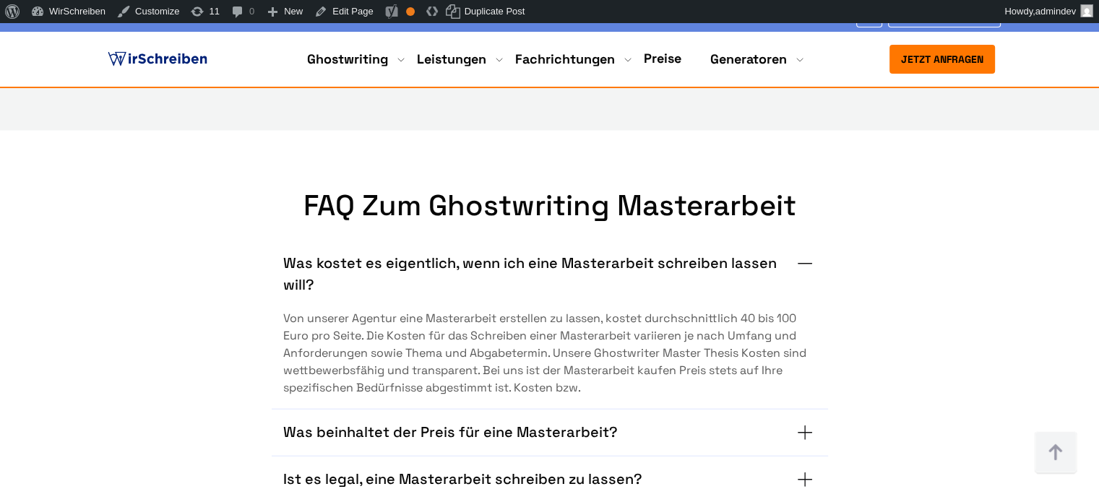
click at [569, 252] on h3 "Was kostet es eigentlich, wenn ich eine Masterarbeit schreiben lassen will?" at bounding box center [538, 273] width 510 height 43
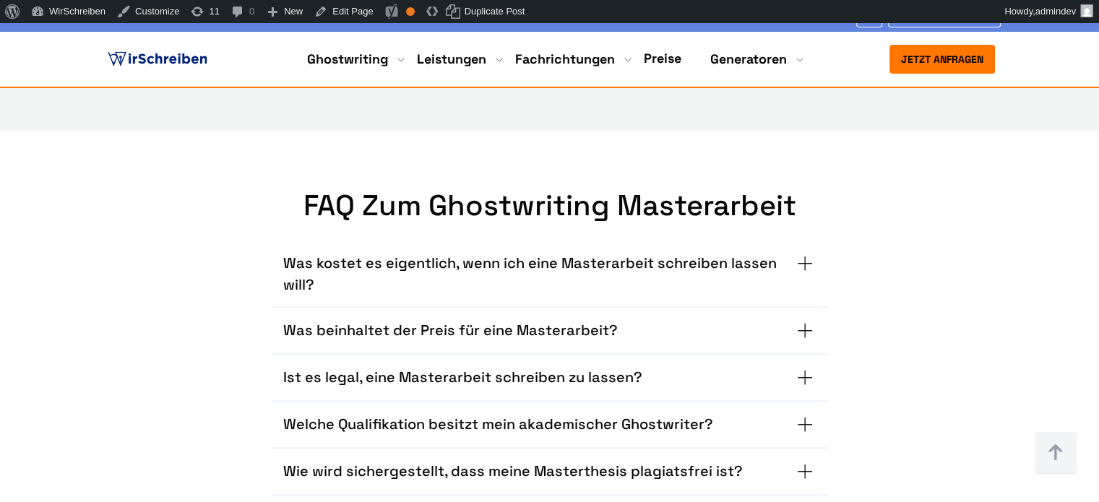
click at [556, 319] on h3 "Was beinhaltet der Preis für eine Masterarbeit?" at bounding box center [450, 330] width 334 height 23
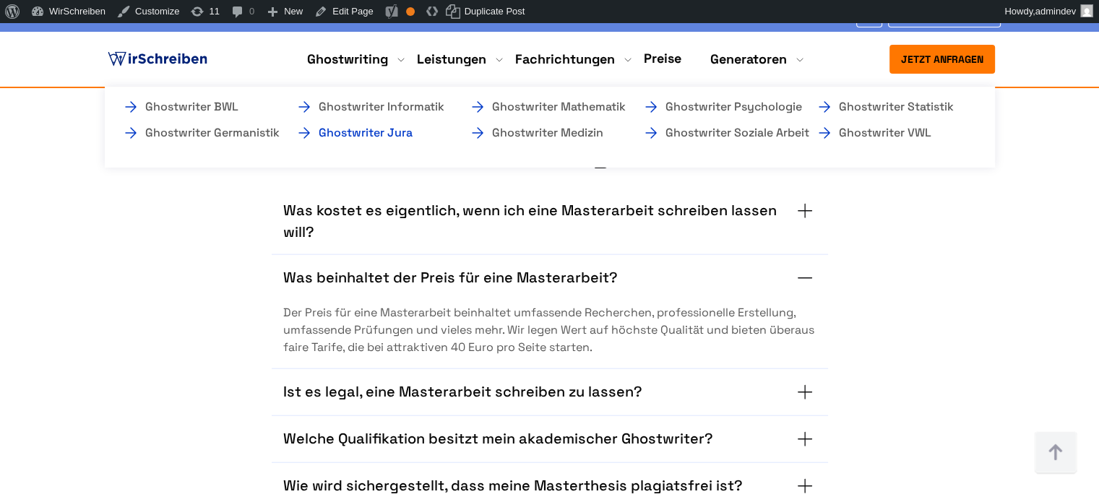
scroll to position [679, 0]
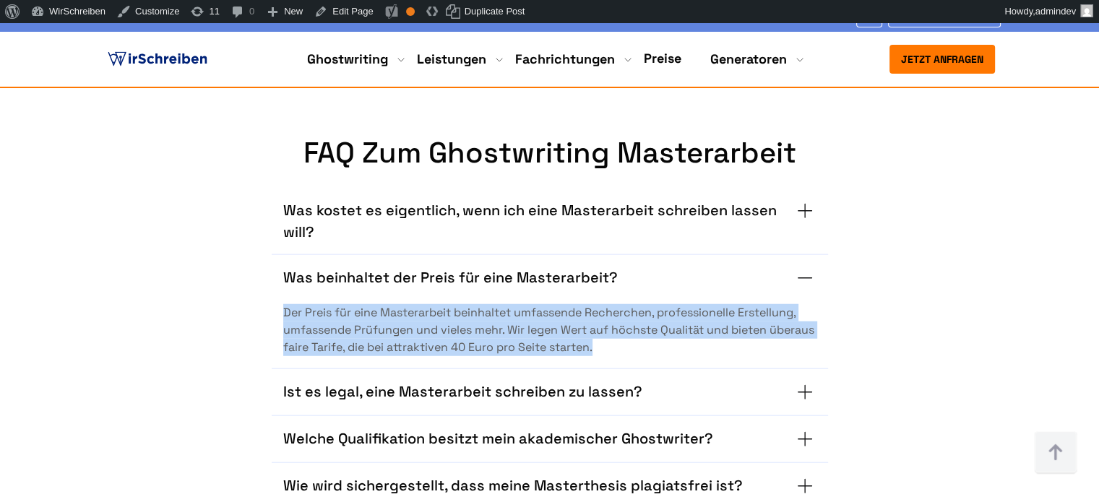
copy span "Der Preis für eine Masterarbeit beinhaltet umfassende Recherchen, professionell…"
drag, startPoint x: 282, startPoint y: 151, endPoint x: 646, endPoint y: 199, distance: 366.5
click at [646, 304] on span "Der Preis für eine Masterarbeit beinhaltet umfassende Recherchen, professionell…" at bounding box center [549, 330] width 533 height 52
click at [451, 304] on span "Der Preis für eine Masterarbeit beinhaltet umfassende Recherchen, professionell…" at bounding box center [549, 330] width 533 height 52
click at [459, 304] on span "Der Preis für eine Masterarbeit beinhaltet umfassende Recherchen, professionell…" at bounding box center [549, 330] width 533 height 52
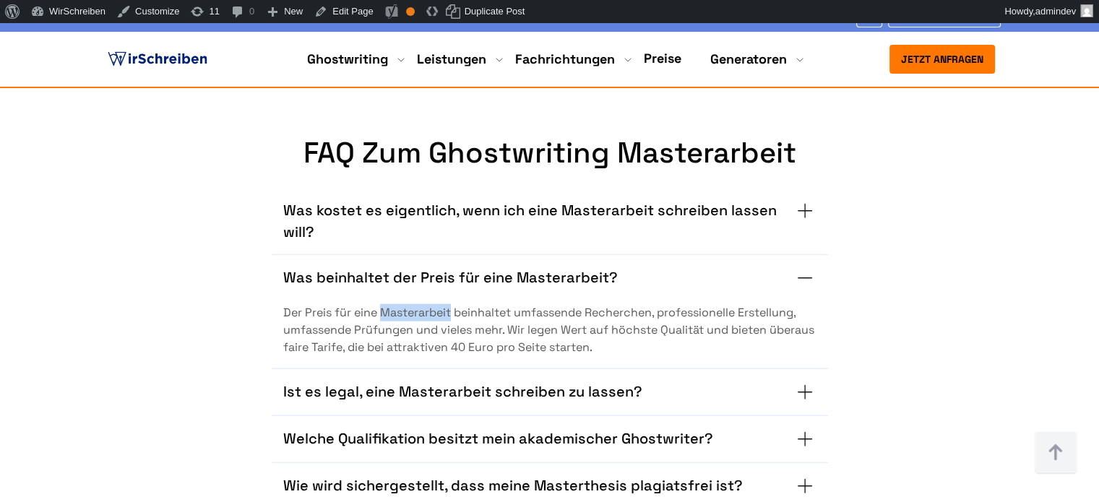
copy span "Masterarbeit"
drag, startPoint x: 452, startPoint y: 153, endPoint x: 384, endPoint y: 155, distance: 67.9
click at [384, 304] on span "Der Preis für eine Masterarbeit beinhaltet umfassende Recherchen, professionell…" at bounding box center [549, 330] width 533 height 52
click at [724, 267] on summary "Was beinhaltet der Preis für eine Masterarbeit?" at bounding box center [549, 278] width 533 height 23
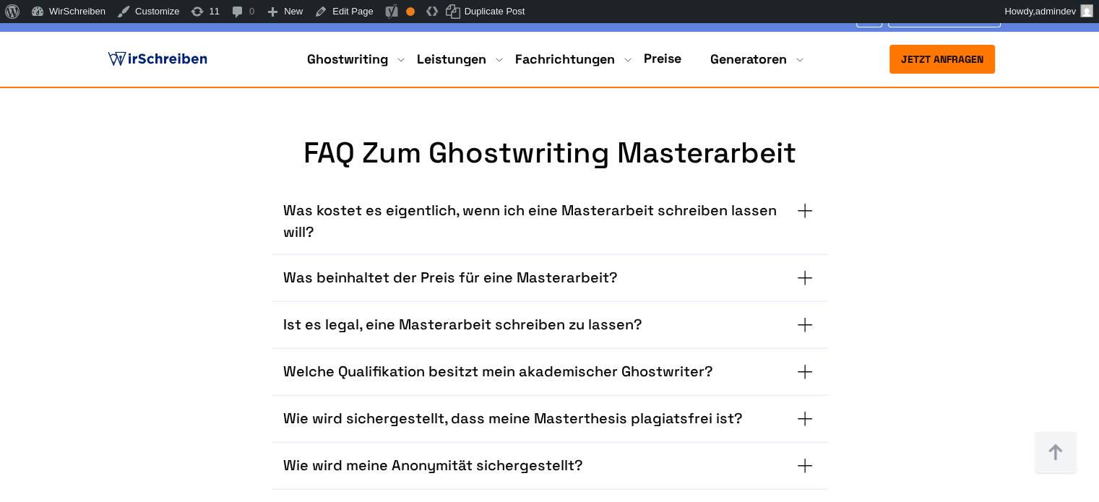
click at [730, 314] on summary "Ist es legal, eine Masterarbeit schreiben zu lassen?" at bounding box center [549, 325] width 533 height 23
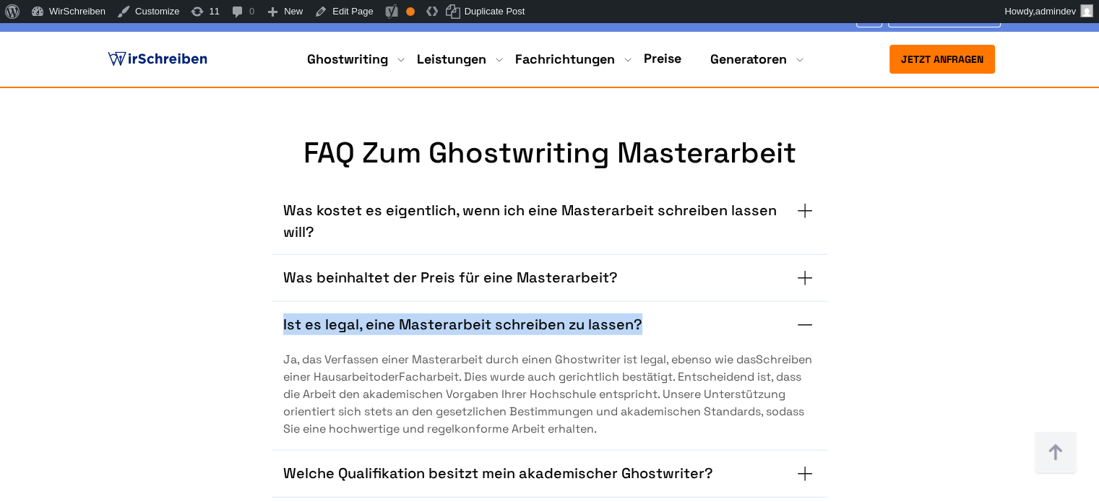
copy h3 "Ist es legal, eine Masterarbeit schreiben zu lassen?"
drag, startPoint x: 275, startPoint y: 165, endPoint x: 639, endPoint y: 164, distance: 364.1
click at [639, 302] on div "Ist es legal, eine Masterarbeit schreiben zu lassen? Ja, das Verfassen einer Ma…" at bounding box center [550, 376] width 556 height 149
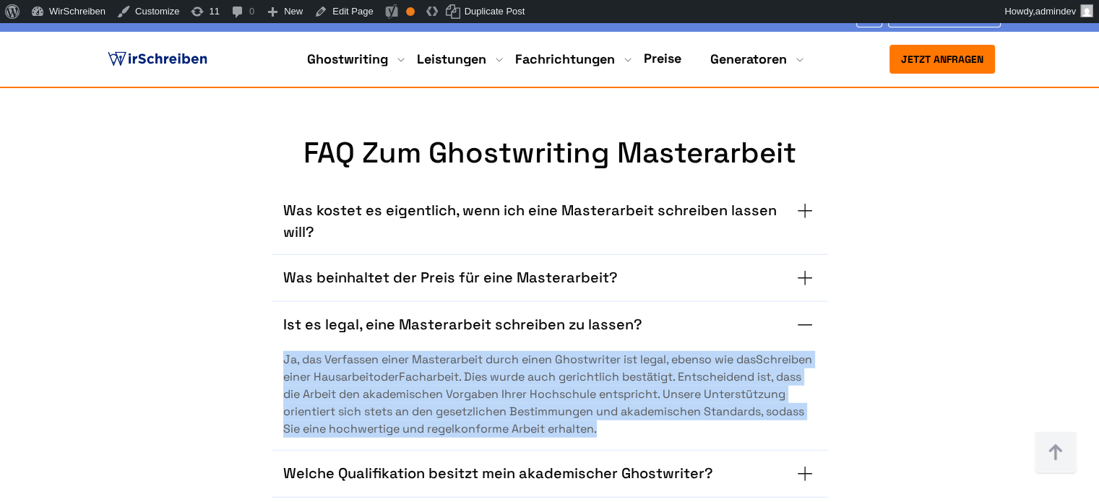
drag, startPoint x: 282, startPoint y: 199, endPoint x: 789, endPoint y: 277, distance: 513.2
click at [789, 302] on div "Ist es legal, eine Masterarbeit schreiben zu lassen? Ja, das Verfassen einer Ma…" at bounding box center [550, 376] width 556 height 149
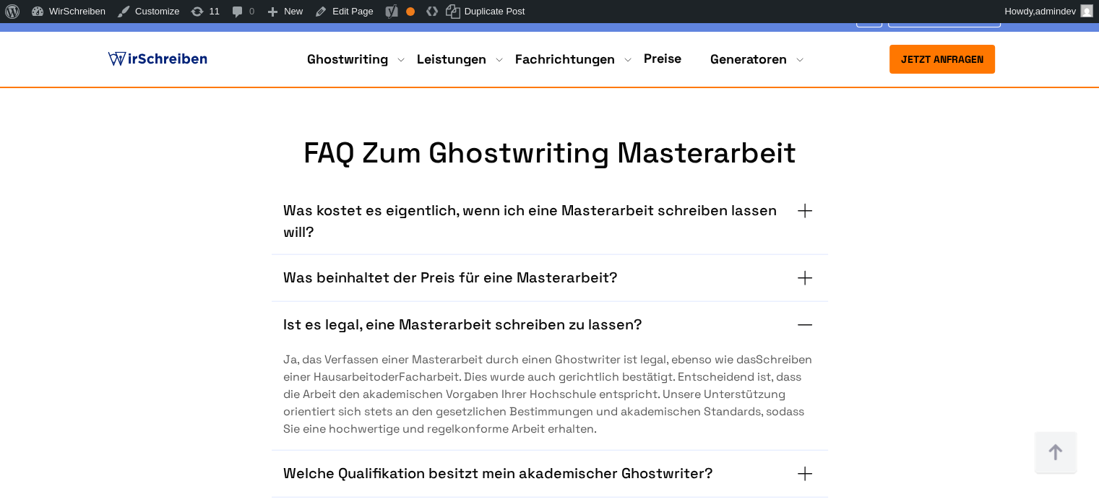
click at [260, 253] on div "Was kostet es eigentlich, wenn ich eine Masterarbeit schreiben lassen will? Von…" at bounding box center [549, 380] width 836 height 421
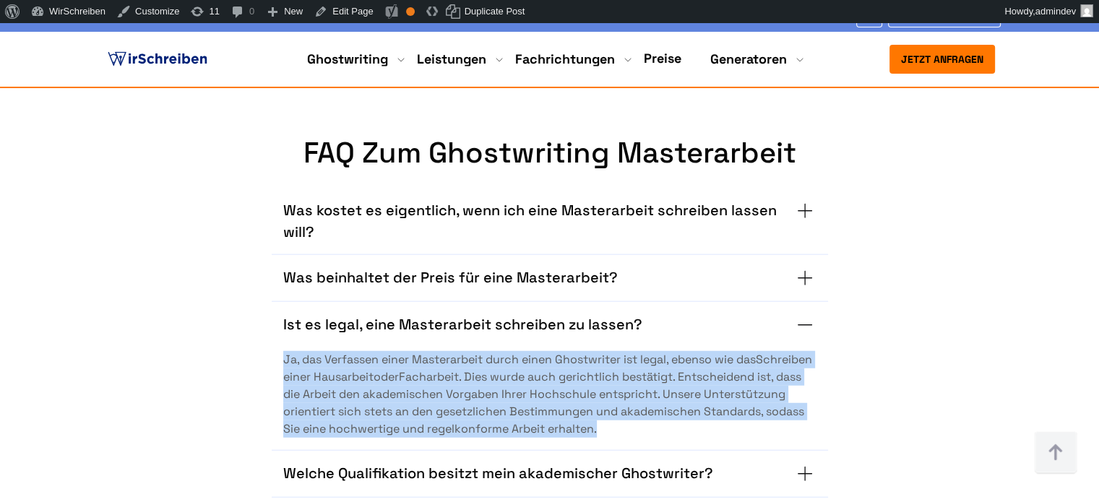
drag, startPoint x: 283, startPoint y: 202, endPoint x: 800, endPoint y: 277, distance: 522.0
click at [800, 351] on span "Ja, das Verfassen einer Masterarbeit durch einen Ghostwriter ist legal, ebenso …" at bounding box center [549, 394] width 533 height 87
copy span "Ja, das Verfassen einer Masterarbeit durch einen Ghostwriter ist legal, ebenso …"
click at [346, 11] on link "Edit Page" at bounding box center [343, 11] width 70 height 23
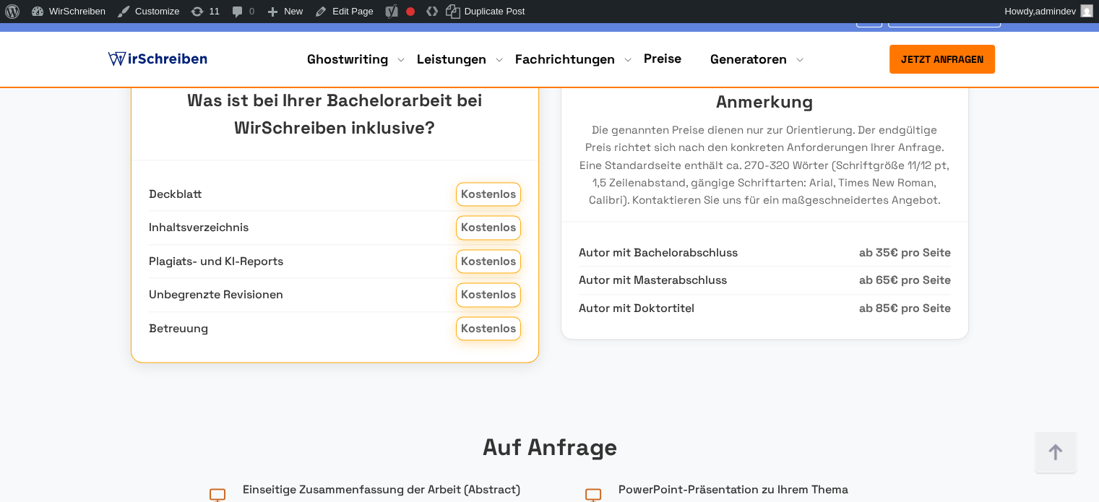
scroll to position [2167, 0]
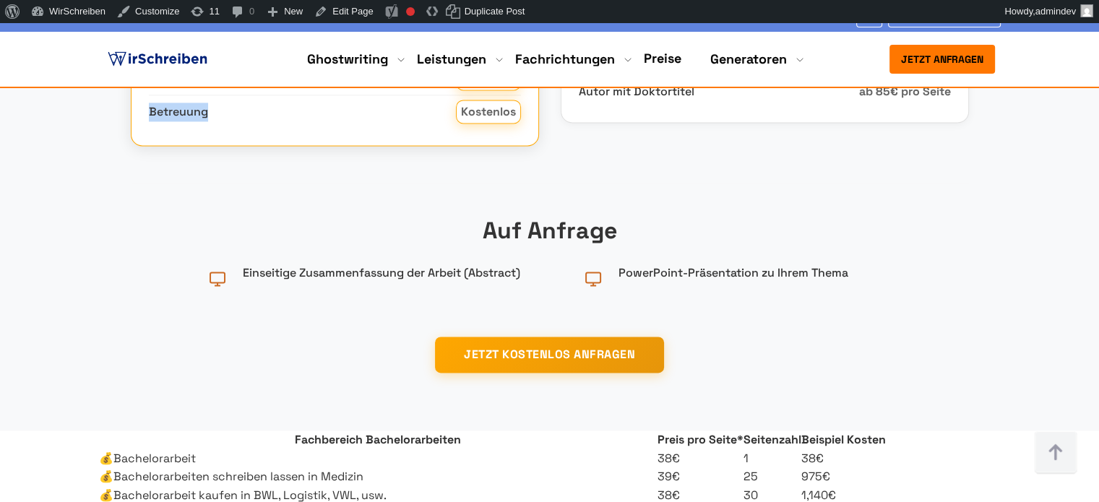
drag, startPoint x: 148, startPoint y: 141, endPoint x: 251, endPoint y: 280, distance: 173.5
click at [251, 146] on div "Deckblatt Kostenlos Inhaltsverzeichnis Kostenlos Plagiats- und KI-Reports Koste…" at bounding box center [334, 45] width 407 height 202
copy div "Deckblatt Kostenlos Inhaltsverzeichnis Kostenlos Plagiats- und KI-Reports Koste…"
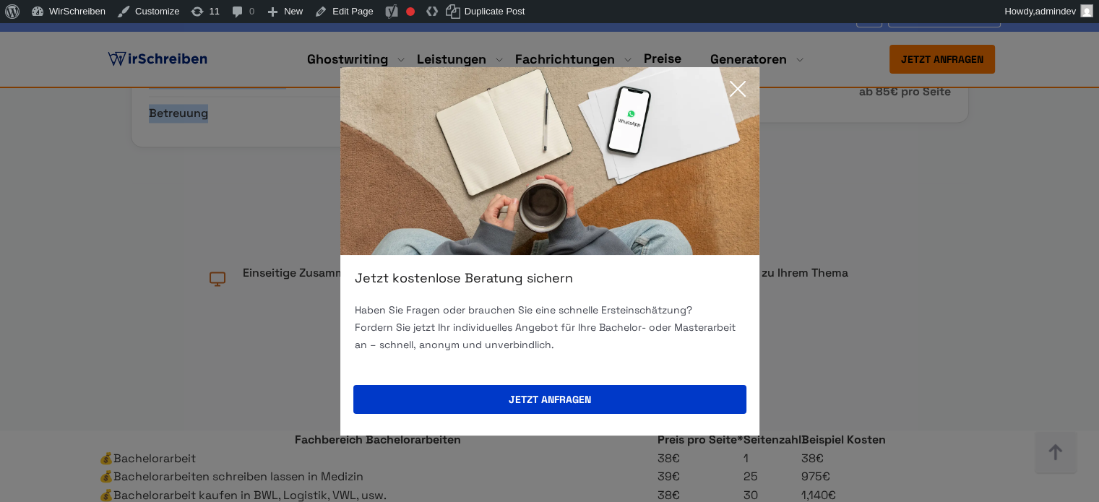
click at [737, 85] on icon at bounding box center [737, 88] width 29 height 29
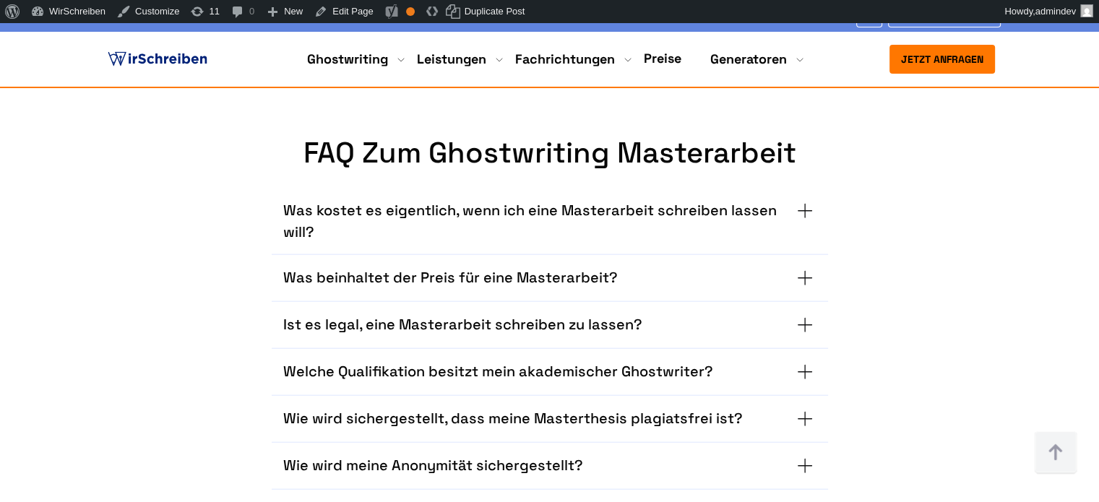
scroll to position [9210, 0]
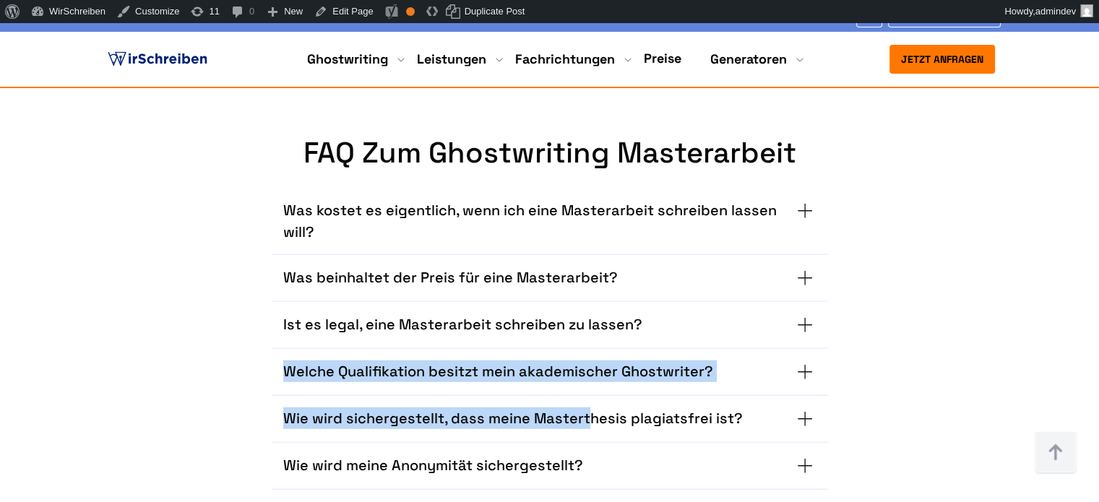
drag, startPoint x: 280, startPoint y: 216, endPoint x: 587, endPoint y: 241, distance: 307.4
click at [587, 241] on div "Was kostet es eigentlich, wenn ich eine Masterarbeit schreiben lassen will? Von…" at bounding box center [550, 339] width 556 height 302
click at [228, 254] on div "Was kostet es eigentlich, wenn ich eine Masterarbeit schreiben lassen will? Von…" at bounding box center [549, 329] width 836 height 319
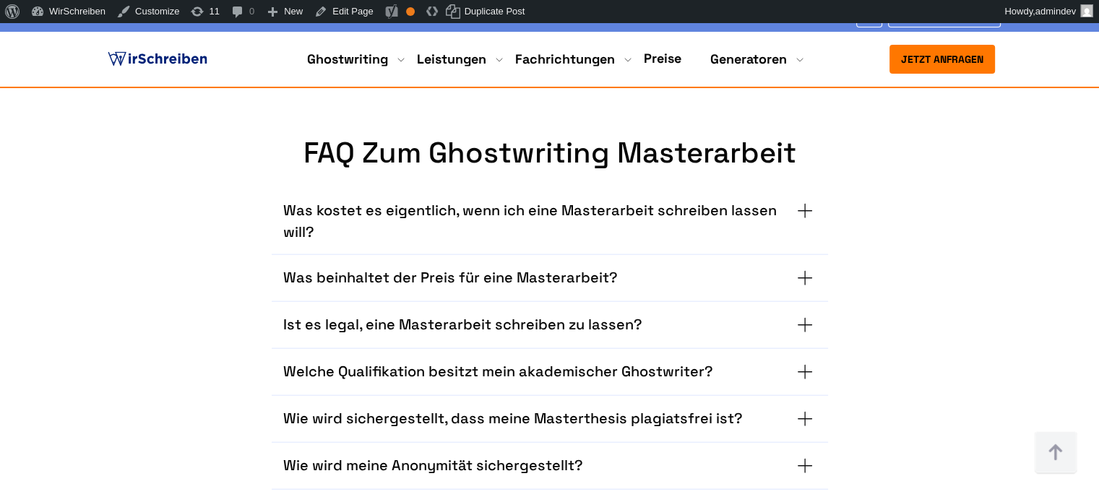
click at [1084, 285] on div "FAQ zum Ghostwriting Masterarbeit Was kostet es eigentlich, wenn ich eine Maste…" at bounding box center [549, 313] width 1099 height 354
click at [506, 407] on h3 "Wie wird sichergestellt, dass meine Masterthesis plagiatsfrei ist?" at bounding box center [512, 418] width 459 height 23
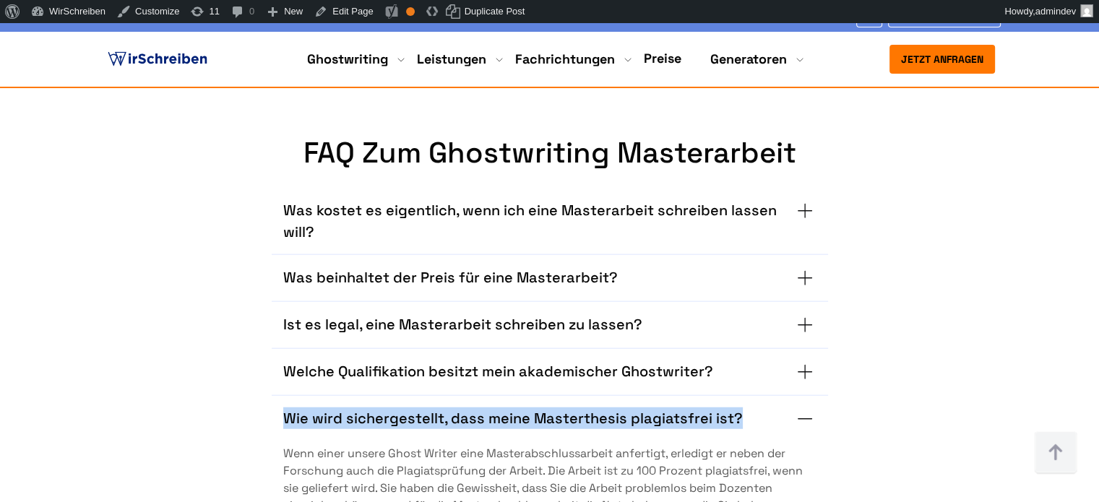
drag, startPoint x: 280, startPoint y: 256, endPoint x: 737, endPoint y: 274, distance: 456.9
click at [737, 396] on div "Wie wird sichergestellt, dass meine Masterthesis plagiatsfrei ist? Wenn einer u…" at bounding box center [550, 479] width 556 height 166
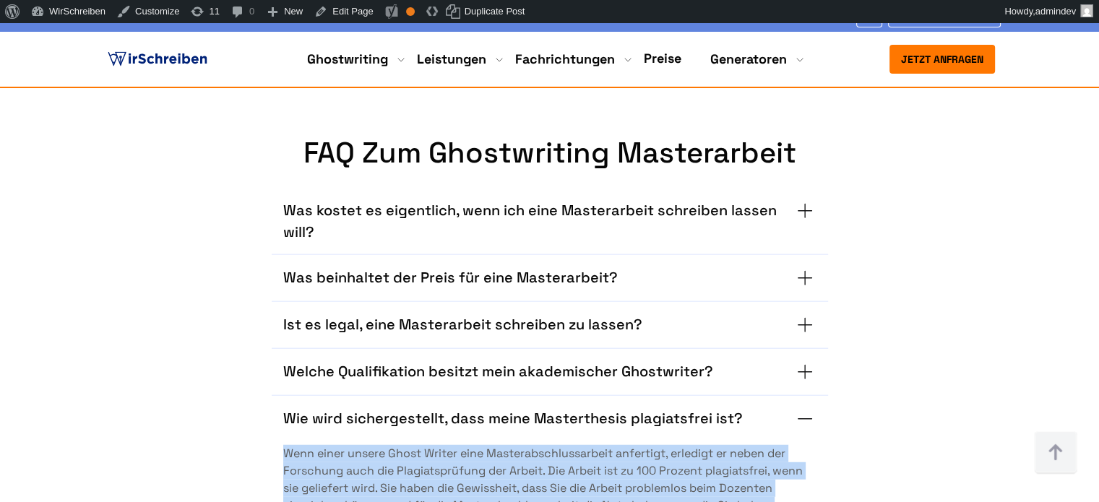
drag, startPoint x: 381, startPoint y: 389, endPoint x: 265, endPoint y: 303, distance: 144.6
click at [265, 303] on div "Was kostet es eigentlich, wenn ich eine Masterarbeit schreiben lassen will? Von…" at bounding box center [549, 389] width 836 height 439
copy span "Wenn einer unsere Ghost Writer eine Masterabschlussarbeit anfertigt, erledigt e…"
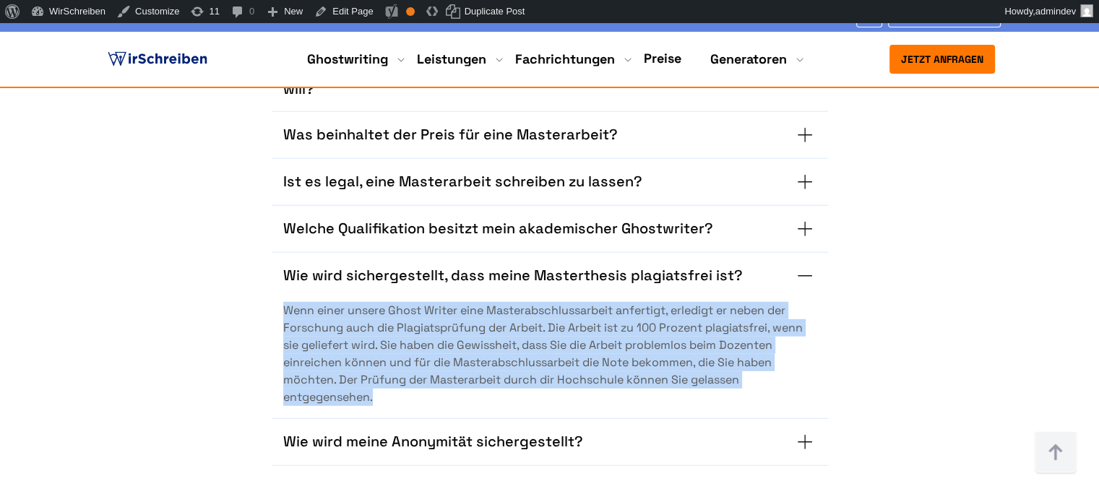
scroll to position [9354, 0]
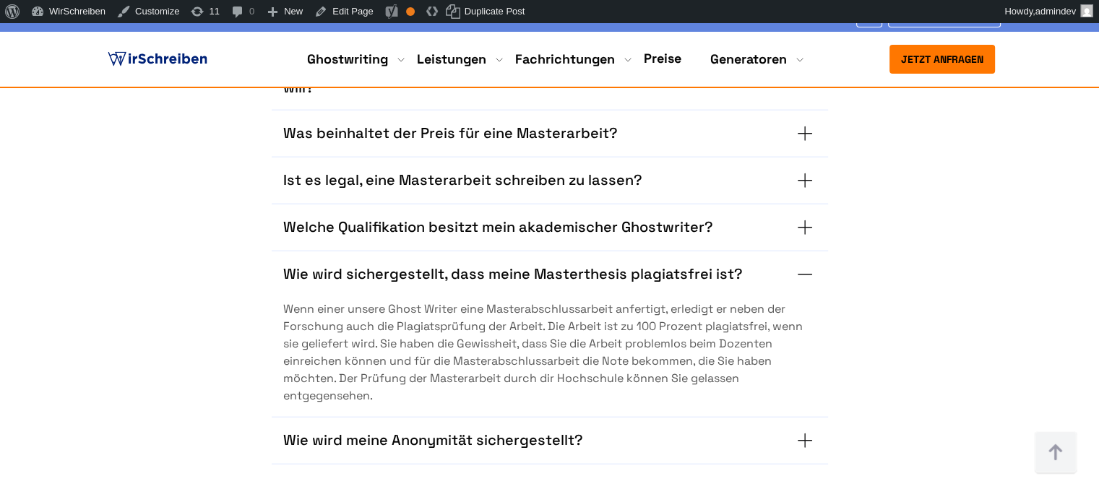
click at [662, 429] on summary "Wie wird meine Anonymität sichergestellt?" at bounding box center [549, 440] width 533 height 23
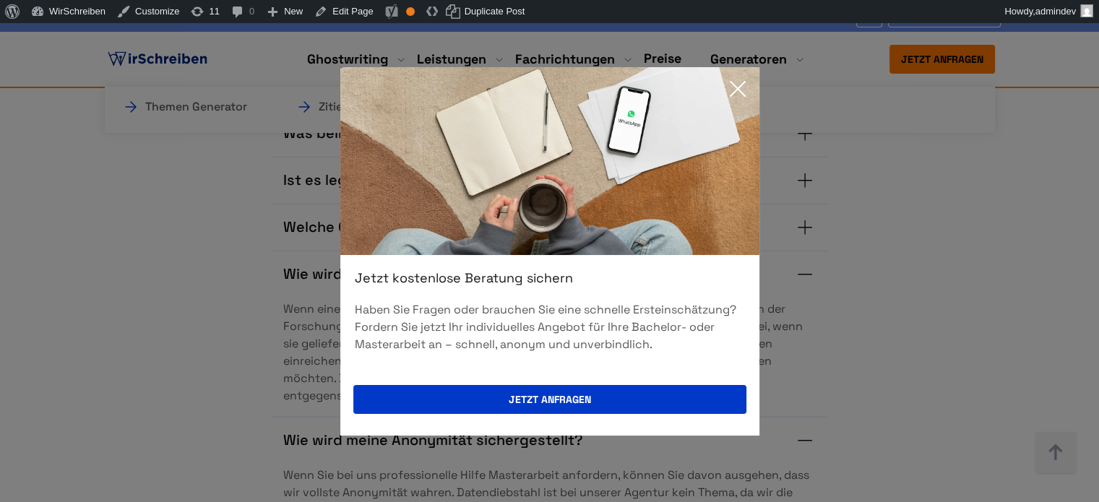
click at [740, 84] on icon at bounding box center [737, 88] width 29 height 29
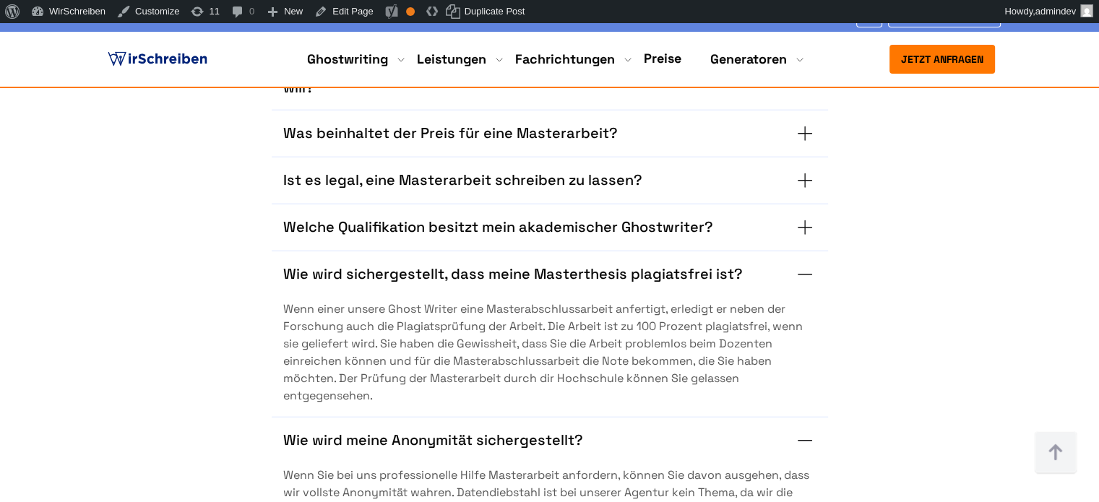
drag, startPoint x: 355, startPoint y: 279, endPoint x: 631, endPoint y: 301, distance: 276.9
click at [631, 418] on div "Wie wird meine Anonymität sichergestellt? Wenn Sie bei uns professionelle Hilfe…" at bounding box center [550, 492] width 556 height 149
drag, startPoint x: 380, startPoint y: 318, endPoint x: 559, endPoint y: 319, distance: 179.2
click at [559, 467] on span "Wenn Sie bei uns professionelle Hilfe Masterarbeit anfordern, können Sie davon …" at bounding box center [549, 510] width 533 height 87
copy span "professionelle Hilfe Masterarbeit"
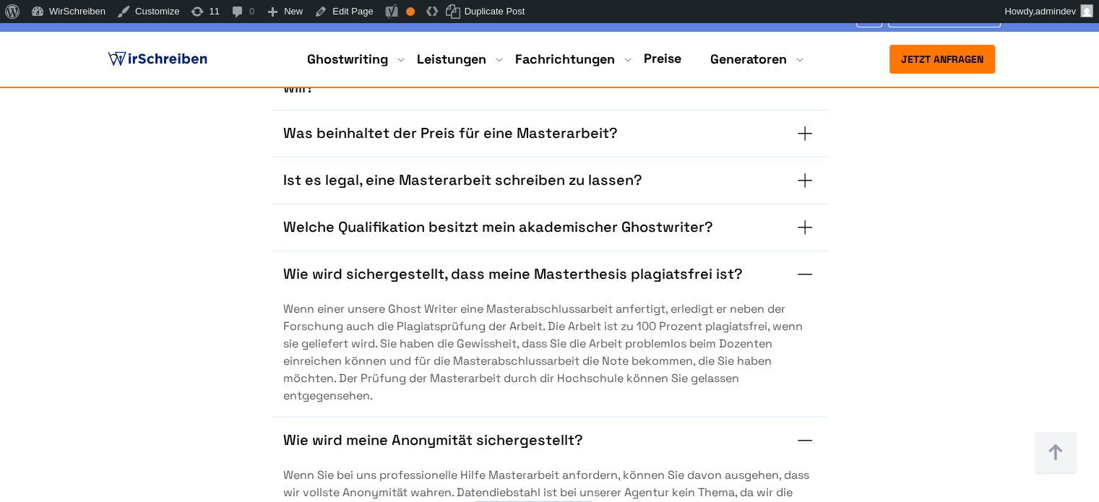
drag, startPoint x: 479, startPoint y: 353, endPoint x: 593, endPoint y: 358, distance: 114.3
click at [593, 467] on span "Wenn Sie bei uns professionelle Hilfe Masterarbeit anfordern, können Sie davon …" at bounding box center [549, 510] width 533 height 87
drag, startPoint x: 644, startPoint y: 372, endPoint x: 530, endPoint y: 373, distance: 114.9
click at [568, 467] on span "Wenn Sie bei uns professionelle Hilfe Masterarbeit anfordern, können Sie davon …" at bounding box center [549, 510] width 533 height 87
drag, startPoint x: 481, startPoint y: 356, endPoint x: 552, endPoint y: 358, distance: 70.8
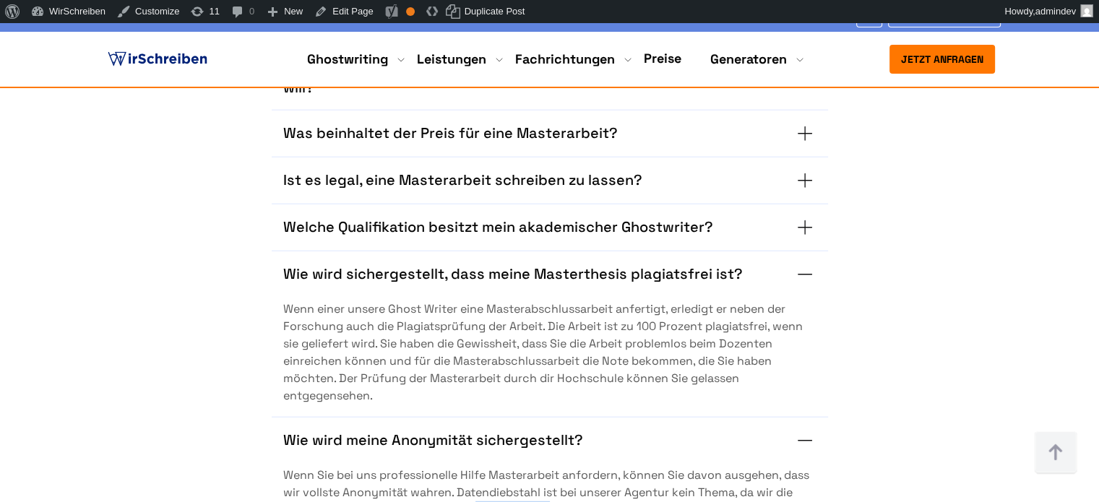
click at [552, 467] on span "Wenn Sie bei uns professionelle Hilfe Masterarbeit anfordern, können Sie davon …" at bounding box center [549, 510] width 533 height 87
copy span "Master Arbeit"
click at [189, 54] on img at bounding box center [157, 59] width 105 height 22
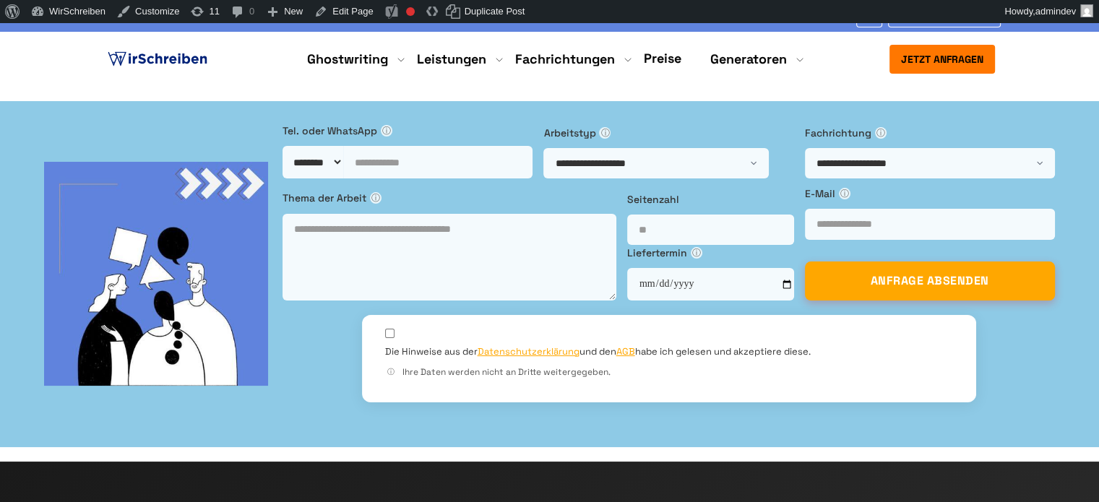
copy h1 "[GEOGRAPHIC_DATA]"
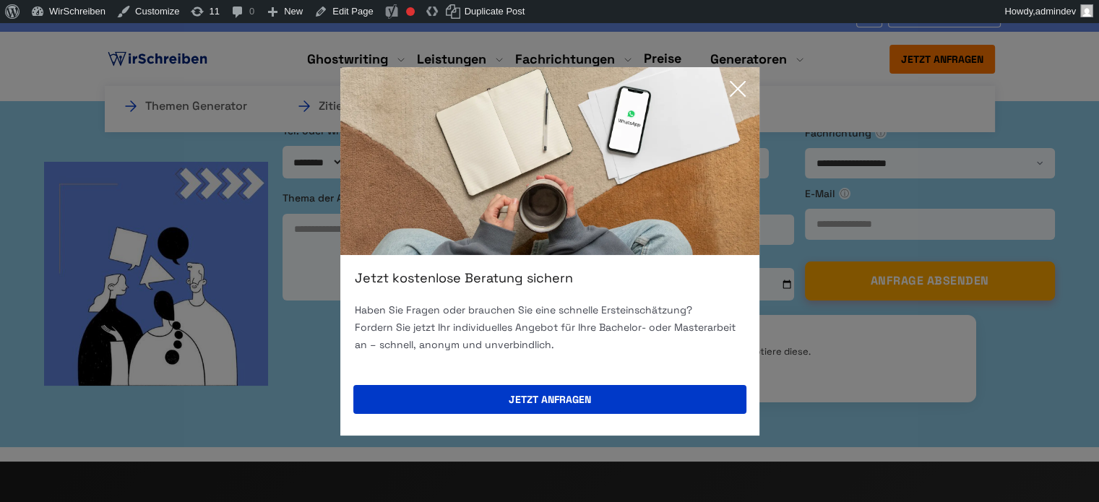
click at [738, 84] on icon at bounding box center [737, 88] width 29 height 29
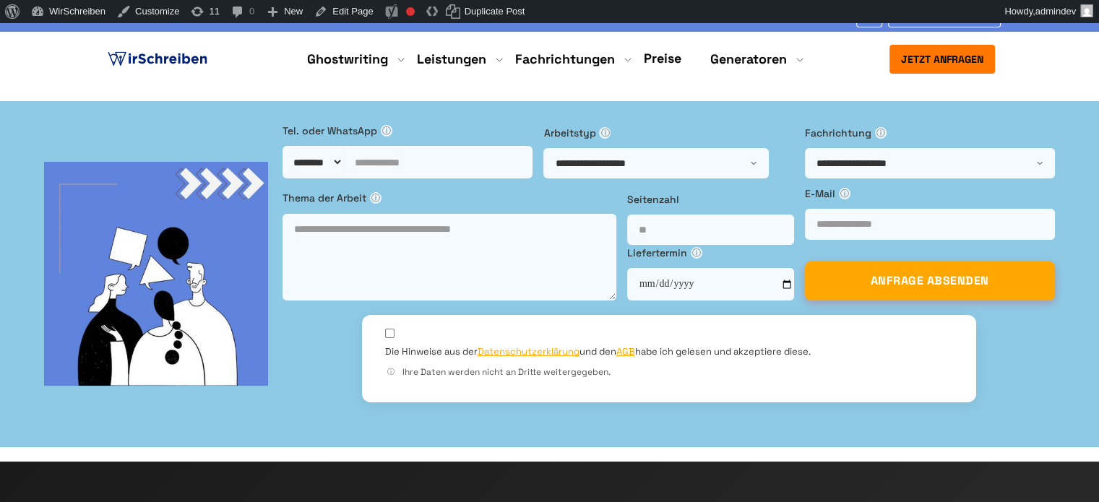
drag, startPoint x: 309, startPoint y: 191, endPoint x: 108, endPoint y: 157, distance: 204.4
copy h1 "Ghostwriter Agentur in Deutschland"
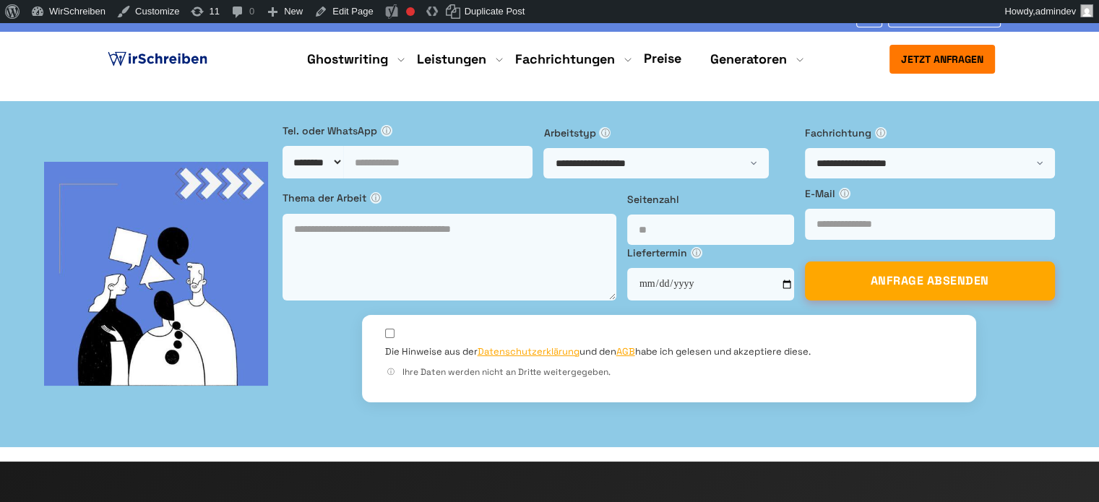
drag, startPoint x: 304, startPoint y: 199, endPoint x: 107, endPoint y: 198, distance: 197.2
copy h1 "[GEOGRAPHIC_DATA]"
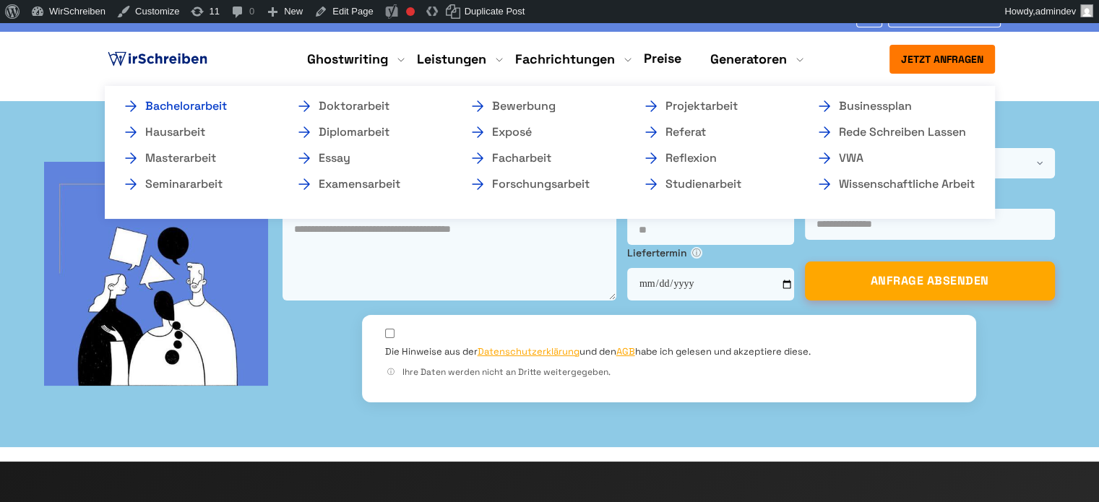
click at [223, 107] on link "Bachelorarbeit" at bounding box center [194, 106] width 144 height 17
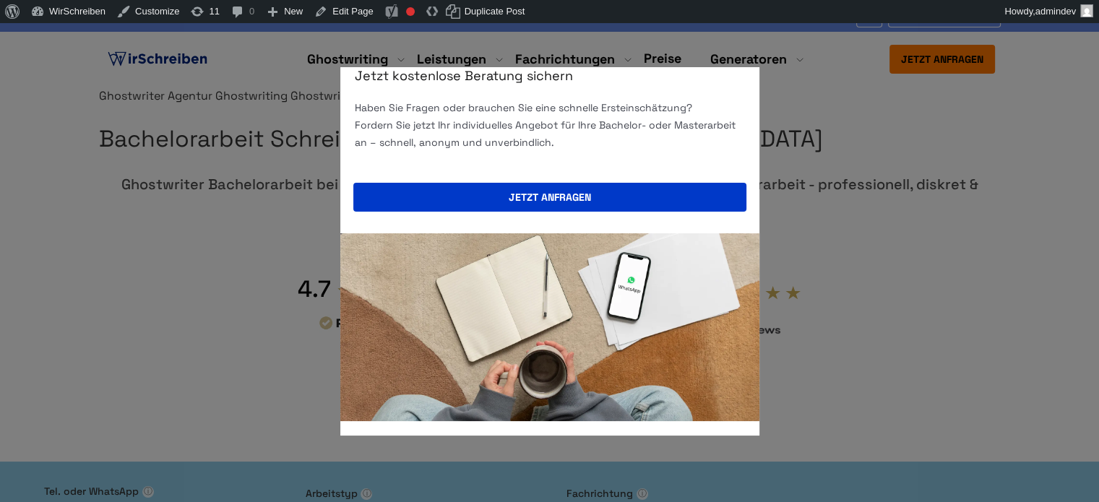
drag, startPoint x: 837, startPoint y: 113, endPoint x: 806, endPoint y: 129, distance: 34.3
click at [836, 113] on div "Jetzt kostenlose Beratung sichern Haben Sie Fragen oder brauchen Sie eine schne…" at bounding box center [549, 251] width 1099 height 502
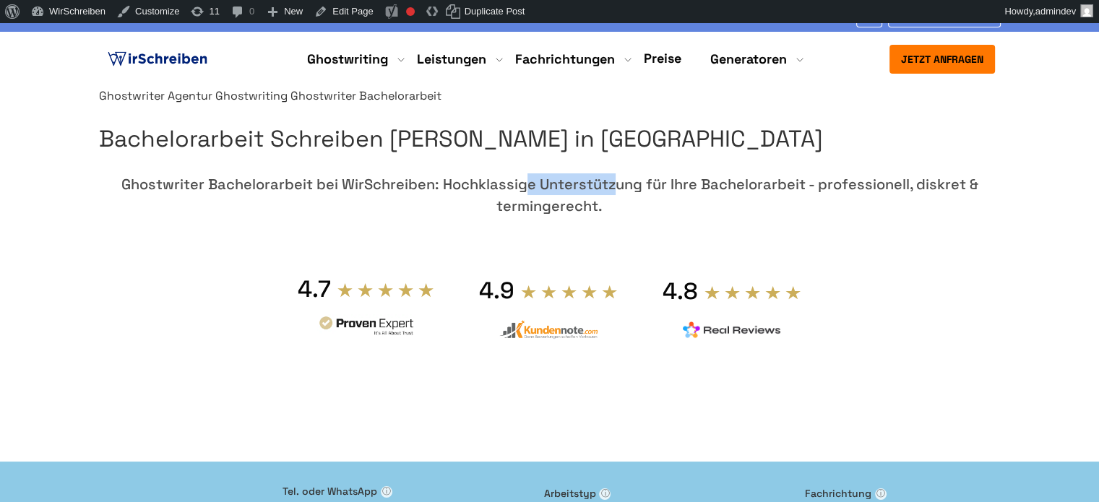
drag, startPoint x: 886, startPoint y: 285, endPoint x: 798, endPoint y: 287, distance: 88.9
click at [798, 217] on div "Ghostwriter Bachelorarbeit bei WirSchreiben: Hochklassige Unterstützung für Ihr…" at bounding box center [550, 194] width 902 height 43
copy div "WirSchreiben"
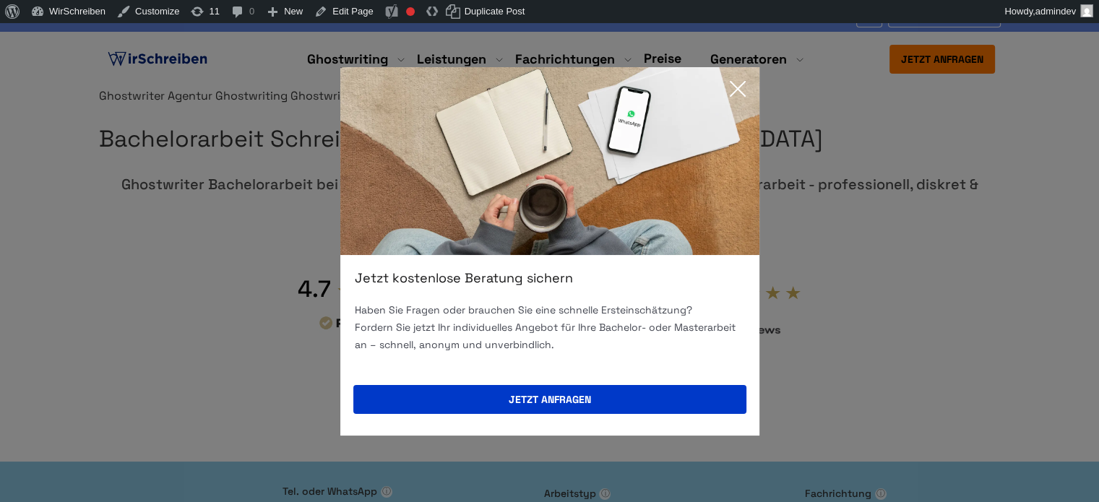
click at [747, 88] on icon at bounding box center [737, 88] width 29 height 29
